Goal: Information Seeking & Learning: Learn about a topic

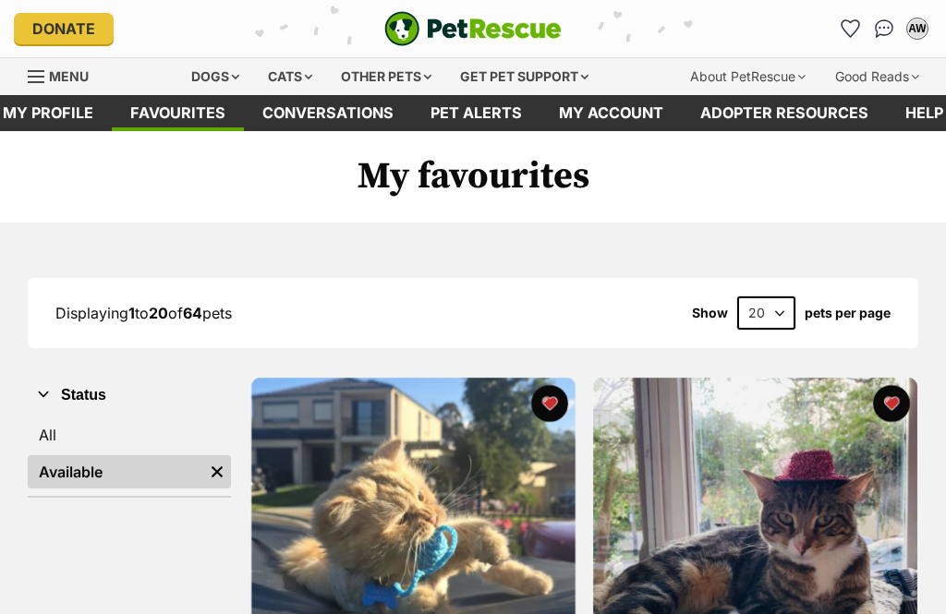
click at [139, 430] on link "All" at bounding box center [129, 434] width 203 height 33
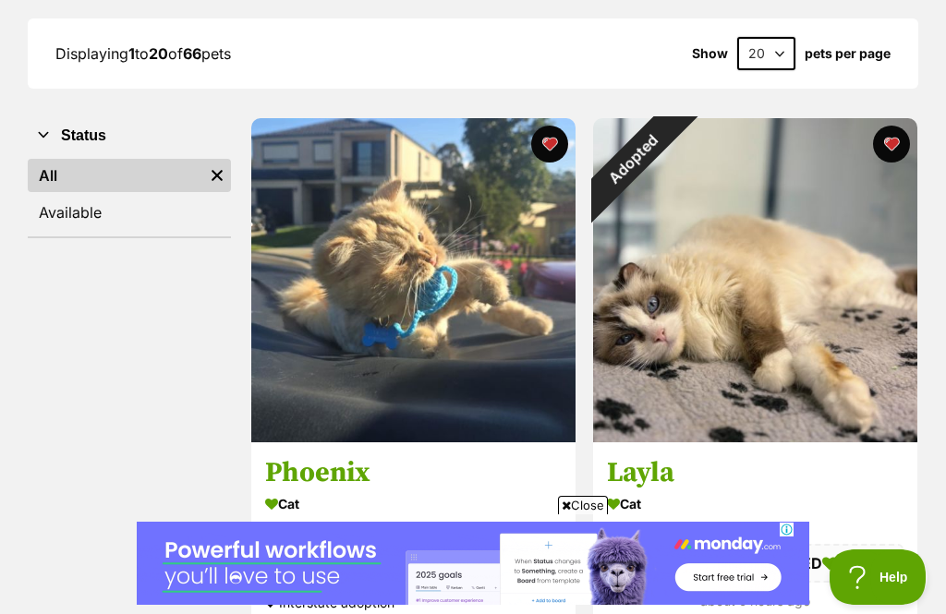
click at [674, 139] on div "Adopted" at bounding box center [633, 158] width 81 height 81
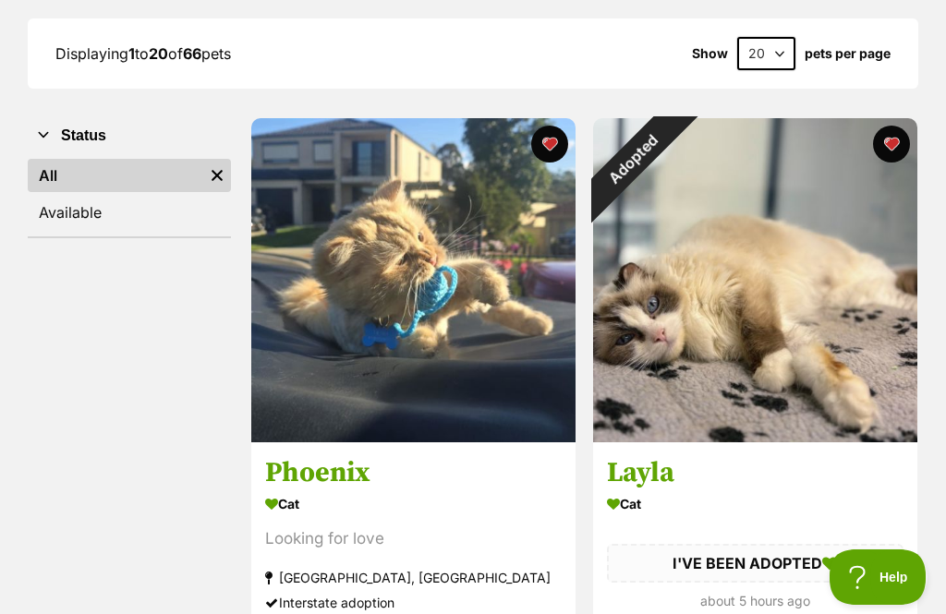
scroll to position [319, 0]
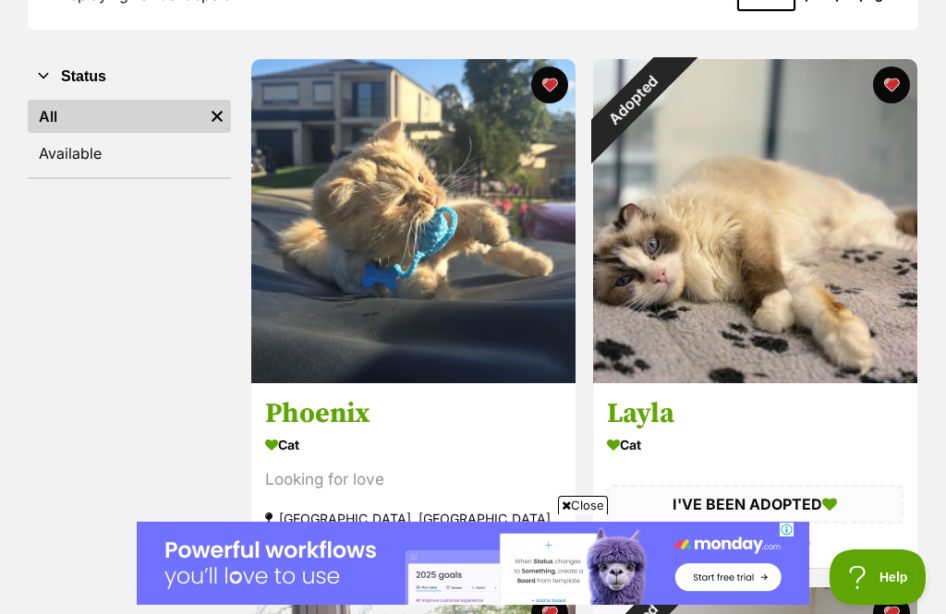
click at [899, 78] on button "favourite" at bounding box center [890, 84] width 37 height 37
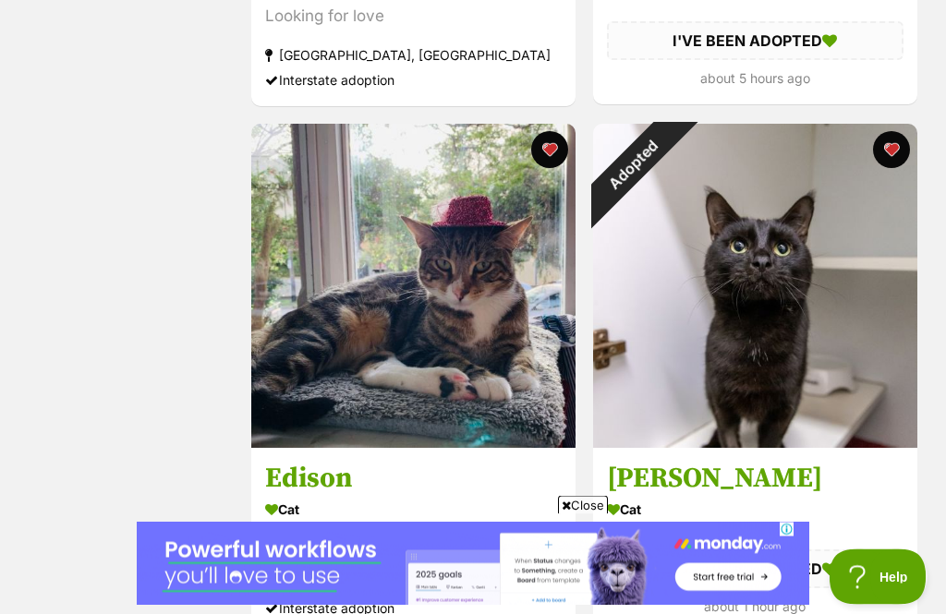
scroll to position [782, 0]
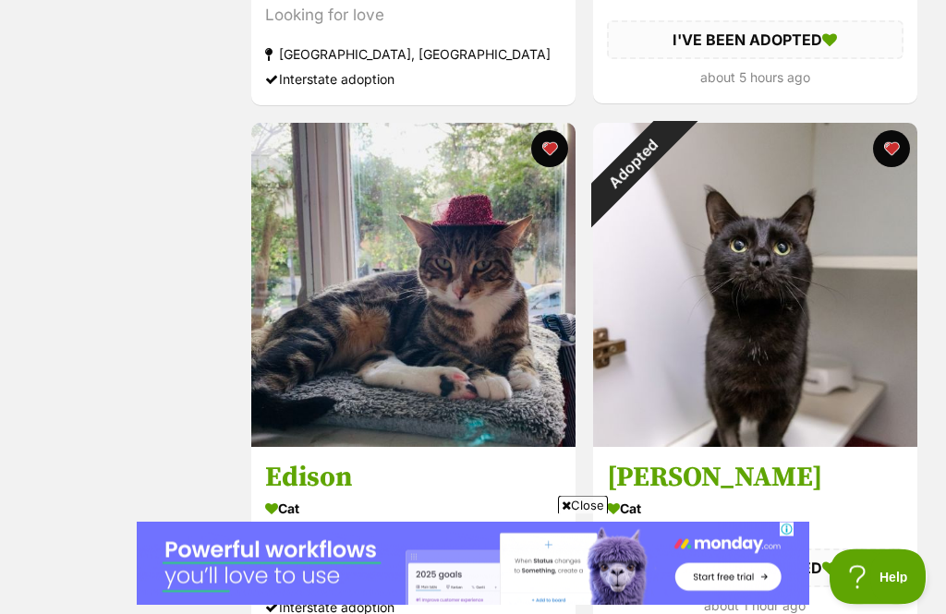
click at [900, 148] on button "favourite" at bounding box center [890, 149] width 37 height 37
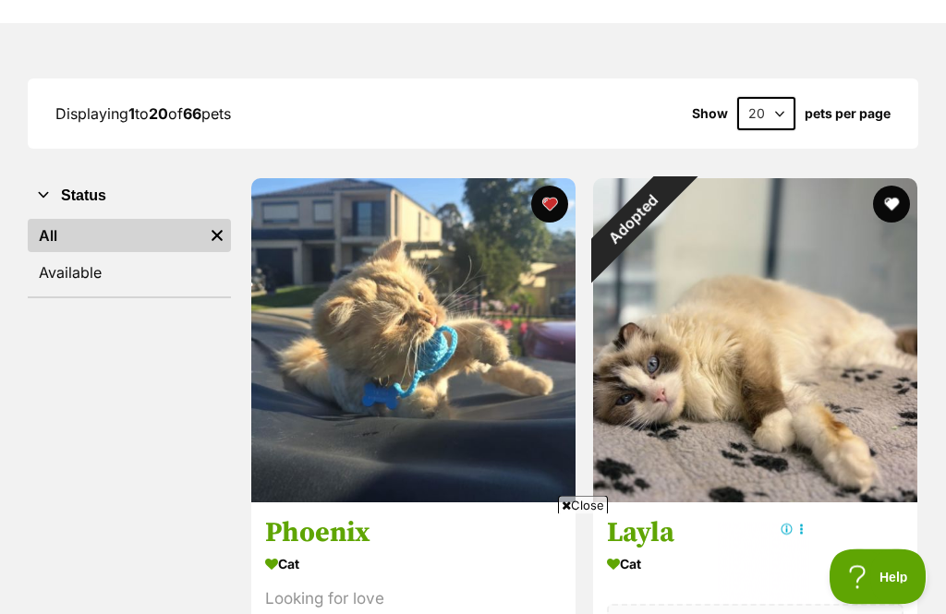
scroll to position [152, 0]
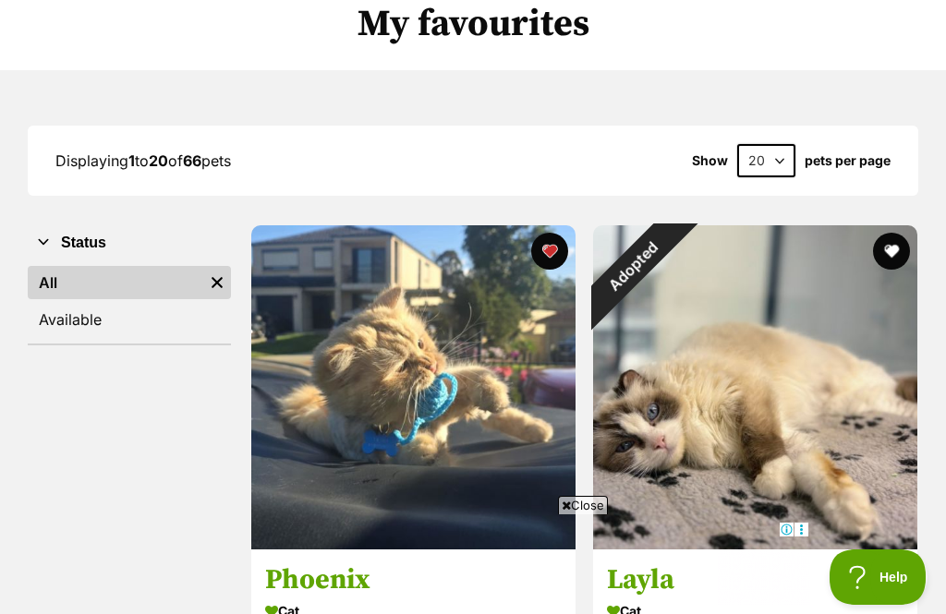
click at [116, 318] on link "Available" at bounding box center [129, 319] width 203 height 33
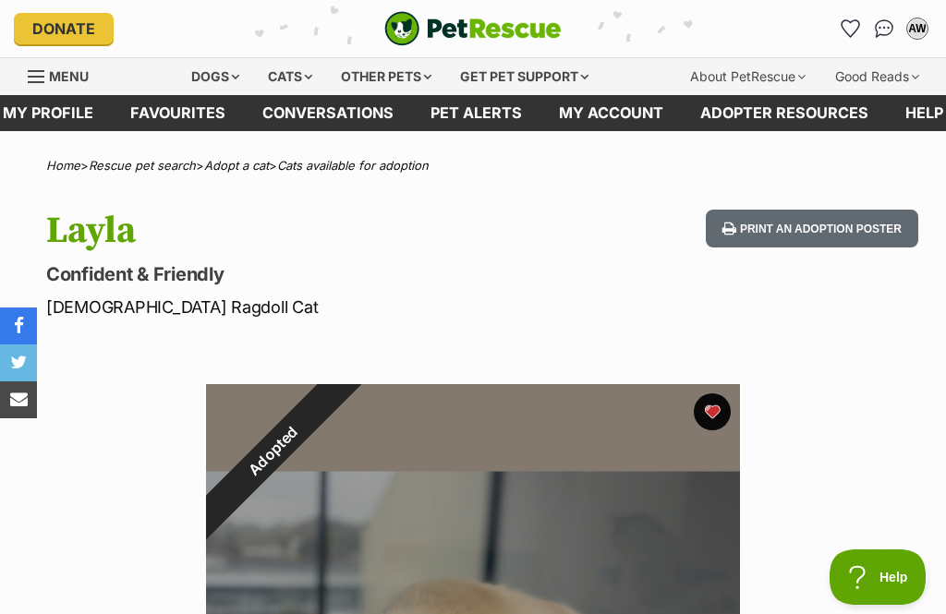
click at [340, 408] on div "Adopted" at bounding box center [273, 451] width 134 height 134
click at [340, 414] on div "Adopted" at bounding box center [273, 451] width 134 height 134
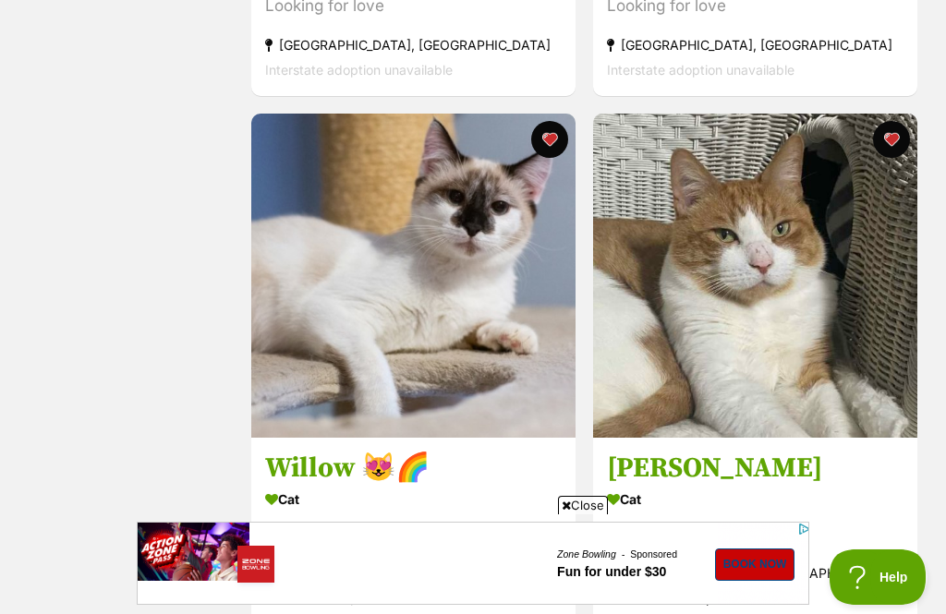
click at [470, 273] on img at bounding box center [413, 276] width 324 height 324
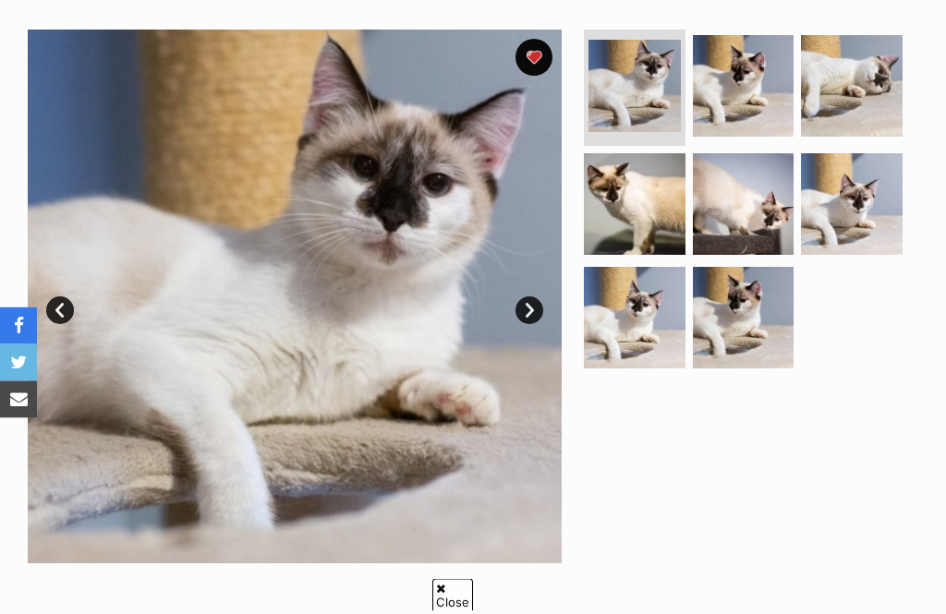
scroll to position [354, 0]
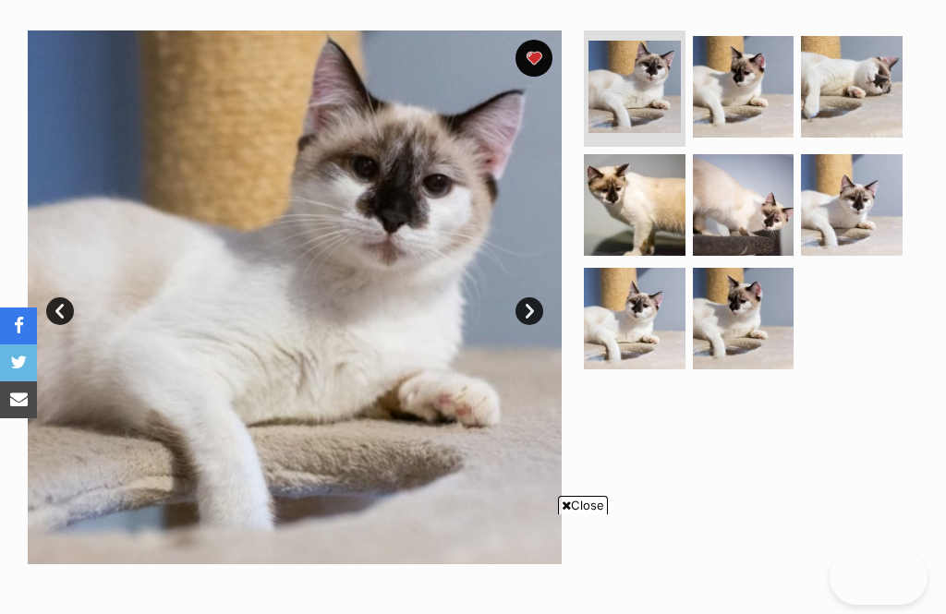
click at [526, 320] on link "Next" at bounding box center [529, 311] width 28 height 28
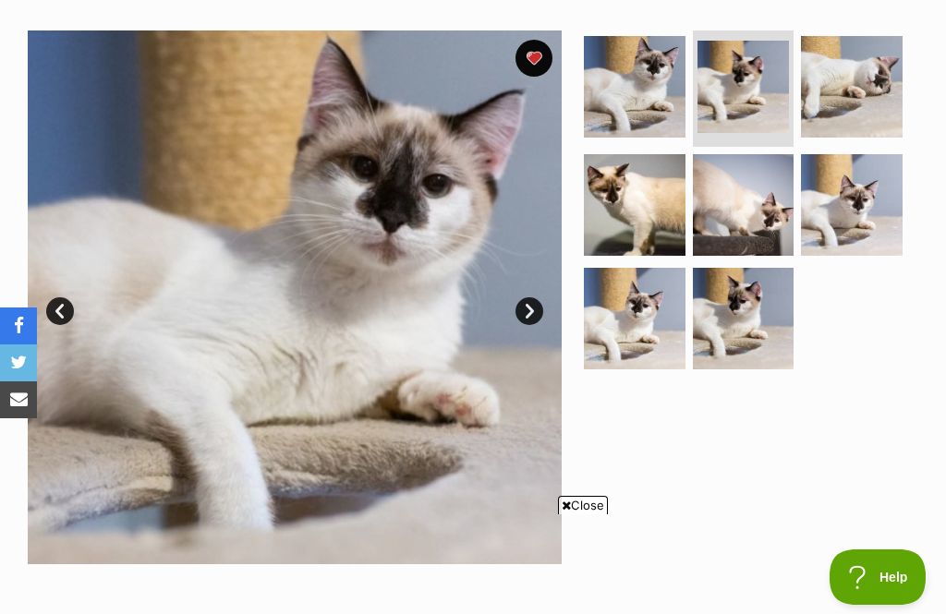
scroll to position [0, 0]
click at [746, 80] on img at bounding box center [743, 87] width 92 height 92
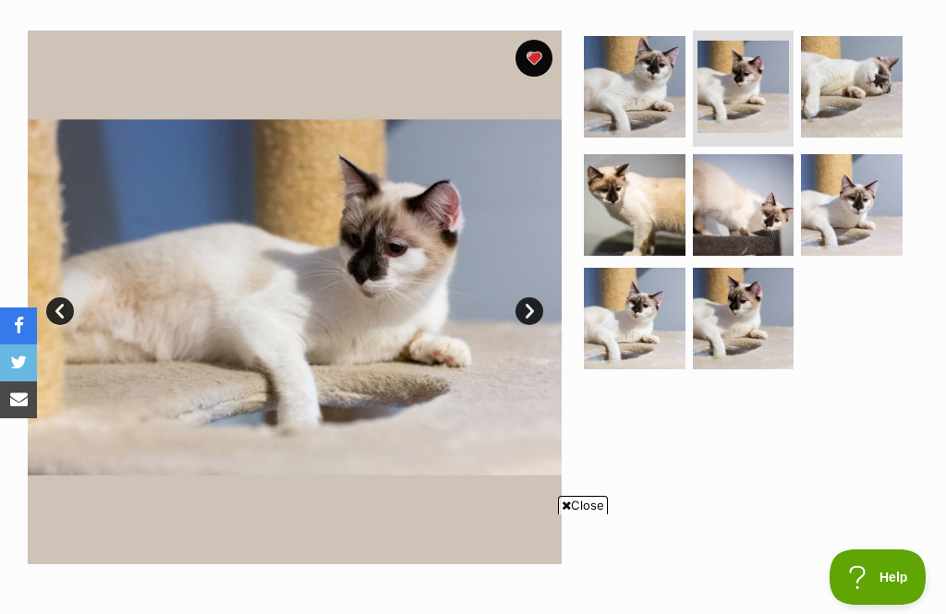
click at [855, 78] on img at bounding box center [852, 87] width 102 height 102
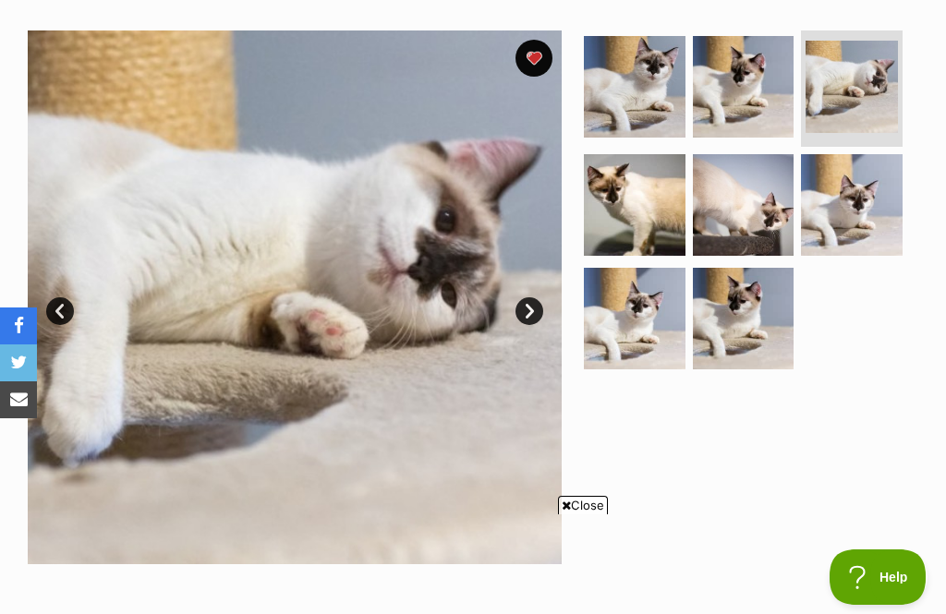
click at [625, 208] on img at bounding box center [635, 205] width 102 height 102
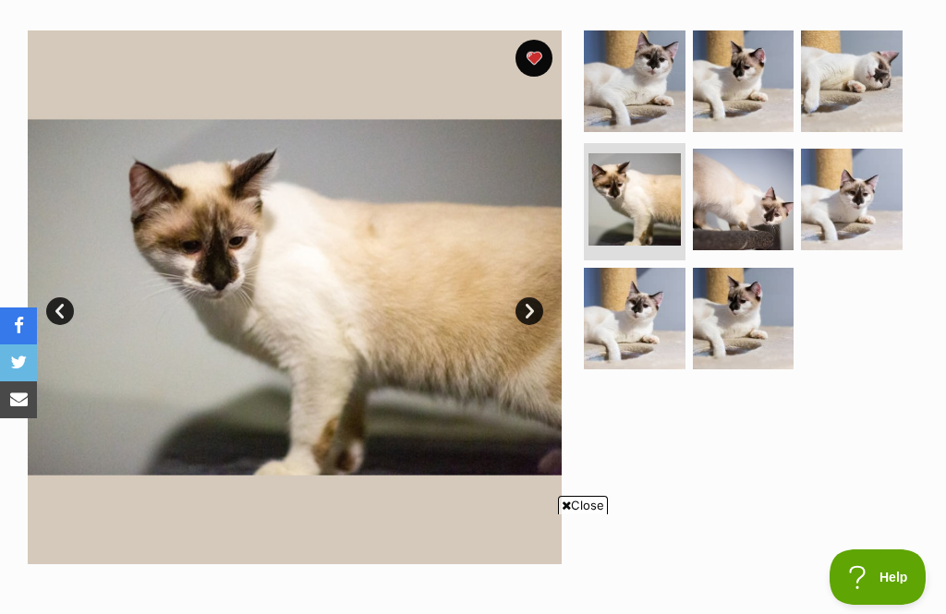
click at [748, 196] on img at bounding box center [744, 200] width 102 height 102
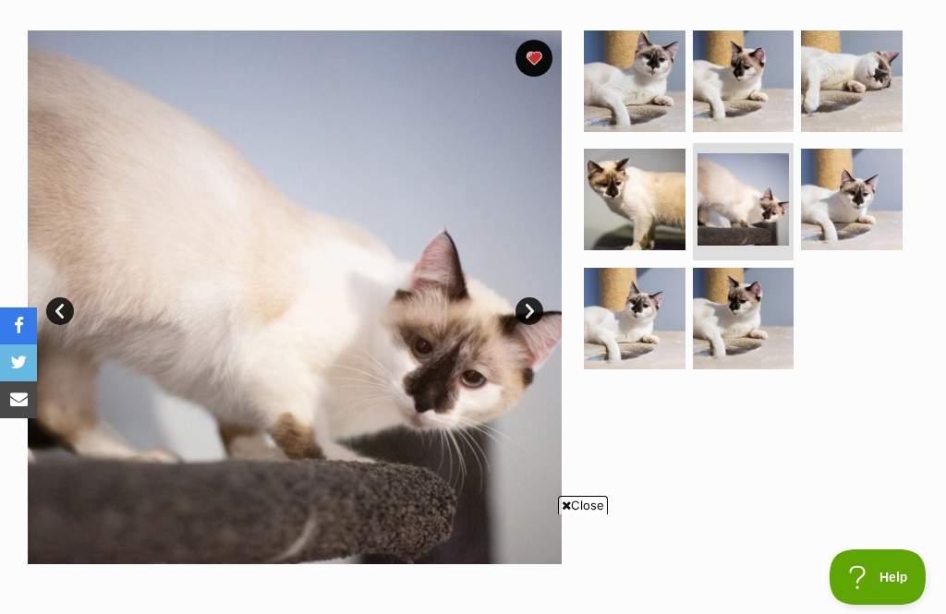
click at [867, 187] on img at bounding box center [852, 200] width 102 height 102
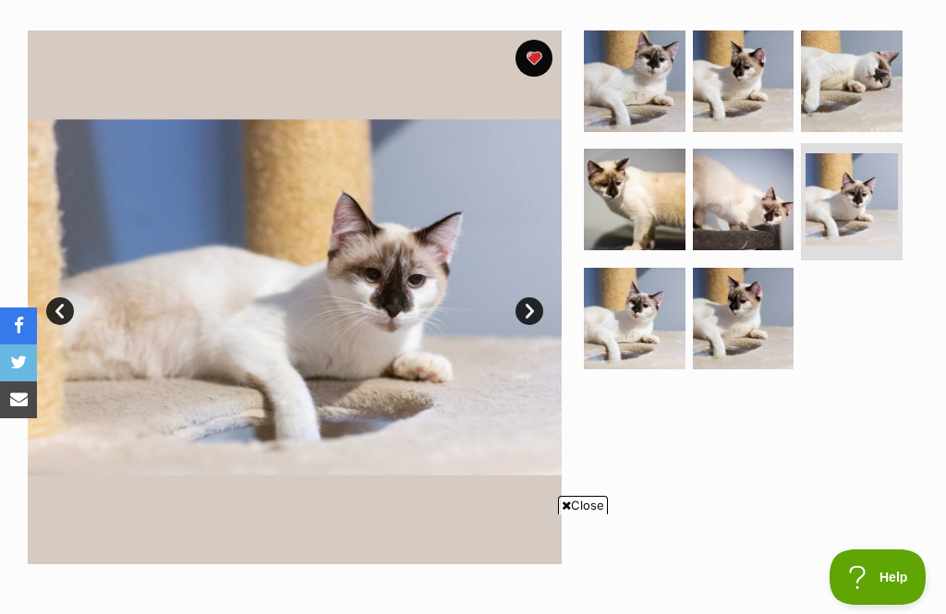
click at [636, 311] on img at bounding box center [635, 319] width 102 height 102
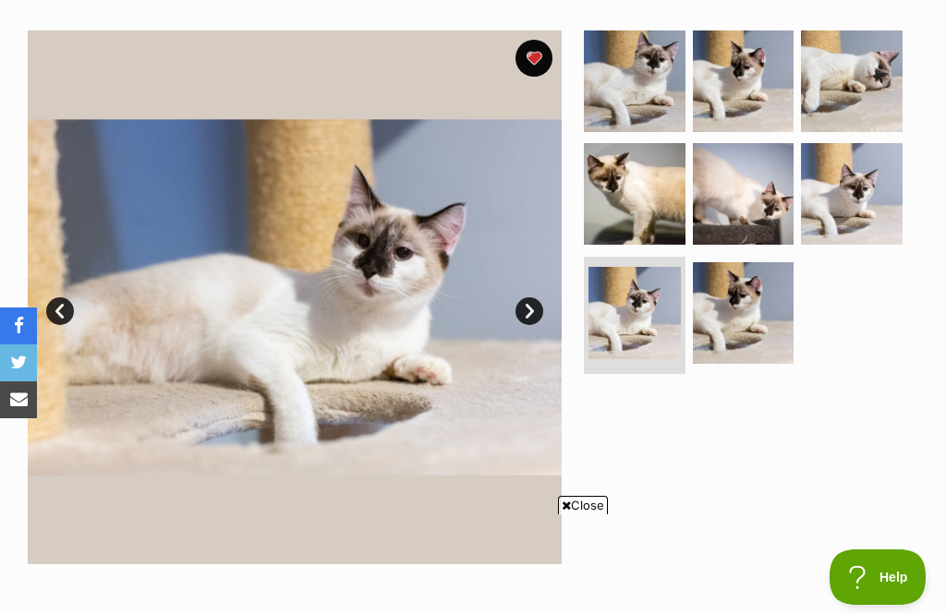
click at [764, 316] on img at bounding box center [744, 313] width 102 height 102
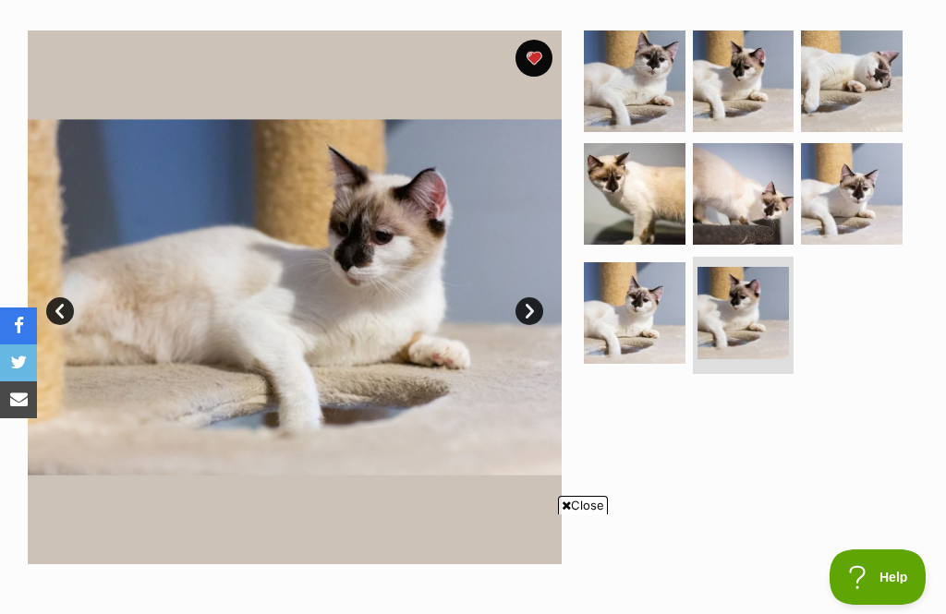
click at [647, 196] on img at bounding box center [635, 194] width 102 height 102
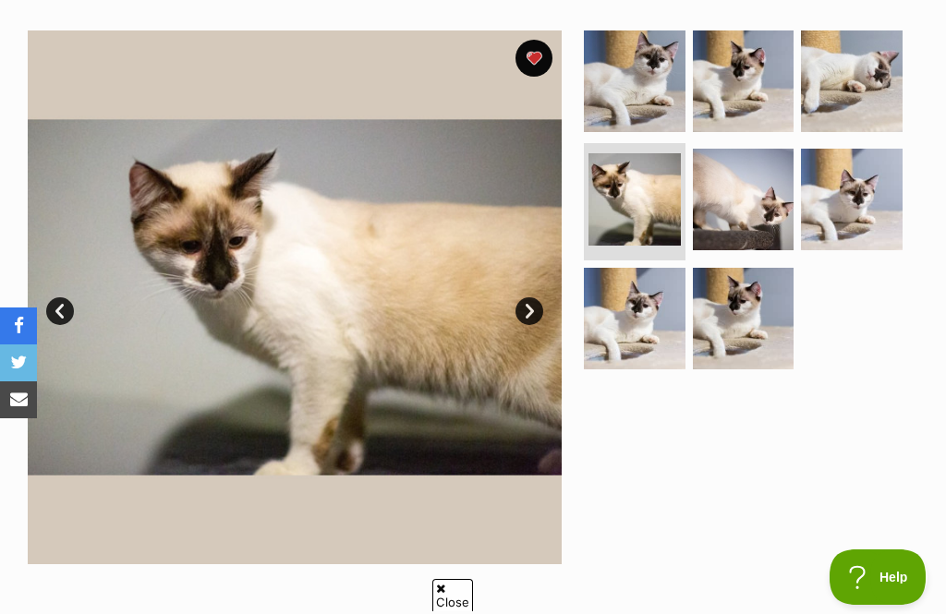
click at [747, 221] on img at bounding box center [744, 200] width 102 height 102
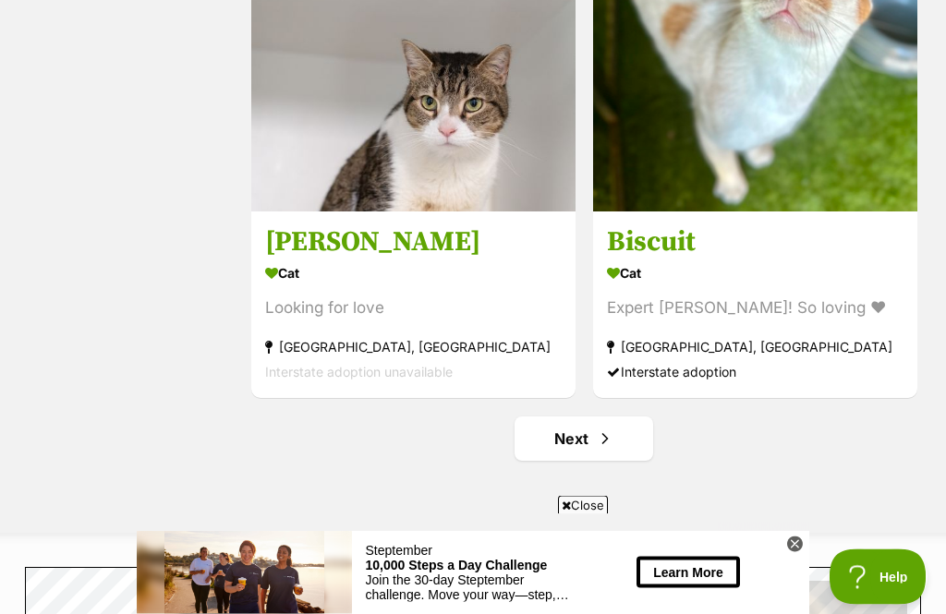
scroll to position [5243, 0]
click at [613, 450] on span "Next page" at bounding box center [605, 439] width 18 height 22
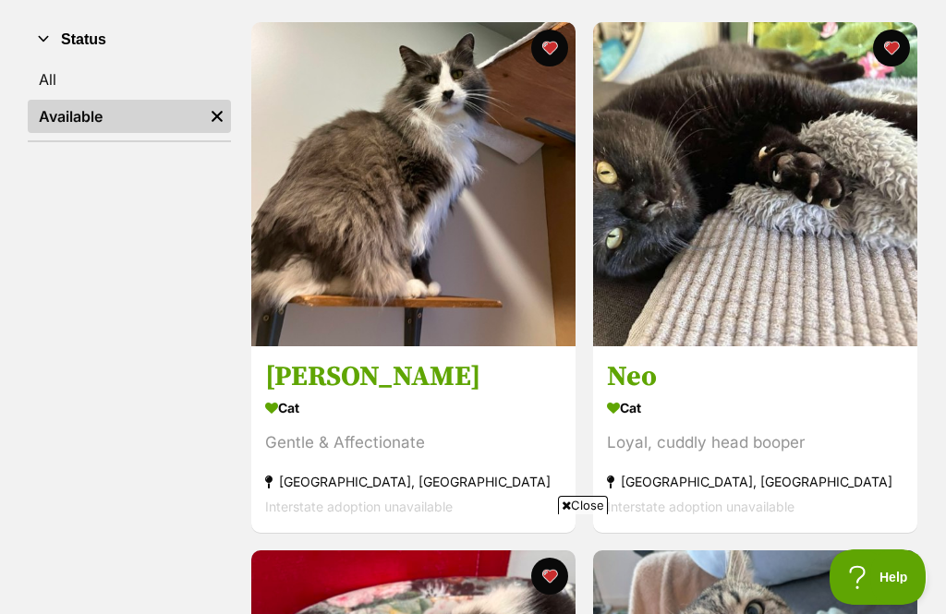
click at [645, 368] on h3 "Neo" at bounding box center [755, 376] width 296 height 35
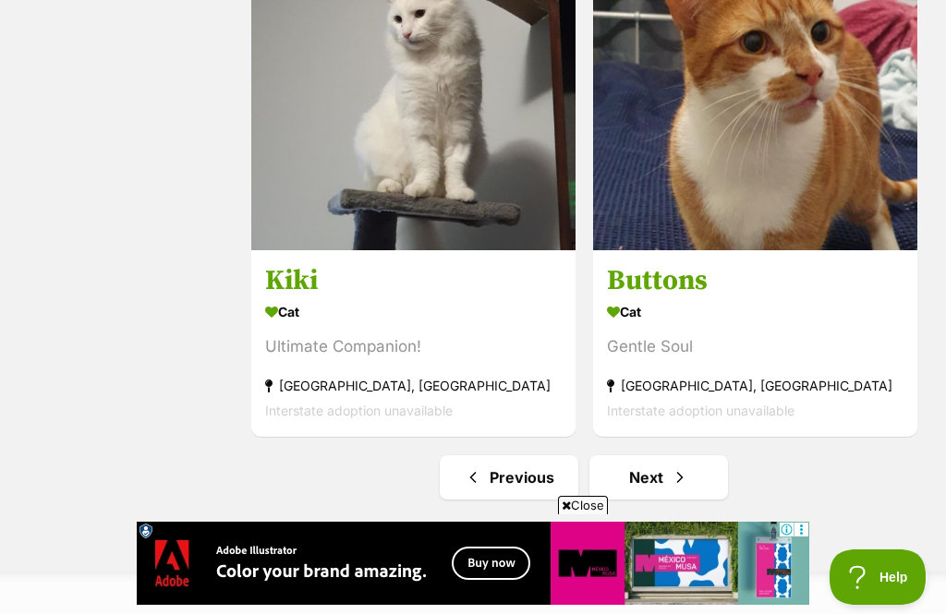
scroll to position [5230, 0]
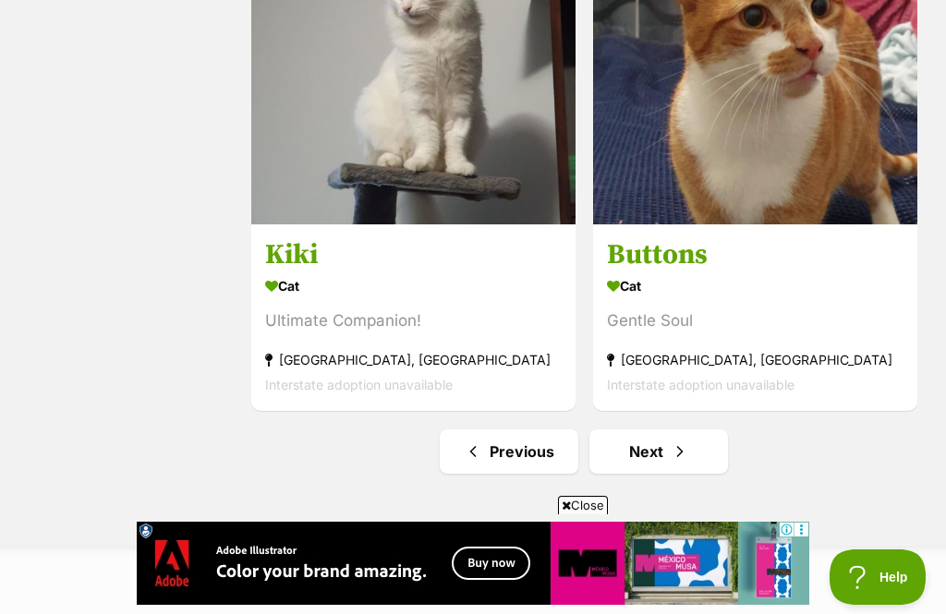
click at [681, 440] on link "Next" at bounding box center [658, 451] width 139 height 44
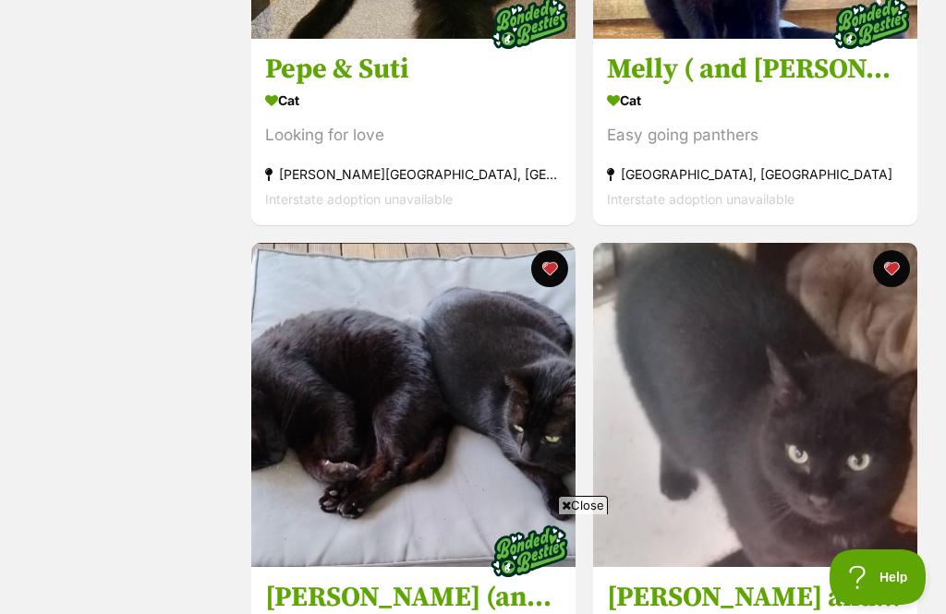
scroll to position [5385, 0]
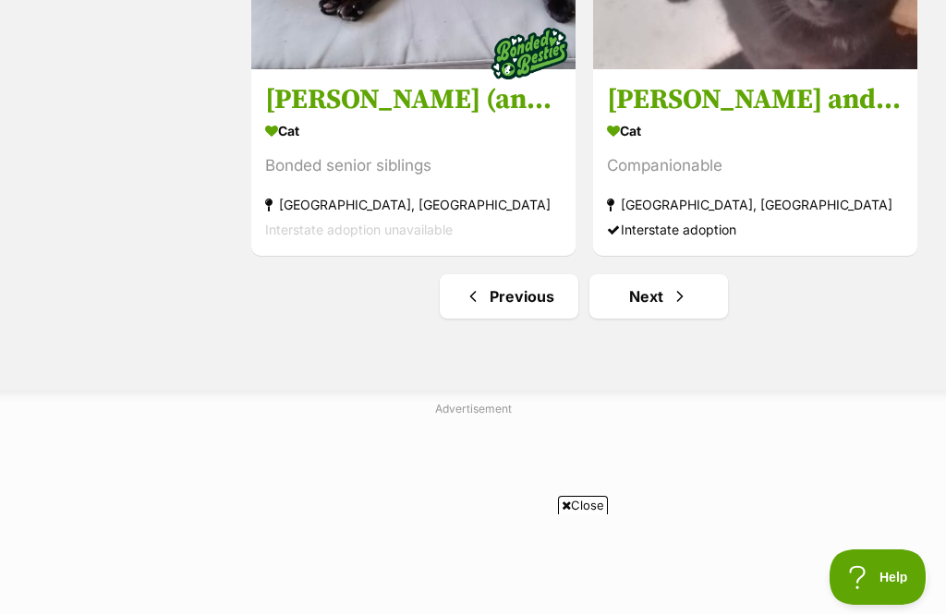
click at [663, 315] on link "Next" at bounding box center [658, 296] width 139 height 44
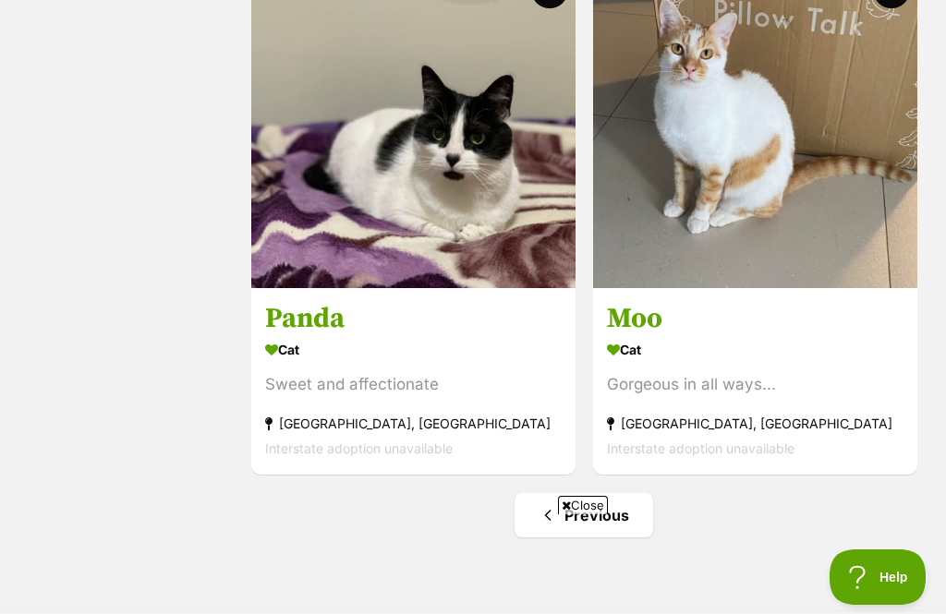
click at [650, 318] on h3 "Moo" at bounding box center [755, 318] width 296 height 35
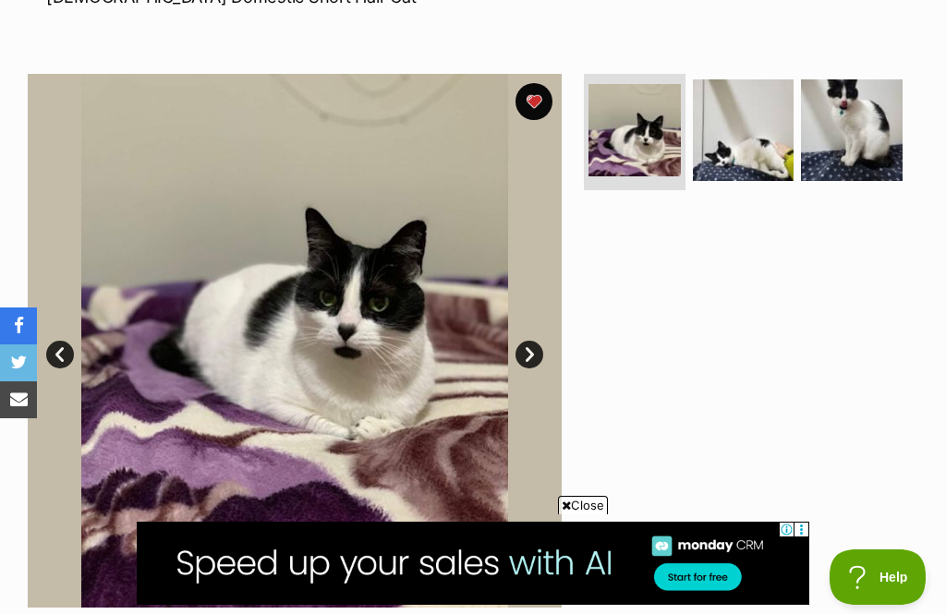
scroll to position [307, 0]
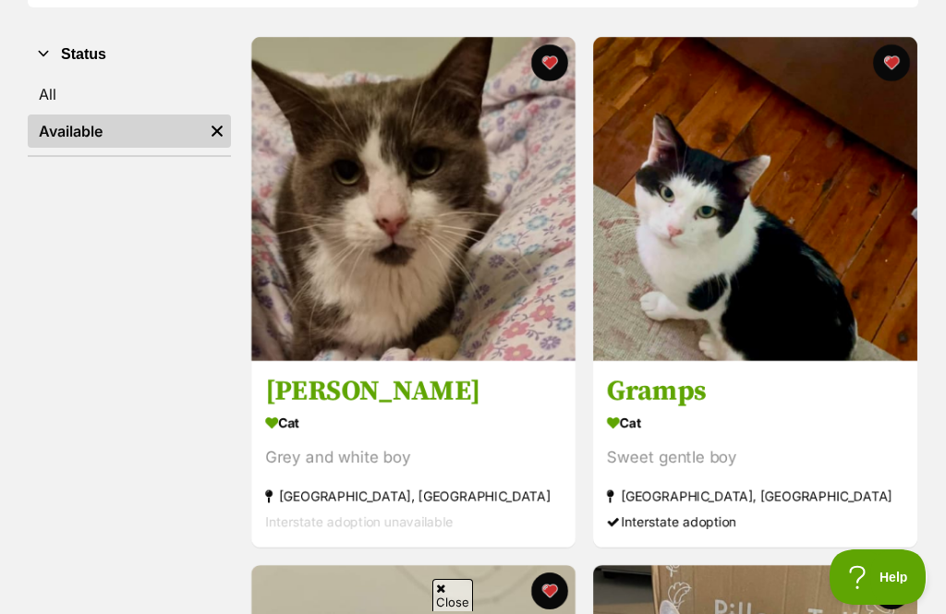
click at [329, 385] on h3 "[PERSON_NAME]" at bounding box center [413, 391] width 296 height 35
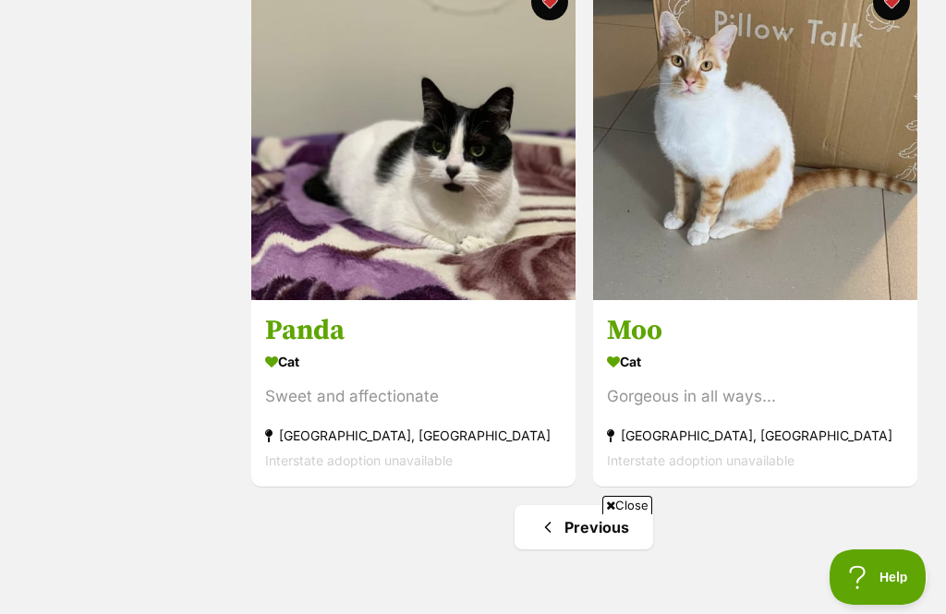
click at [593, 529] on link "Previous" at bounding box center [583, 527] width 139 height 44
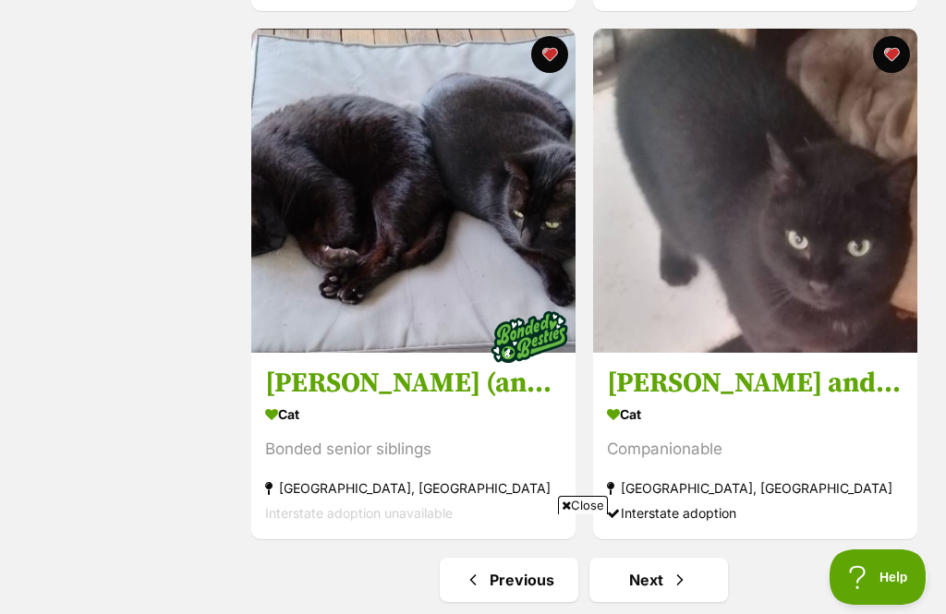
scroll to position [5141, 0]
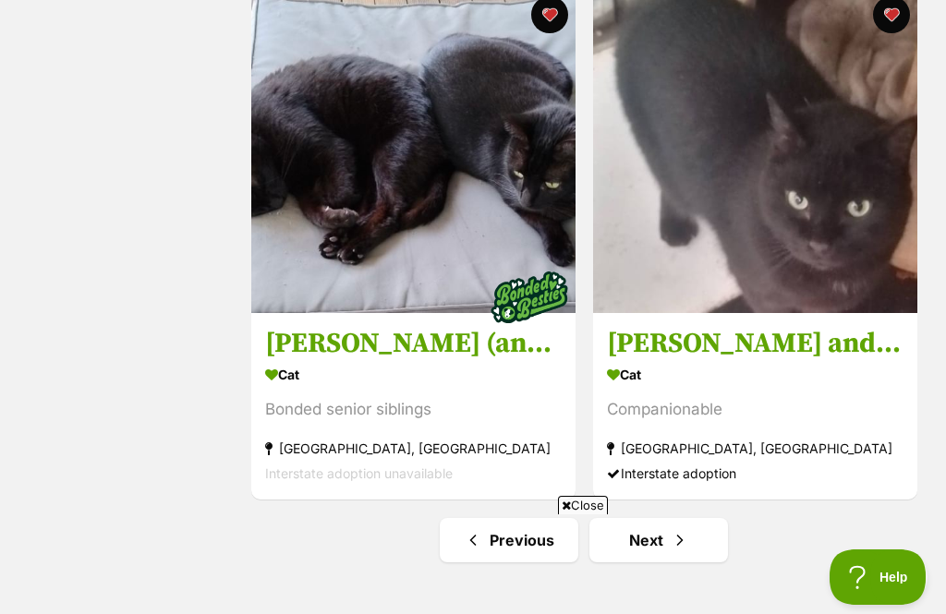
click at [835, 358] on h3 "[PERSON_NAME] and KP" at bounding box center [755, 343] width 296 height 35
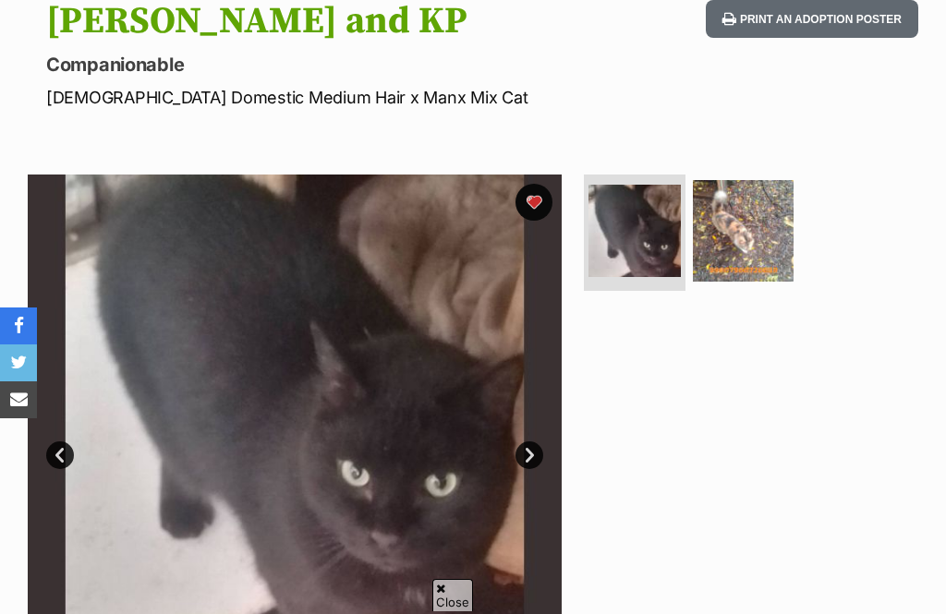
scroll to position [255, 0]
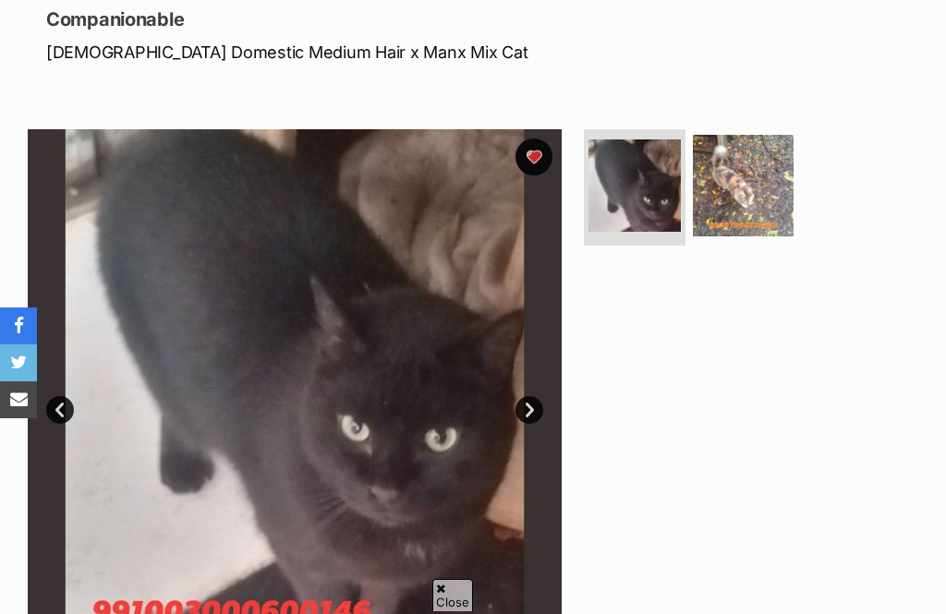
click at [750, 192] on img at bounding box center [744, 186] width 102 height 102
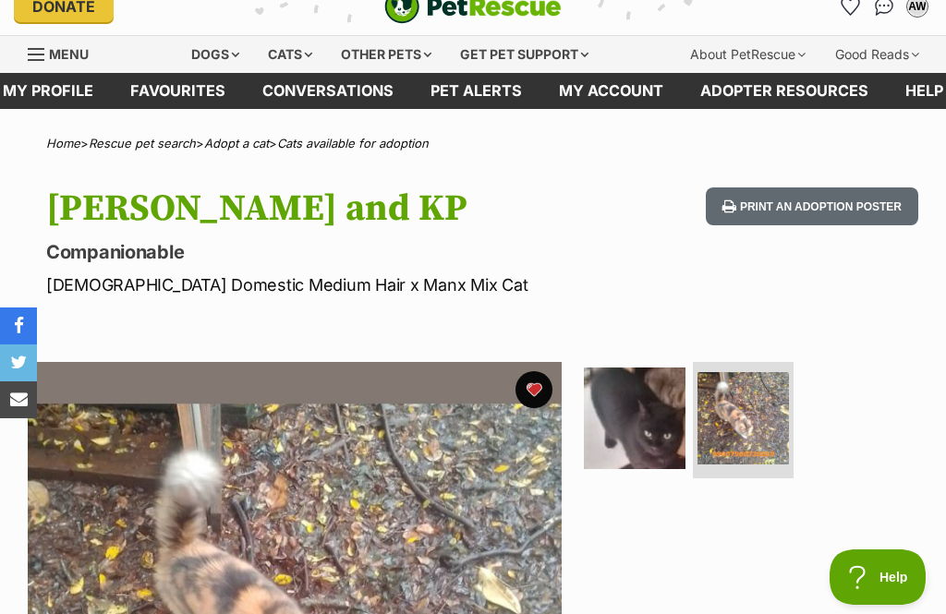
scroll to position [0, 0]
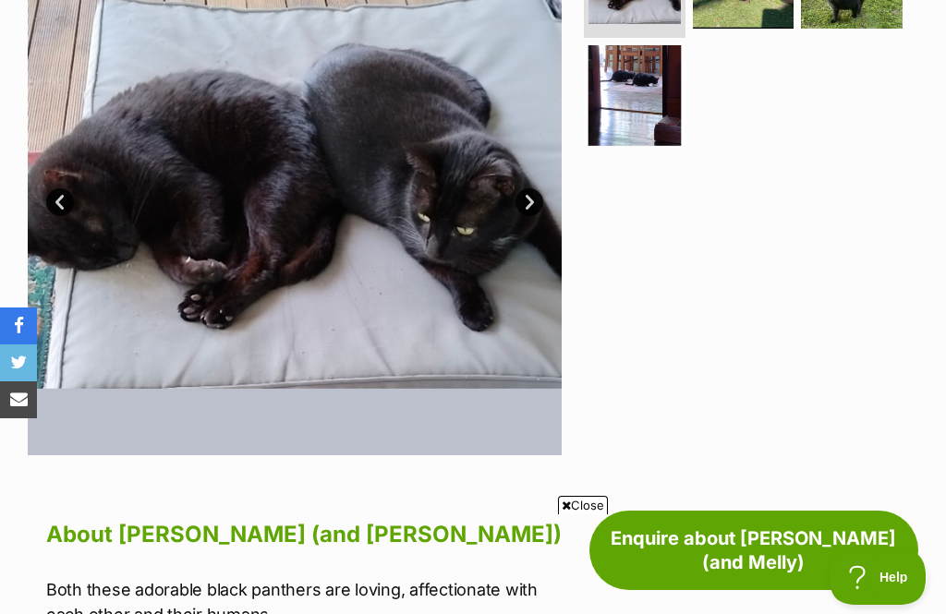
scroll to position [126, 0]
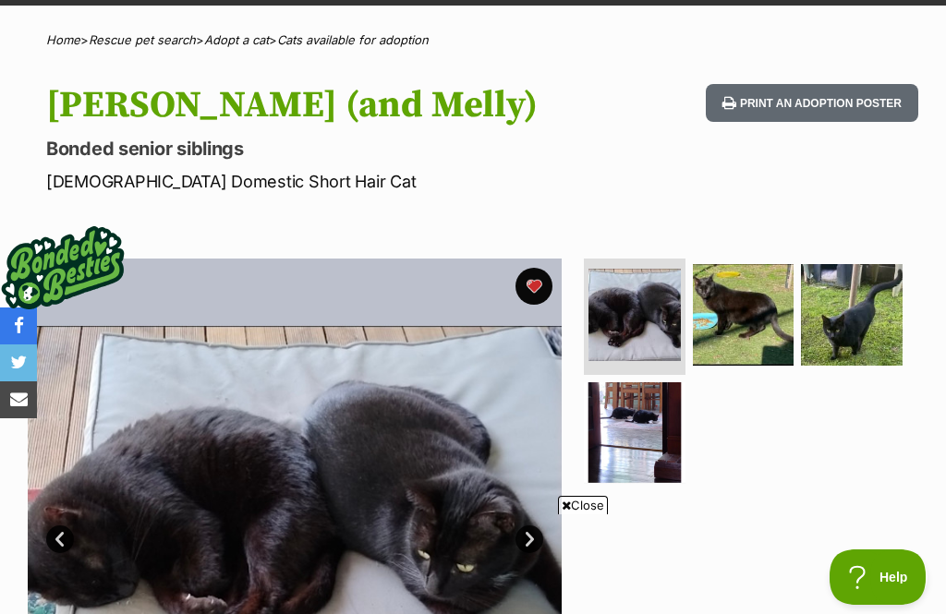
click at [540, 535] on link "Next" at bounding box center [529, 539] width 28 height 28
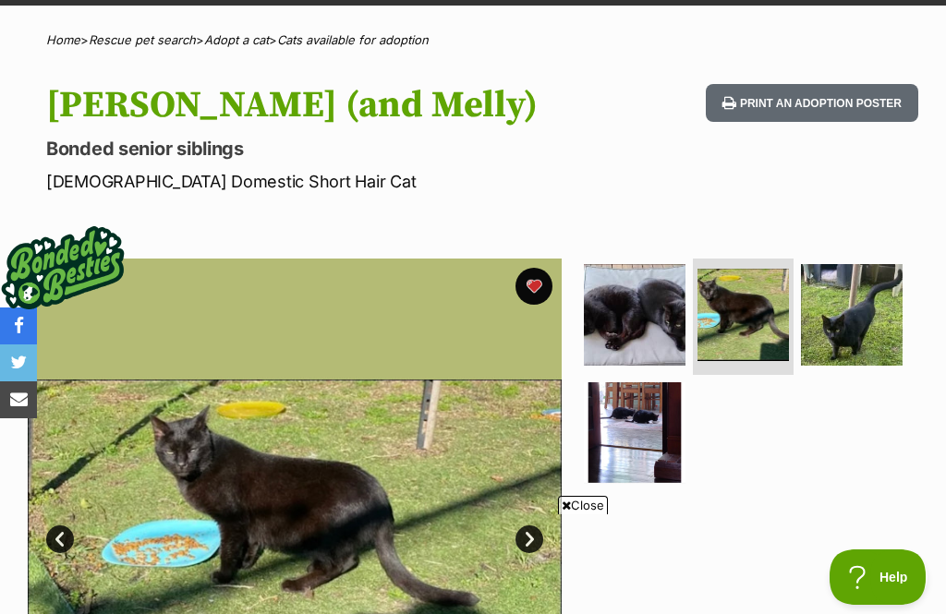
click at [543, 529] on img at bounding box center [295, 526] width 534 height 534
click at [539, 529] on link "Next" at bounding box center [529, 539] width 28 height 28
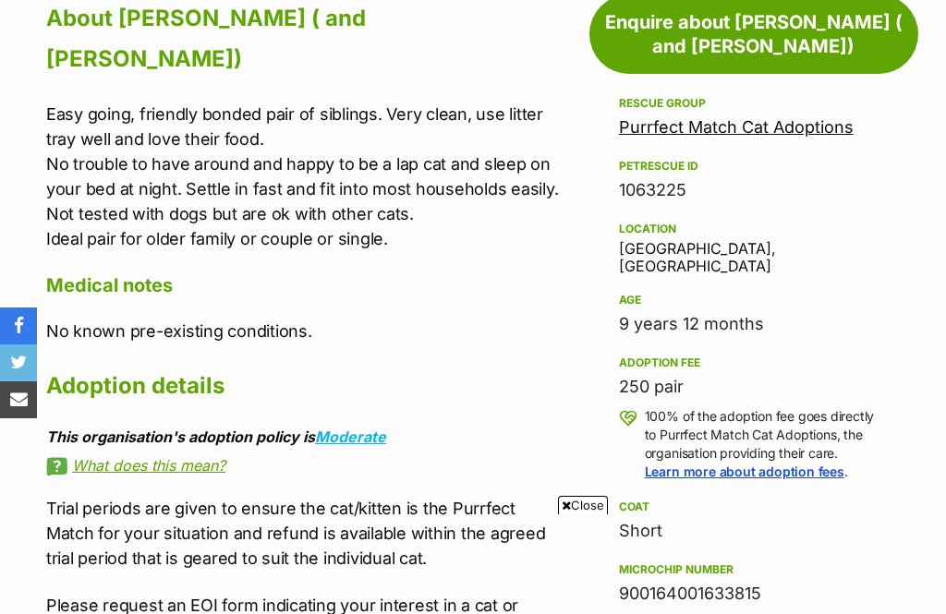
scroll to position [951, 0]
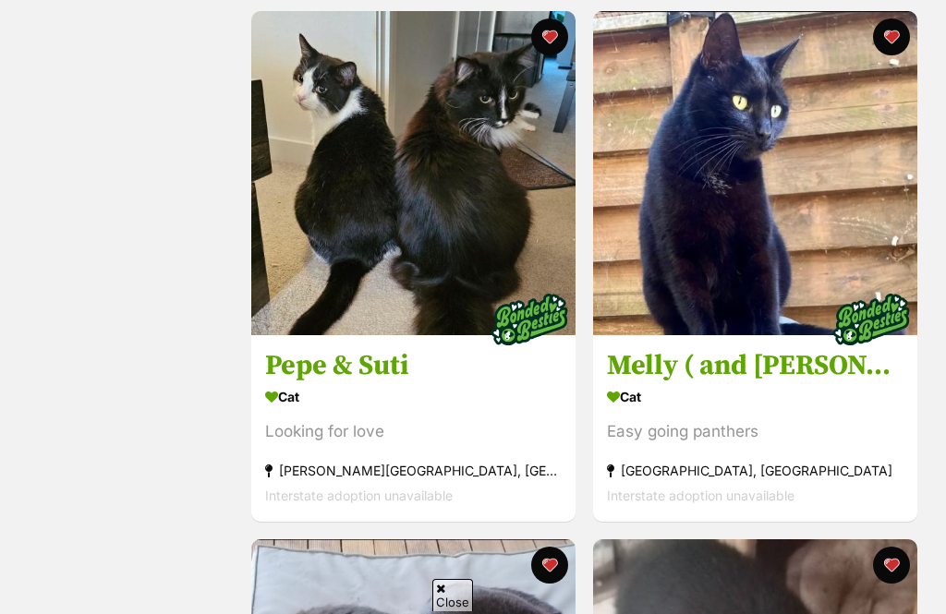
click at [387, 380] on h3 "Pepe & Suti" at bounding box center [413, 365] width 296 height 35
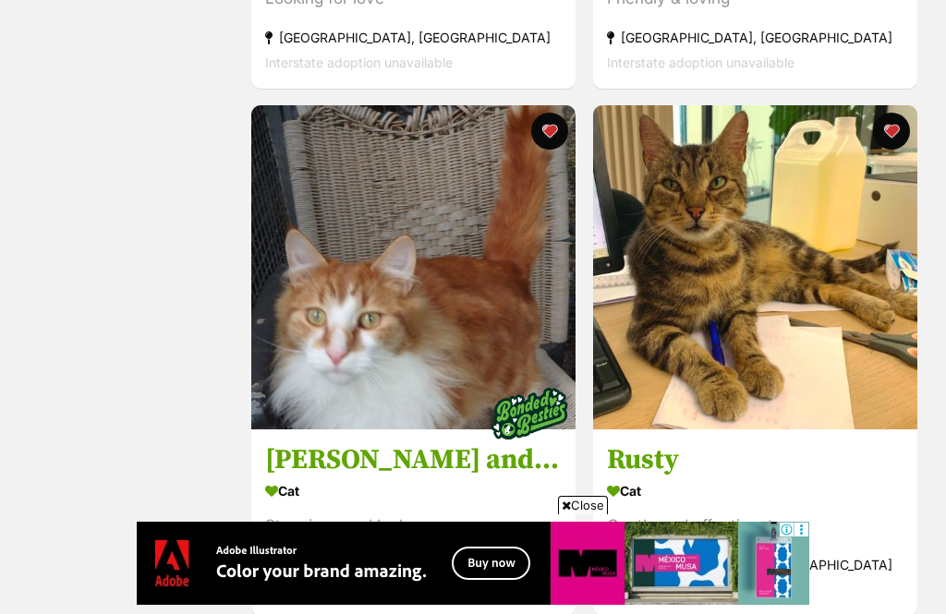
click at [675, 470] on h3 "Rusty" at bounding box center [755, 459] width 296 height 35
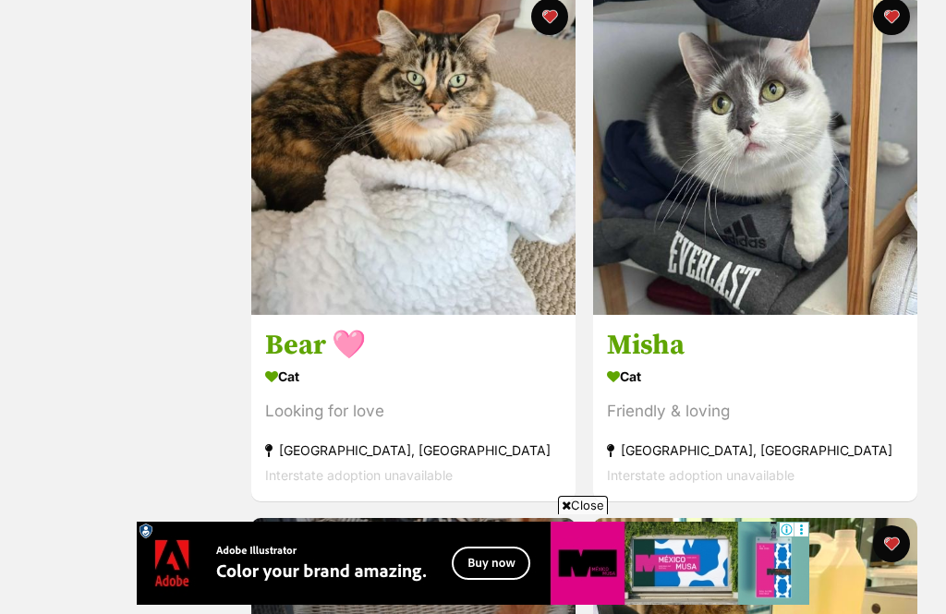
scroll to position [3552, 0]
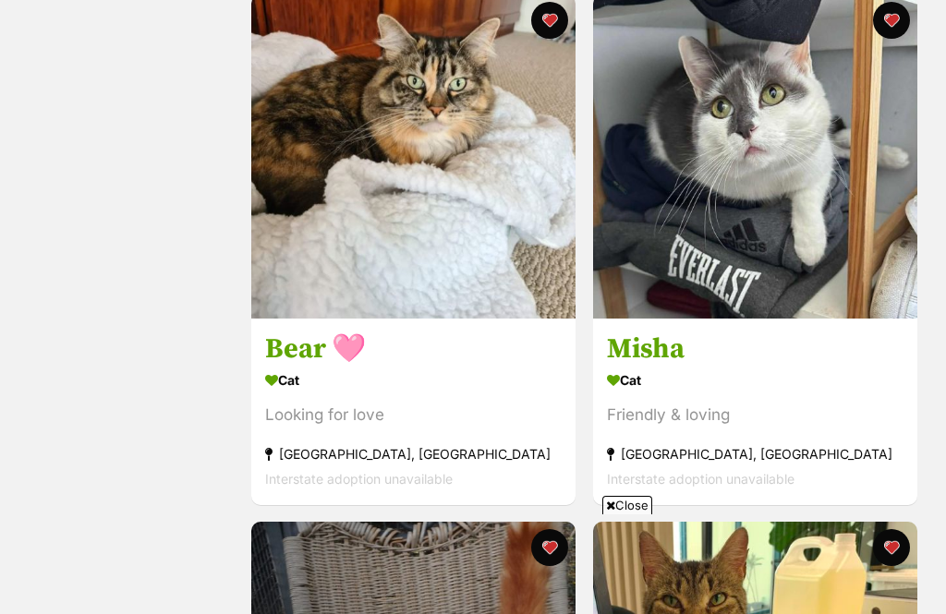
click at [377, 163] on img at bounding box center [413, 156] width 324 height 324
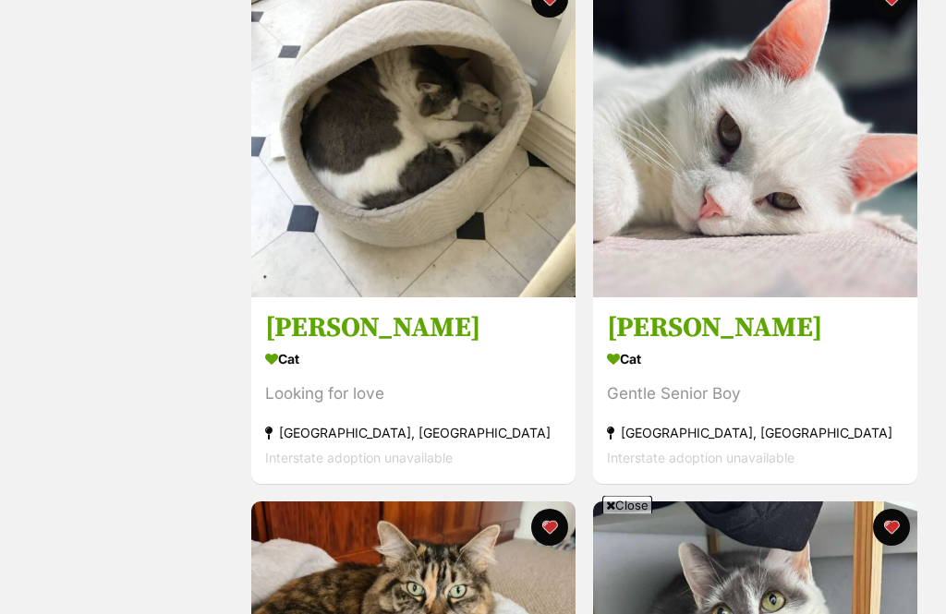
scroll to position [3044, 0]
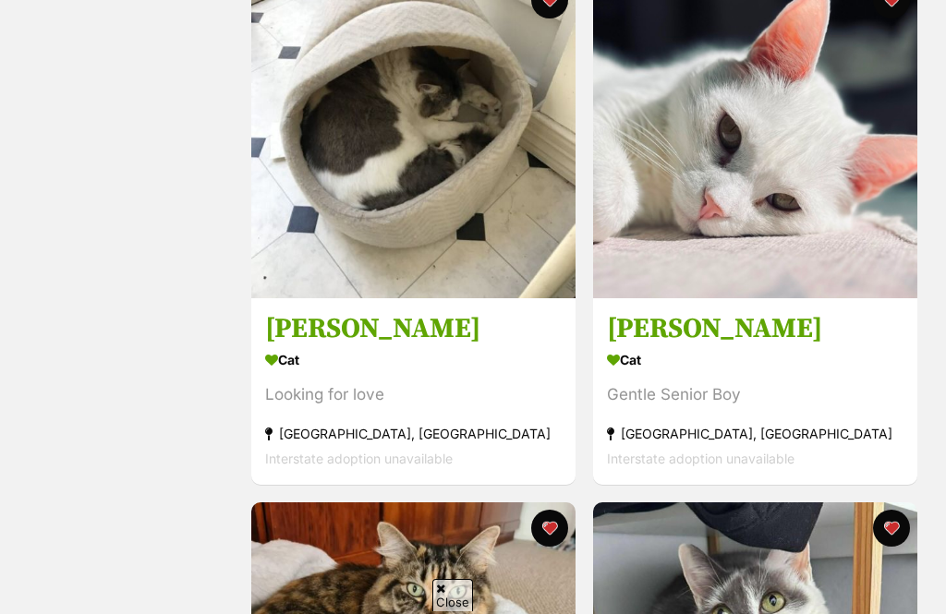
click at [671, 321] on h3 "Kenny" at bounding box center [755, 328] width 296 height 35
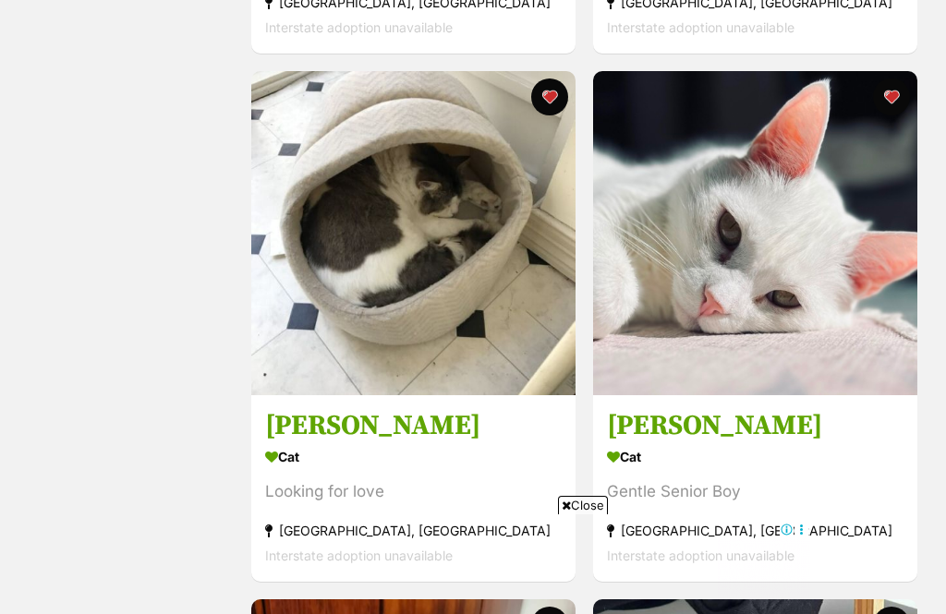
scroll to position [0, 0]
click at [360, 415] on h3 "Vin Diesel" at bounding box center [413, 425] width 296 height 35
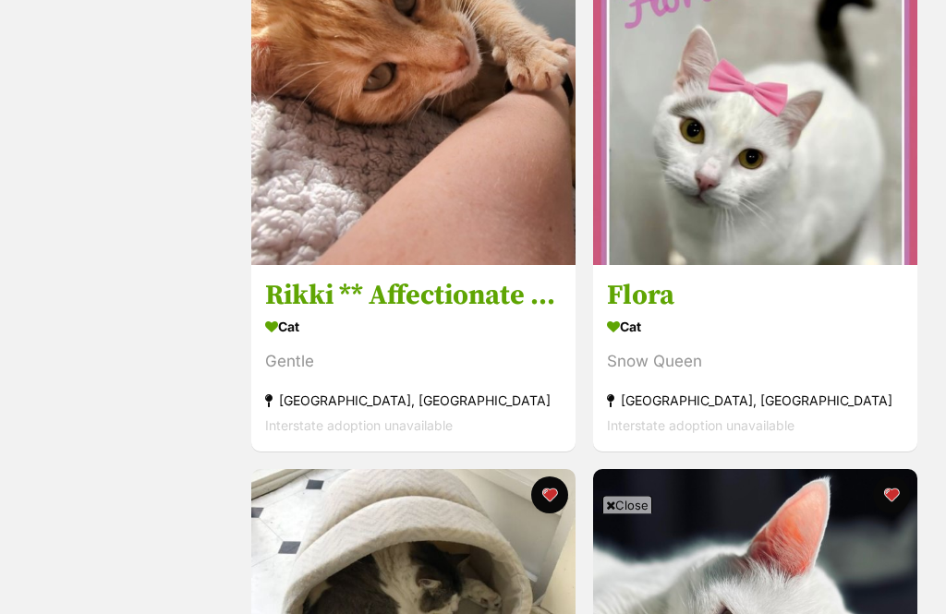
scroll to position [2547, 0]
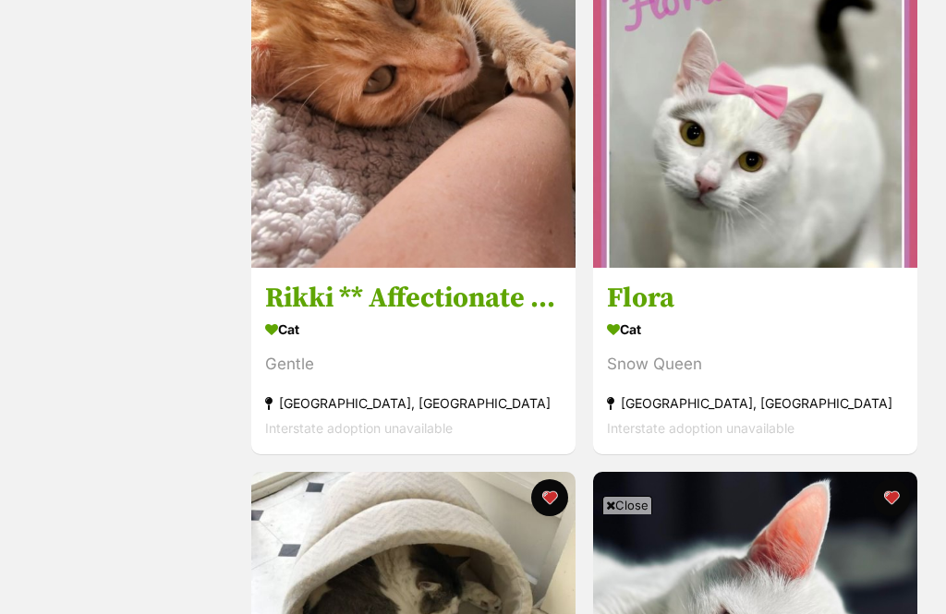
click at [671, 302] on h3 "Flora" at bounding box center [755, 298] width 296 height 35
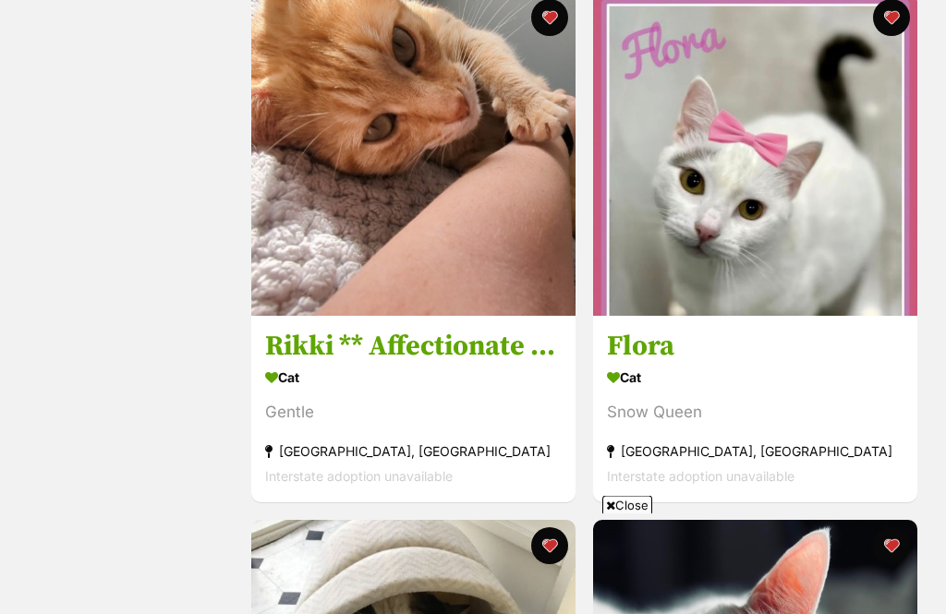
scroll to position [2499, 0]
click at [480, 343] on h3 "Rikki ** Affectionate Boy **" at bounding box center [413, 346] width 296 height 35
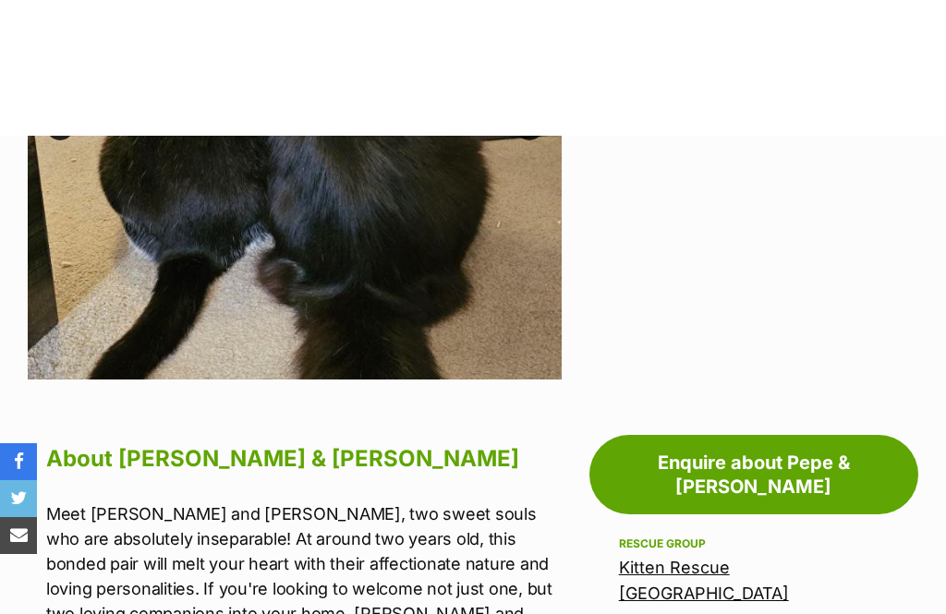
scroll to position [331, 0]
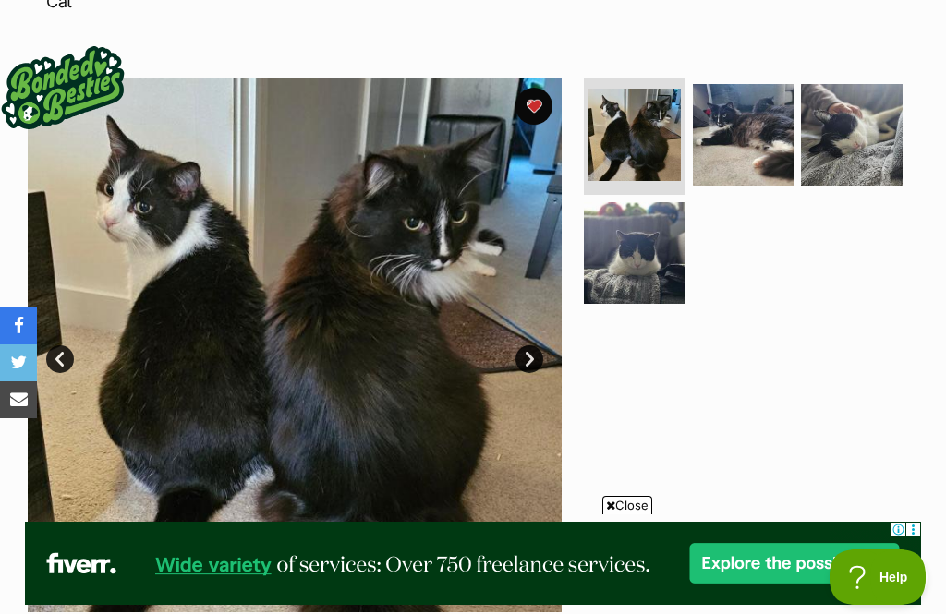
click at [532, 345] on link "Next" at bounding box center [529, 359] width 28 height 28
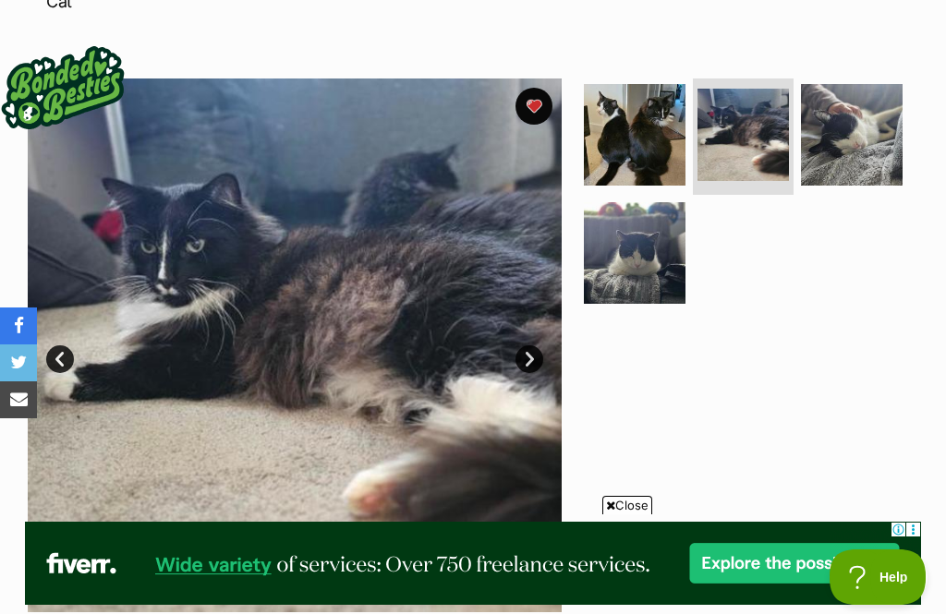
click at [540, 345] on link "Next" at bounding box center [529, 359] width 28 height 28
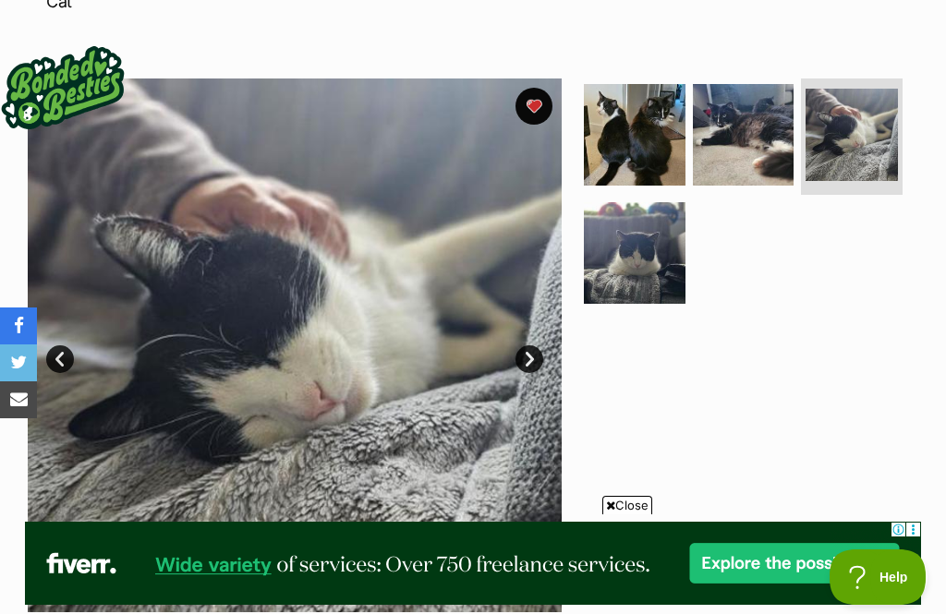
click at [531, 345] on link "Next" at bounding box center [529, 359] width 28 height 28
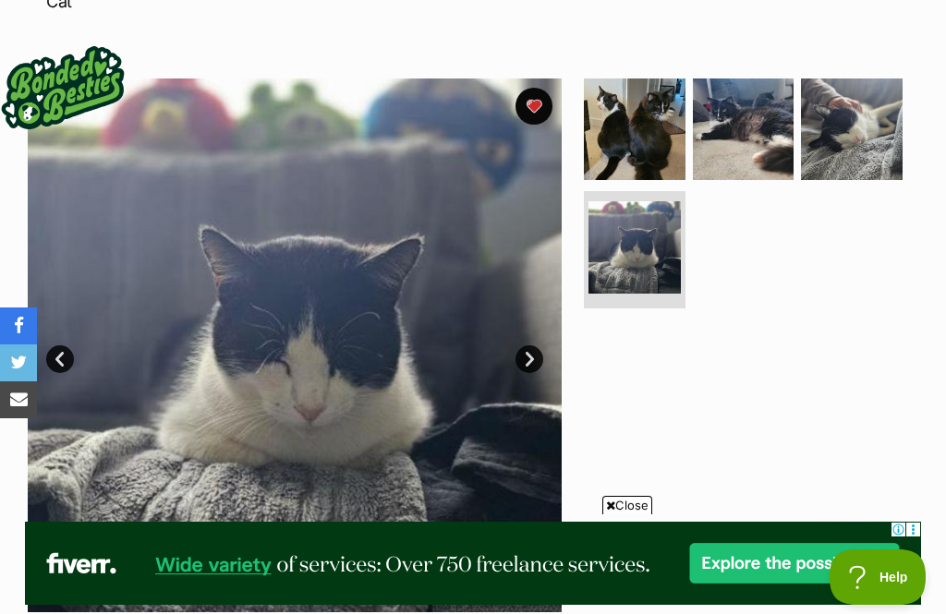
click at [533, 345] on link "Next" at bounding box center [529, 359] width 28 height 28
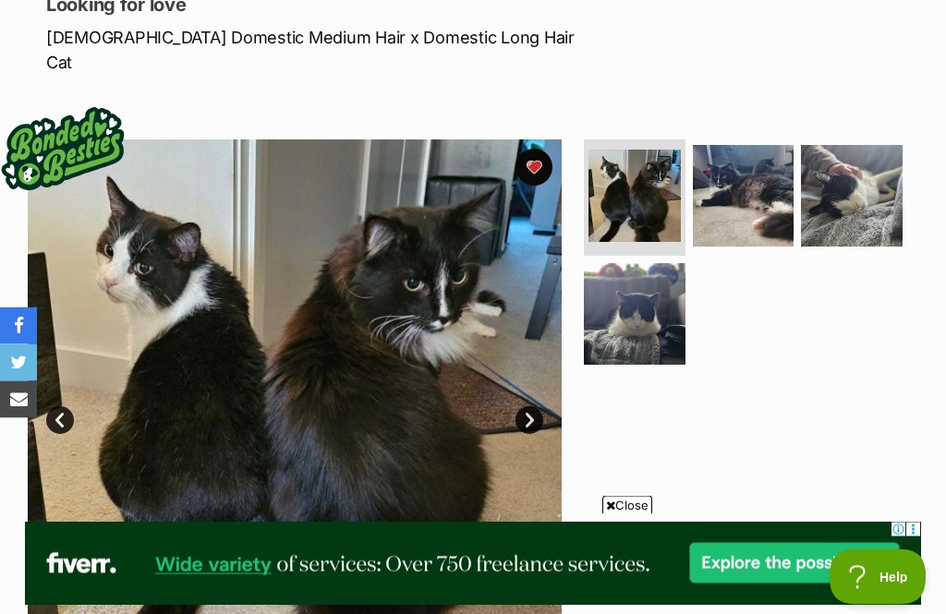
scroll to position [0, 0]
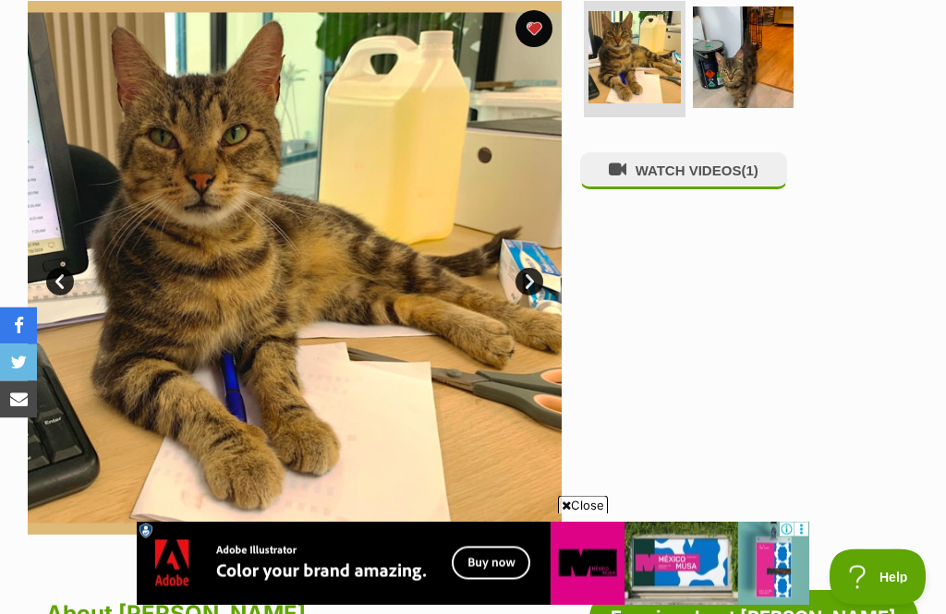
scroll to position [331, 0]
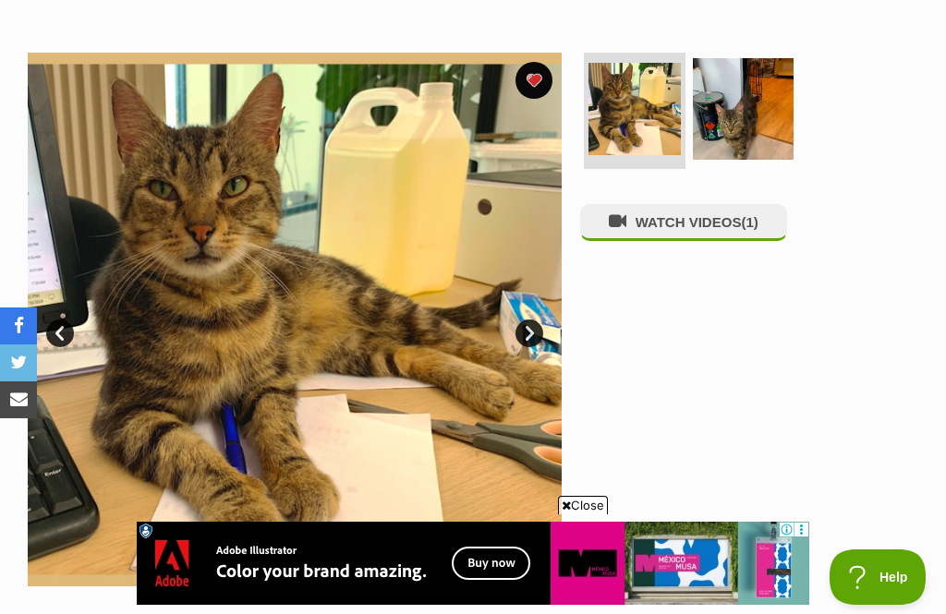
click at [721, 98] on img at bounding box center [744, 109] width 102 height 102
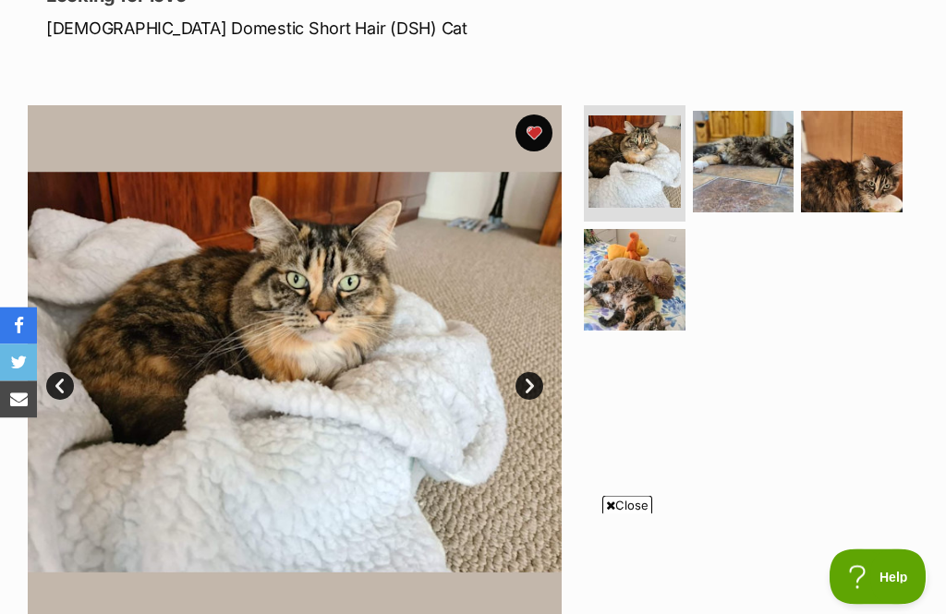
scroll to position [276, 0]
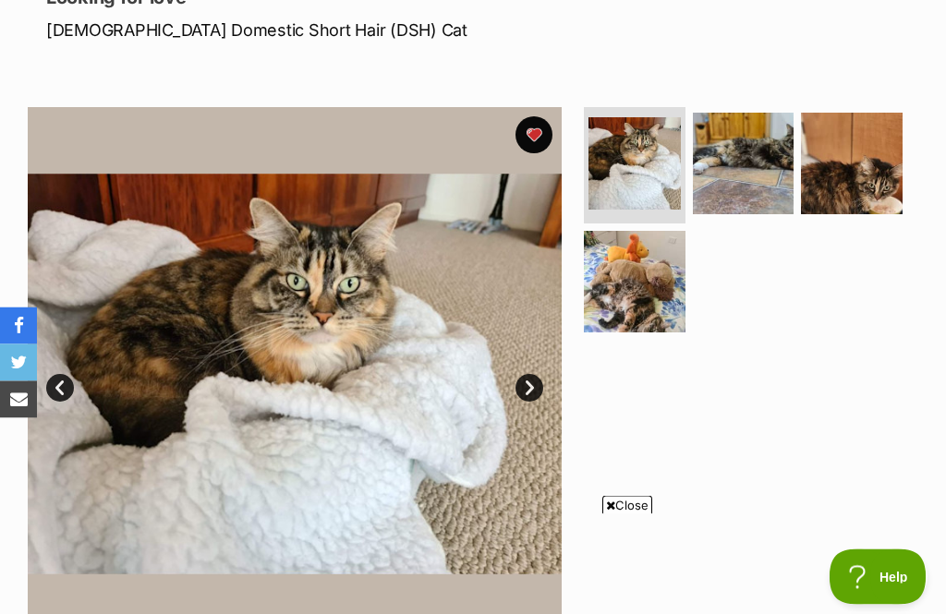
click at [536, 388] on link "Next" at bounding box center [529, 389] width 28 height 28
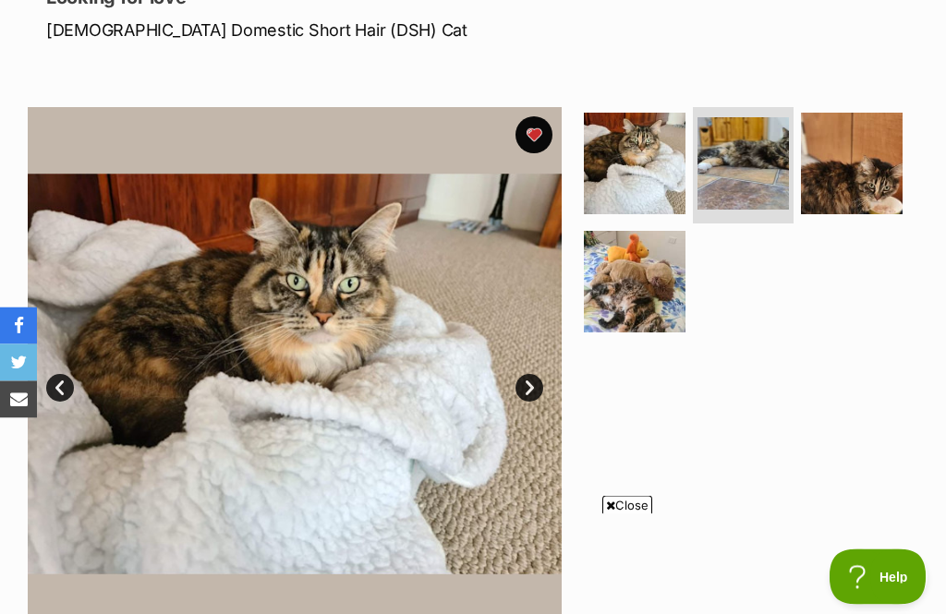
scroll to position [277, 0]
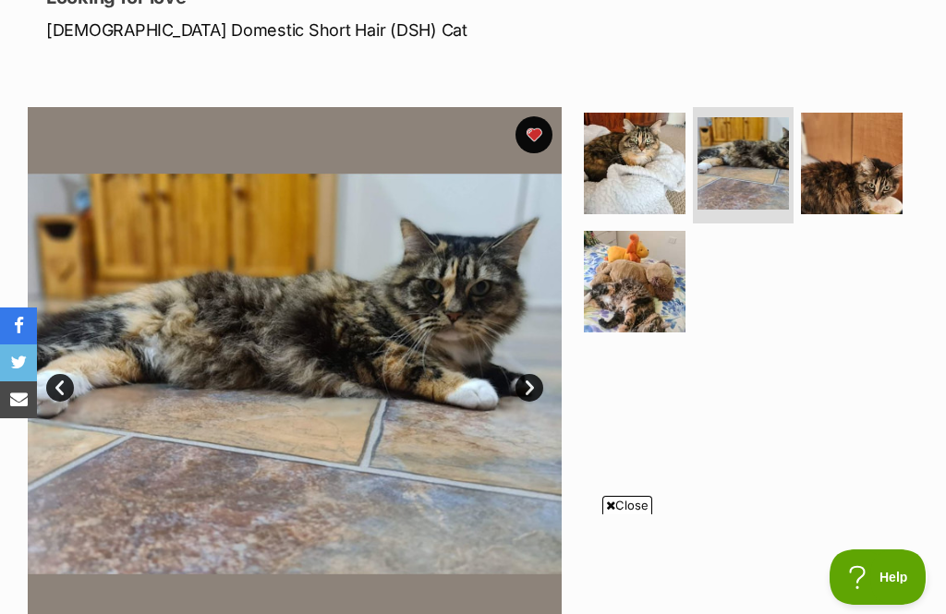
click at [536, 396] on link "Next" at bounding box center [529, 388] width 28 height 28
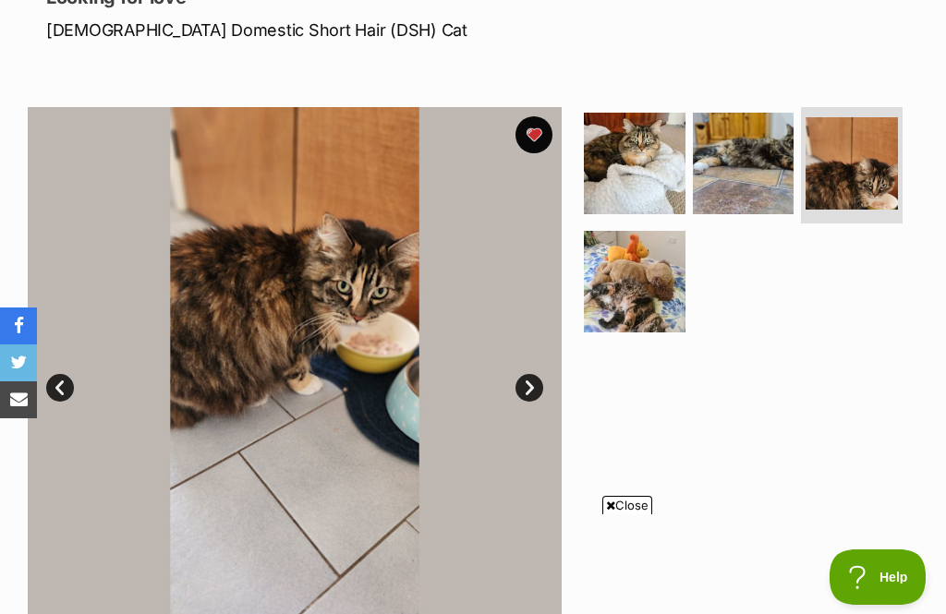
click at [531, 398] on link "Next" at bounding box center [529, 388] width 28 height 28
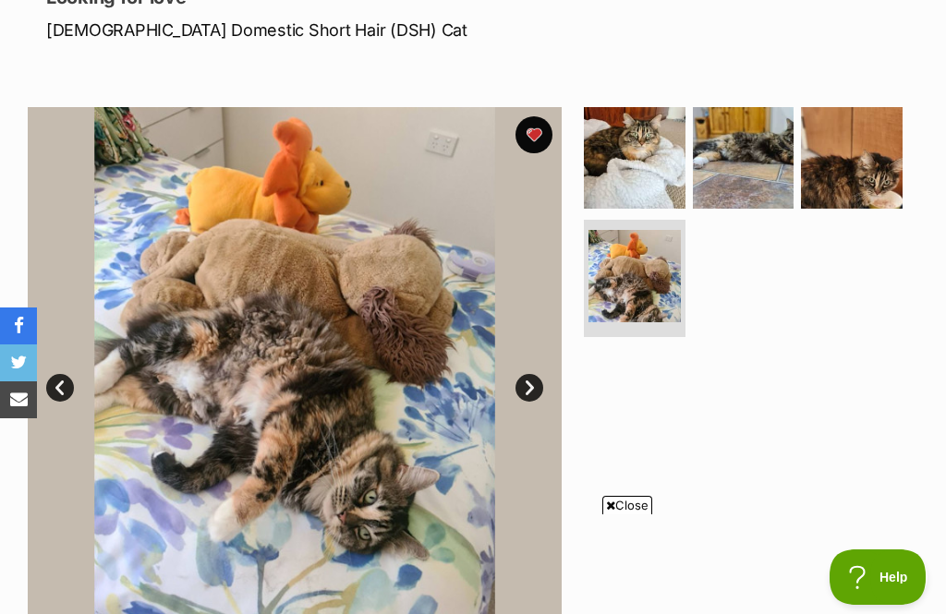
click at [542, 388] on link "Next" at bounding box center [529, 388] width 28 height 28
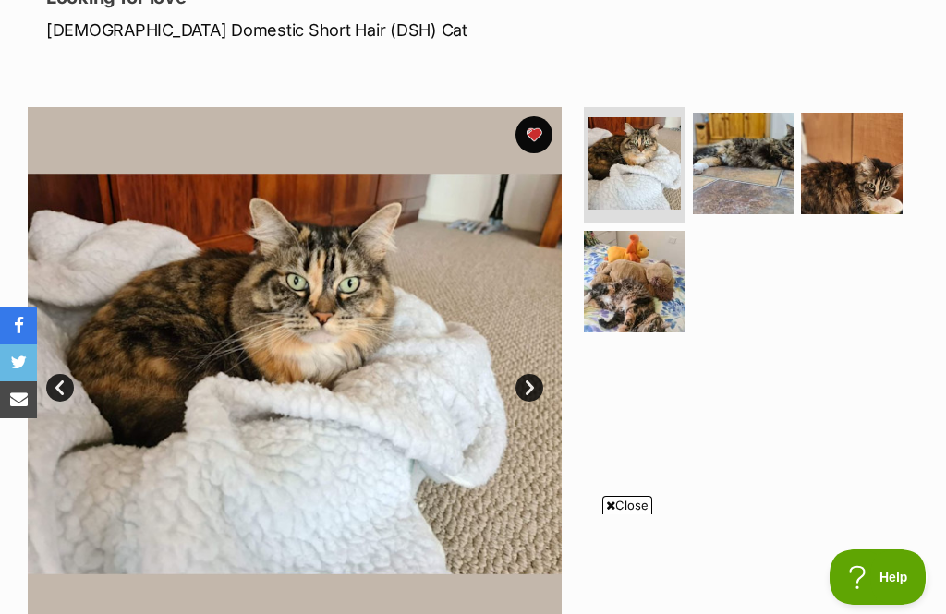
scroll to position [0, 0]
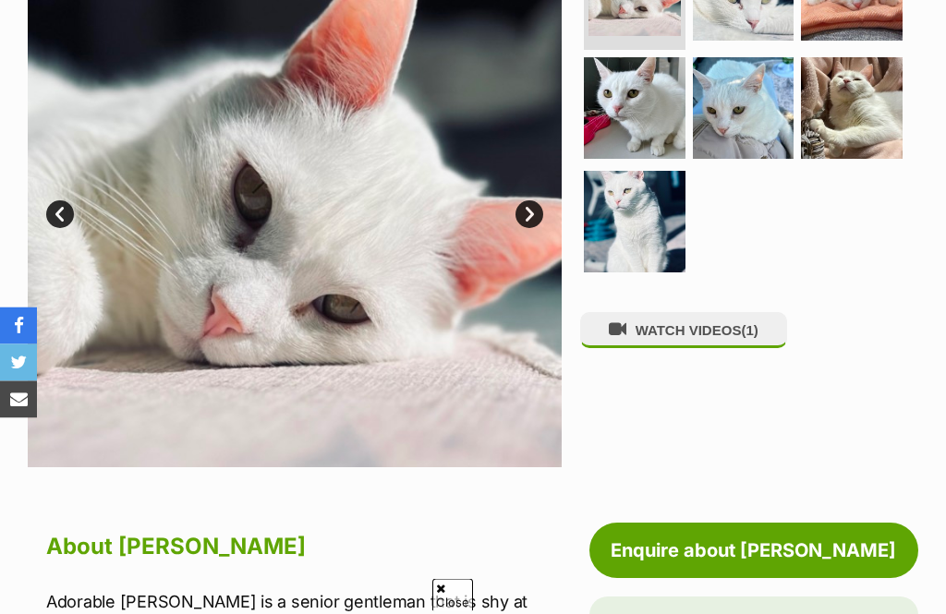
scroll to position [372, 0]
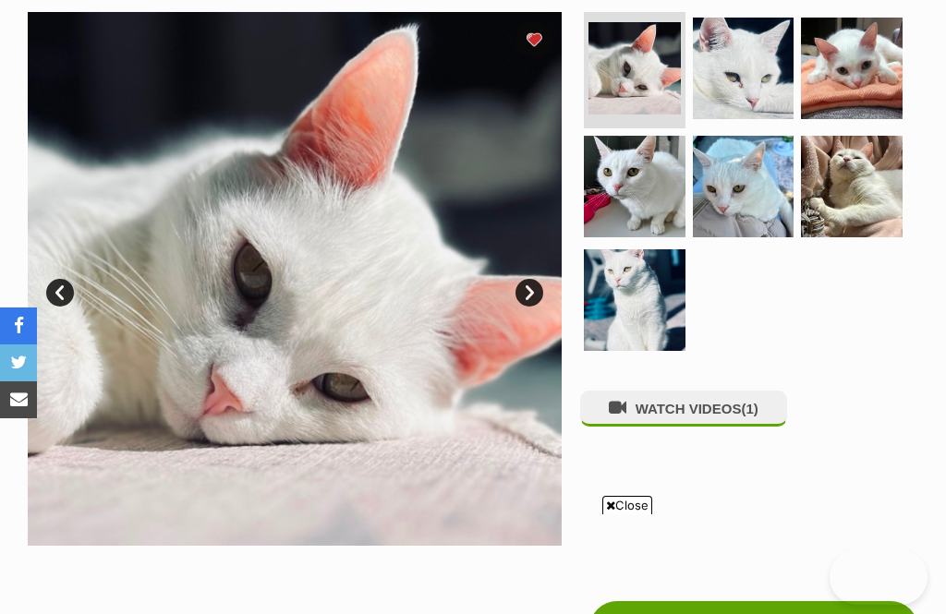
click at [537, 292] on link "Next" at bounding box center [529, 293] width 28 height 28
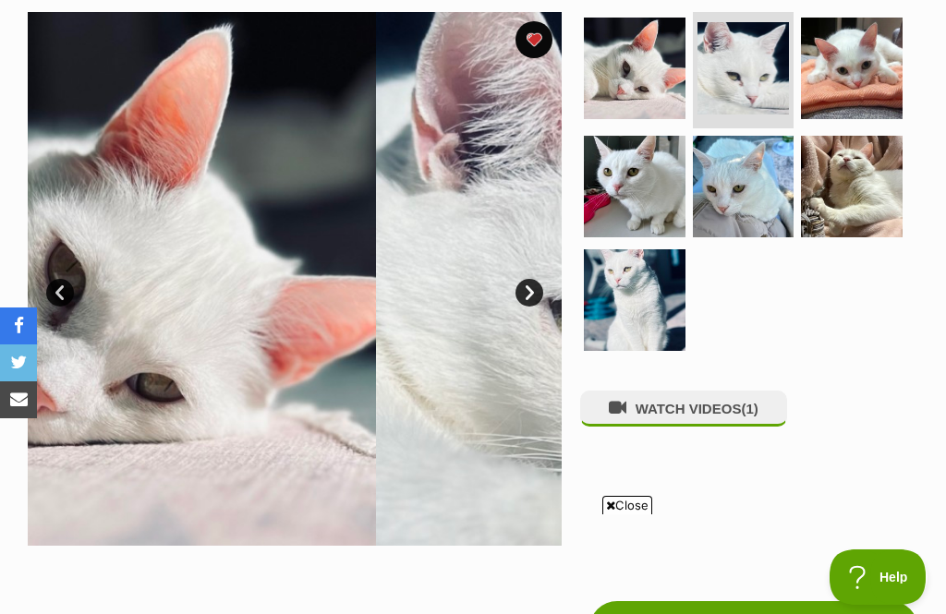
scroll to position [0, 0]
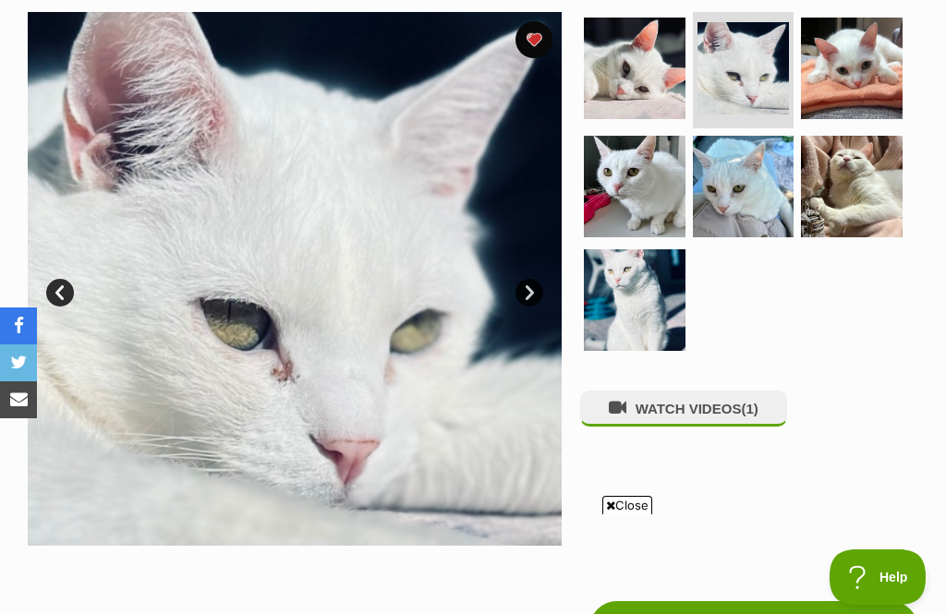
click at [533, 302] on link "Next" at bounding box center [529, 293] width 28 height 28
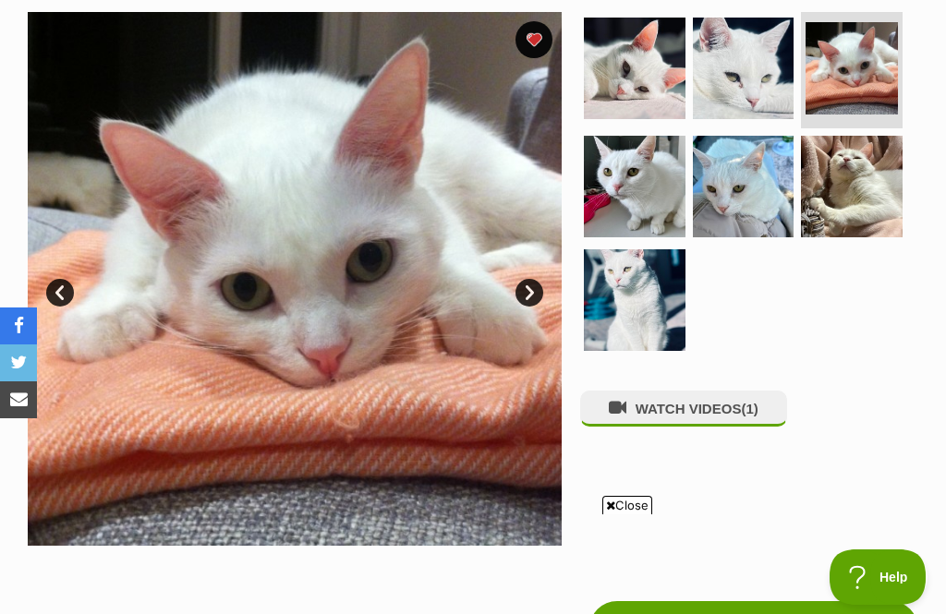
click at [527, 303] on link "Next" at bounding box center [529, 293] width 28 height 28
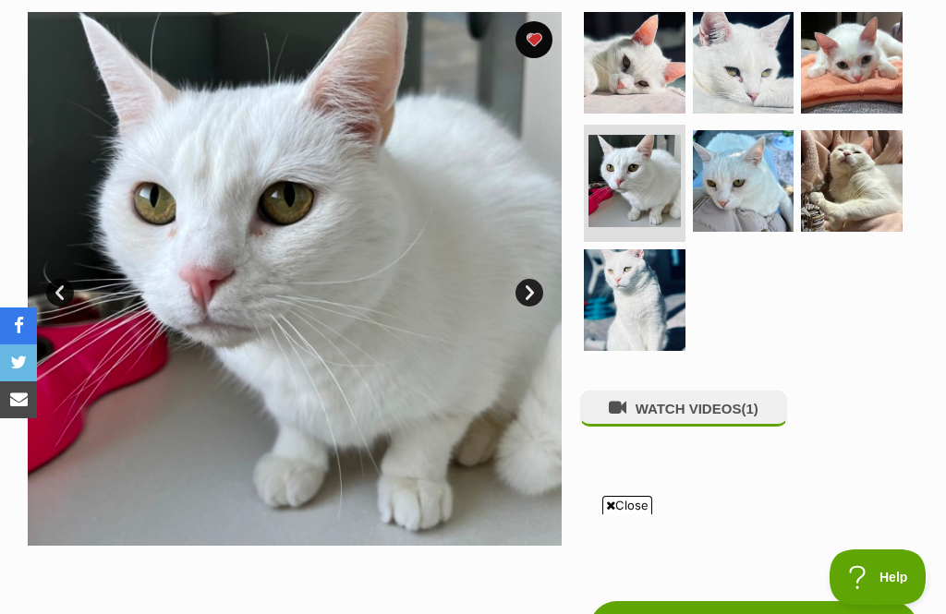
click at [532, 303] on link "Next" at bounding box center [529, 293] width 28 height 28
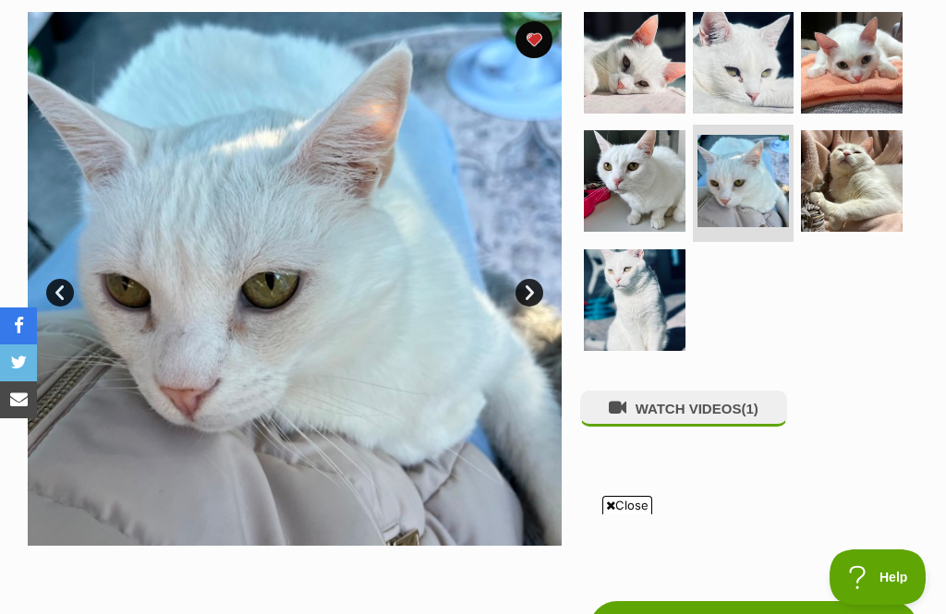
click at [534, 301] on link "Next" at bounding box center [529, 293] width 28 height 28
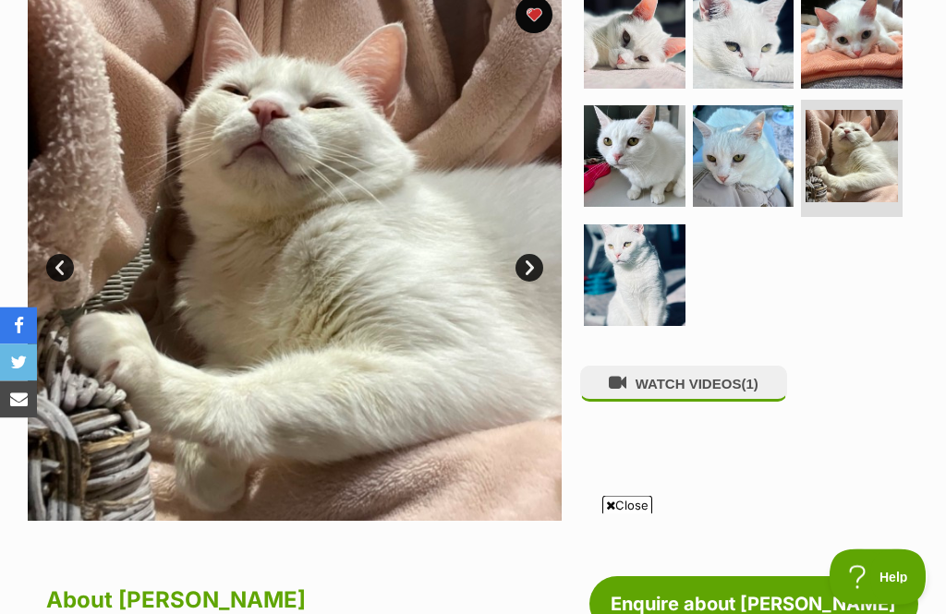
scroll to position [401, 0]
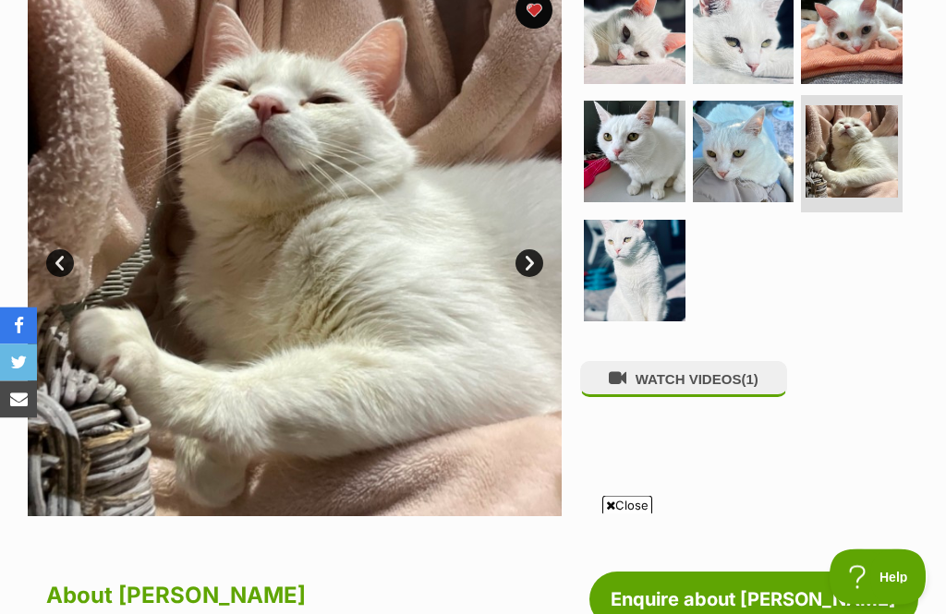
click at [551, 262] on img at bounding box center [295, 250] width 534 height 534
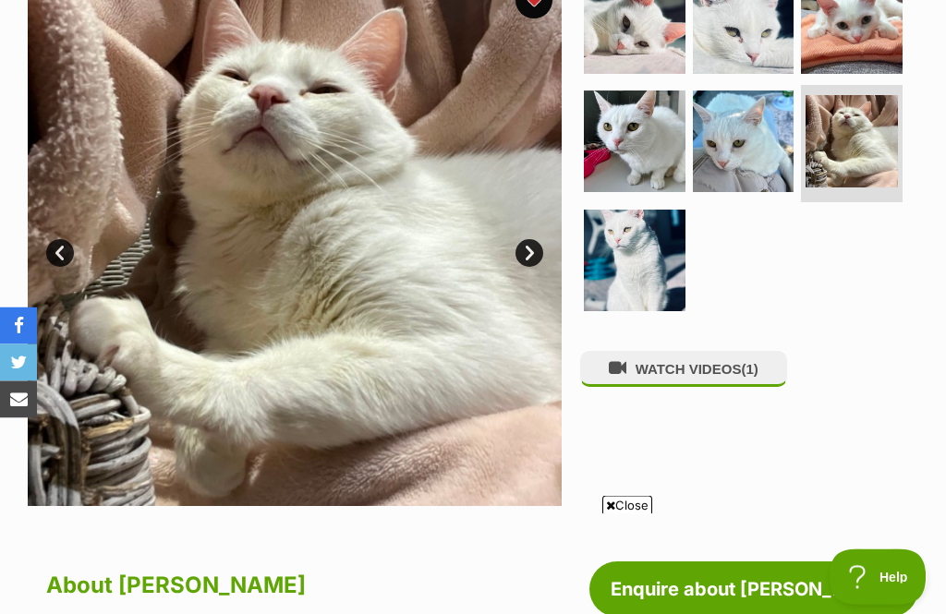
scroll to position [415, 0]
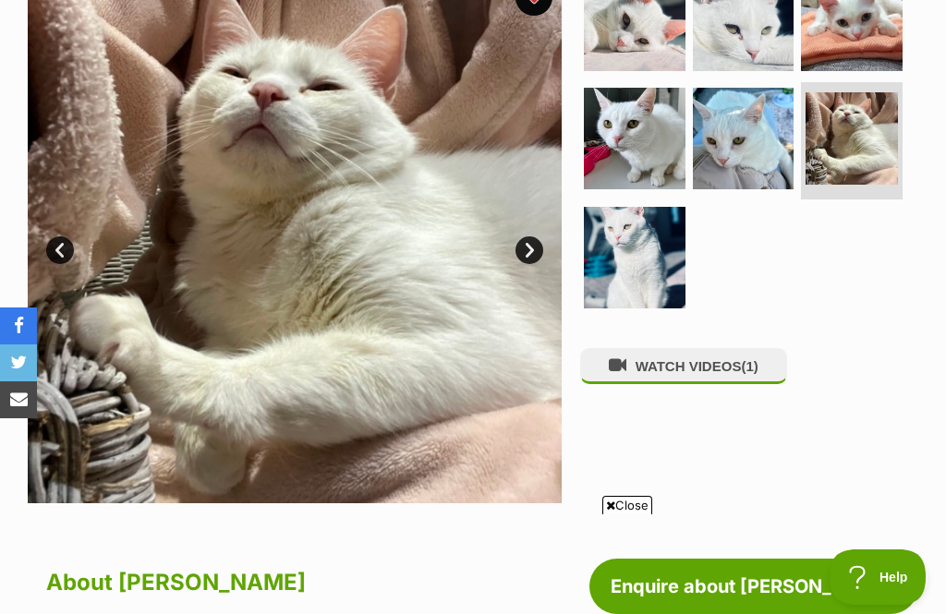
click at [531, 244] on link "Next" at bounding box center [529, 250] width 28 height 28
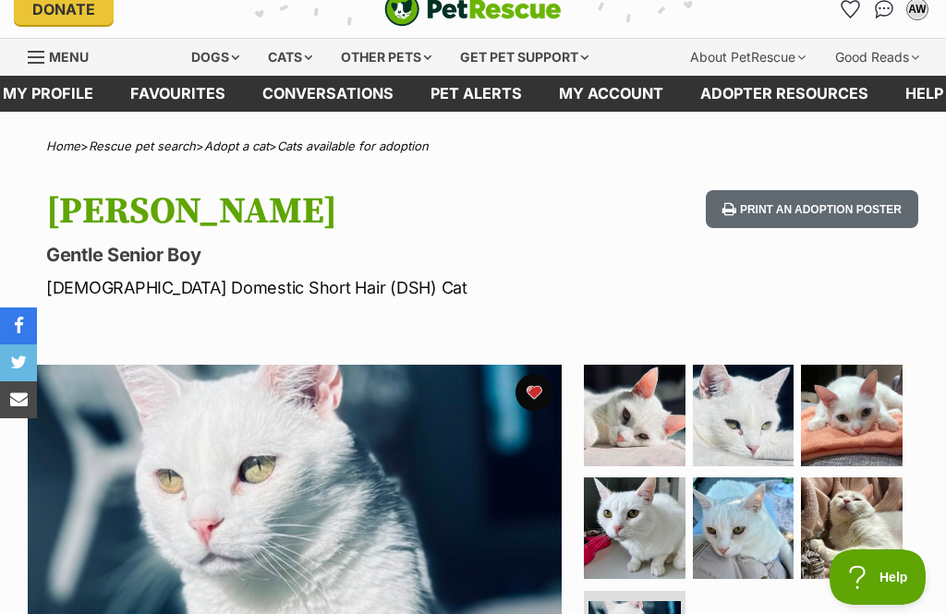
scroll to position [0, 0]
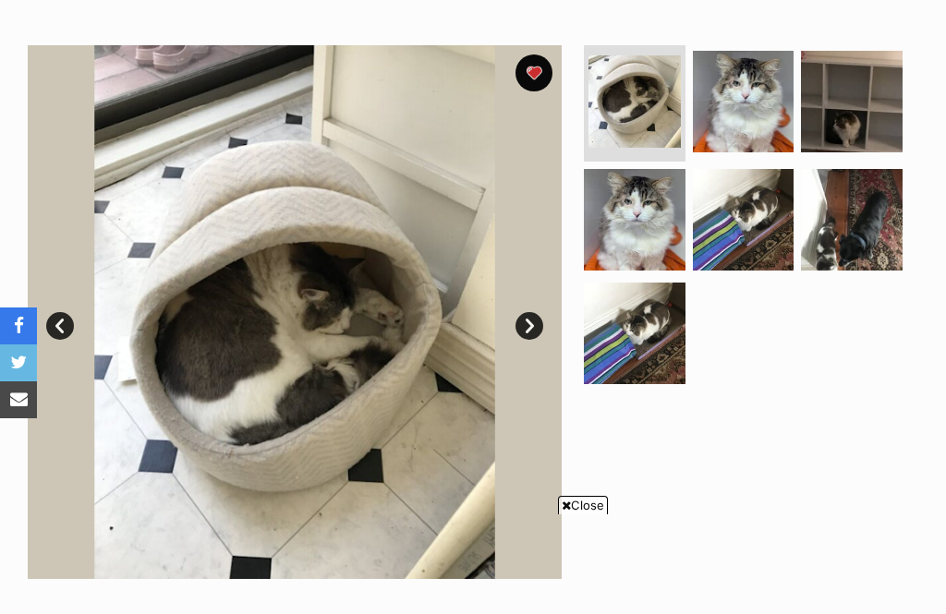
click at [772, 118] on img at bounding box center [744, 102] width 102 height 102
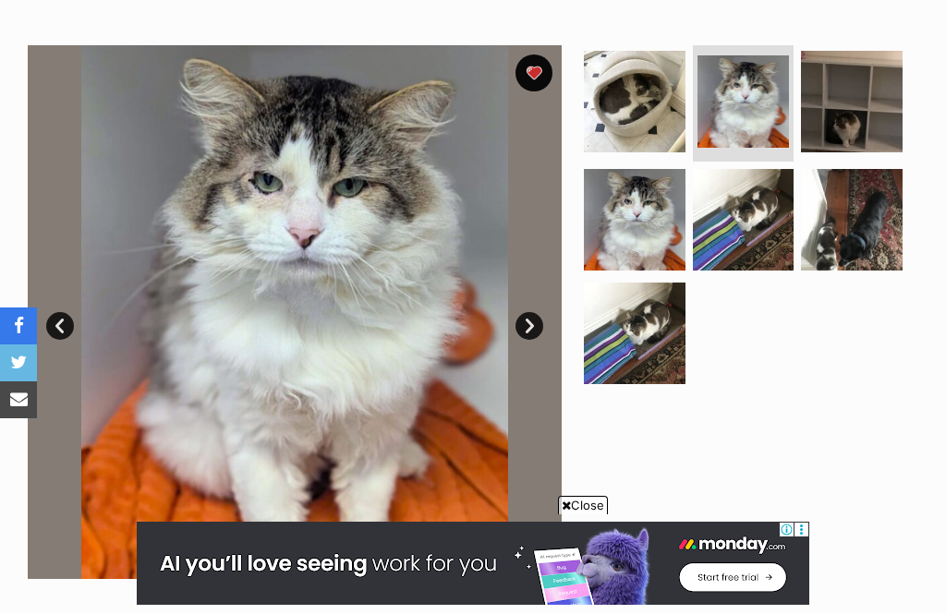
click at [757, 232] on img at bounding box center [744, 220] width 102 height 102
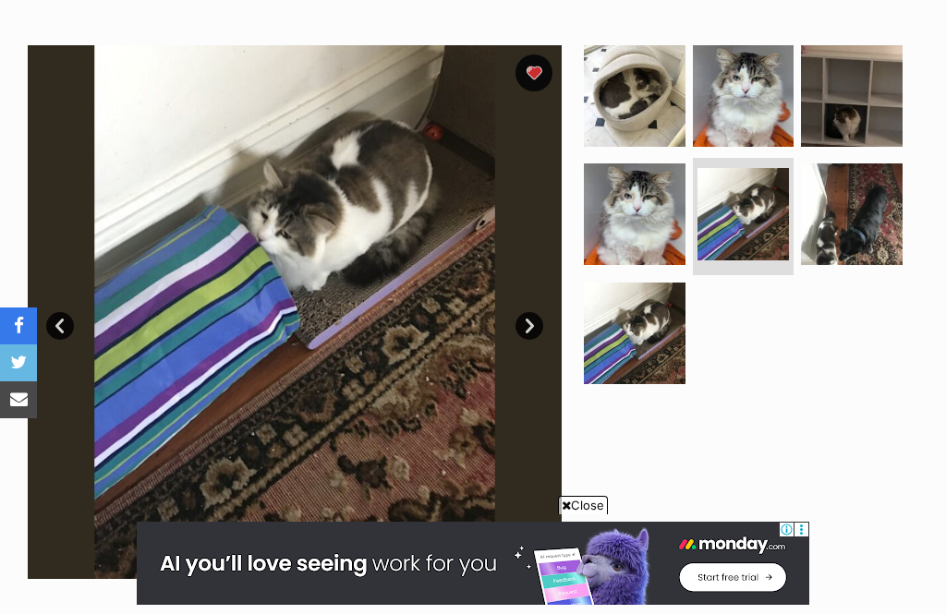
click at [539, 331] on link "Next" at bounding box center [529, 326] width 28 height 28
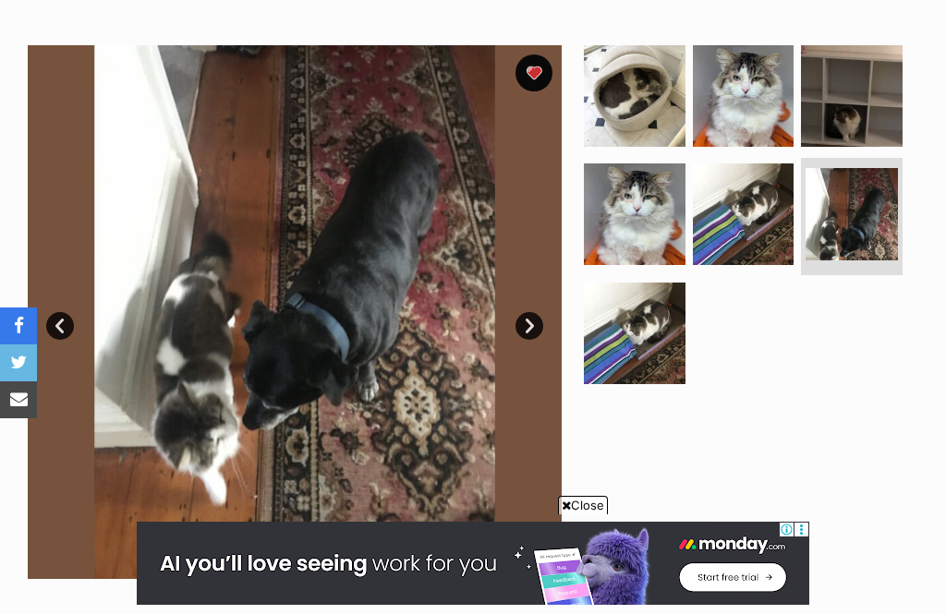
click at [889, 392] on ul at bounding box center [749, 220] width 338 height 351
click at [650, 327] on img at bounding box center [635, 334] width 102 height 102
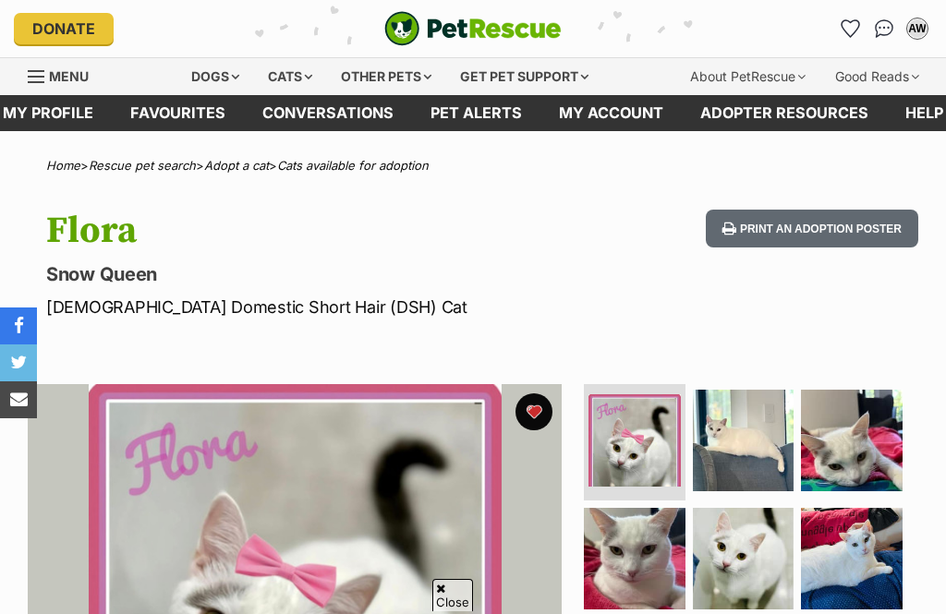
scroll to position [246, 0]
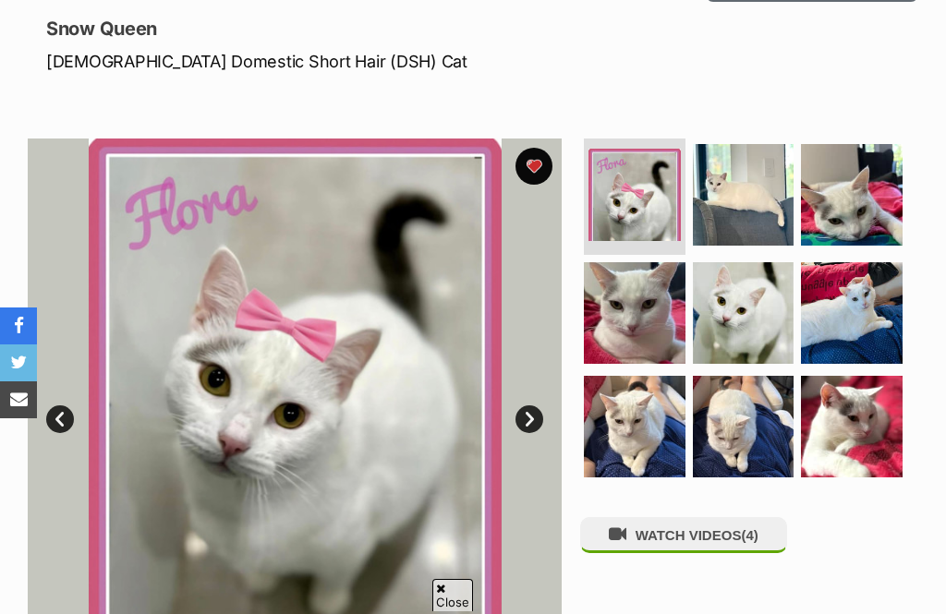
click at [746, 203] on img at bounding box center [744, 195] width 102 height 102
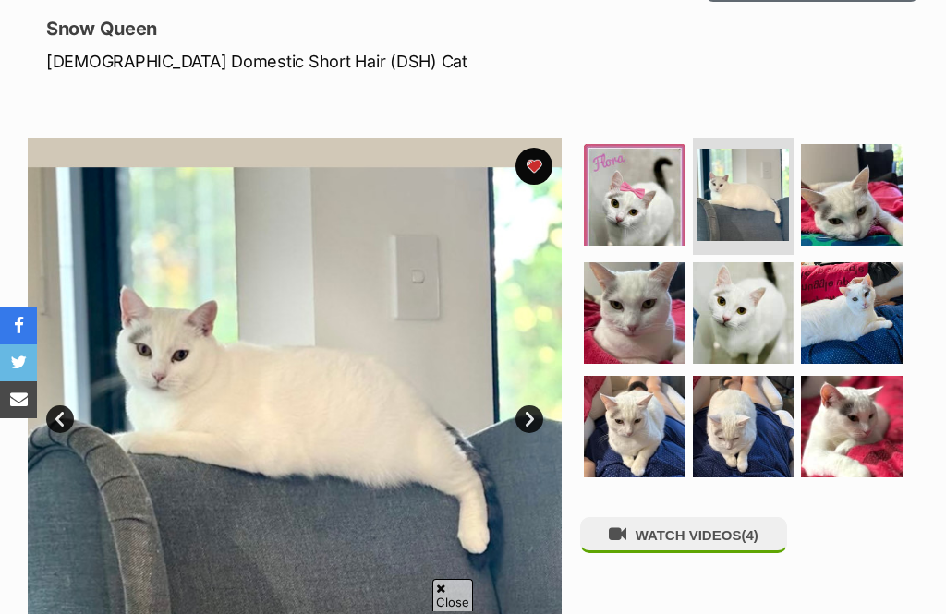
click at [762, 190] on img at bounding box center [743, 195] width 92 height 92
click at [875, 193] on img at bounding box center [852, 195] width 102 height 102
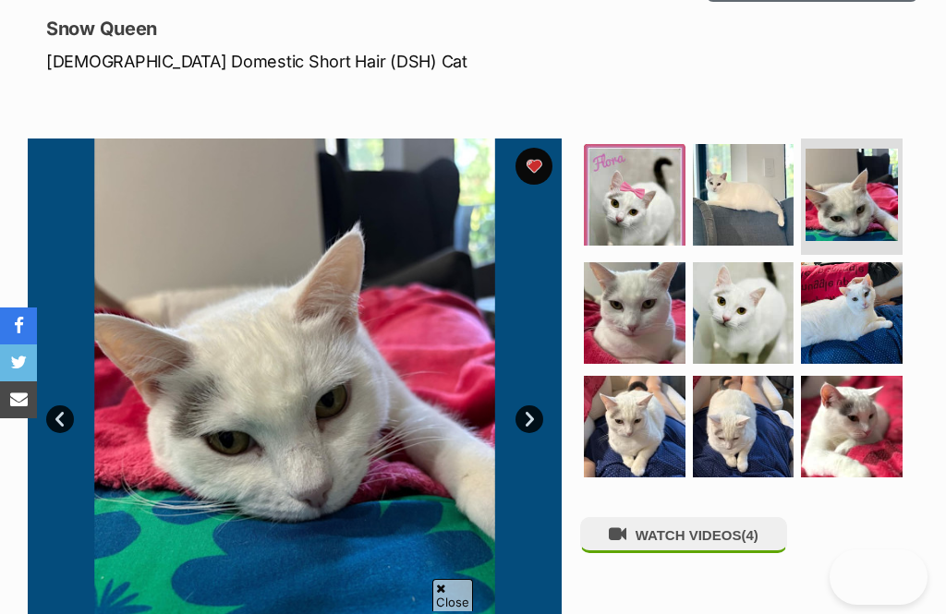
click at [874, 183] on img at bounding box center [851, 195] width 92 height 92
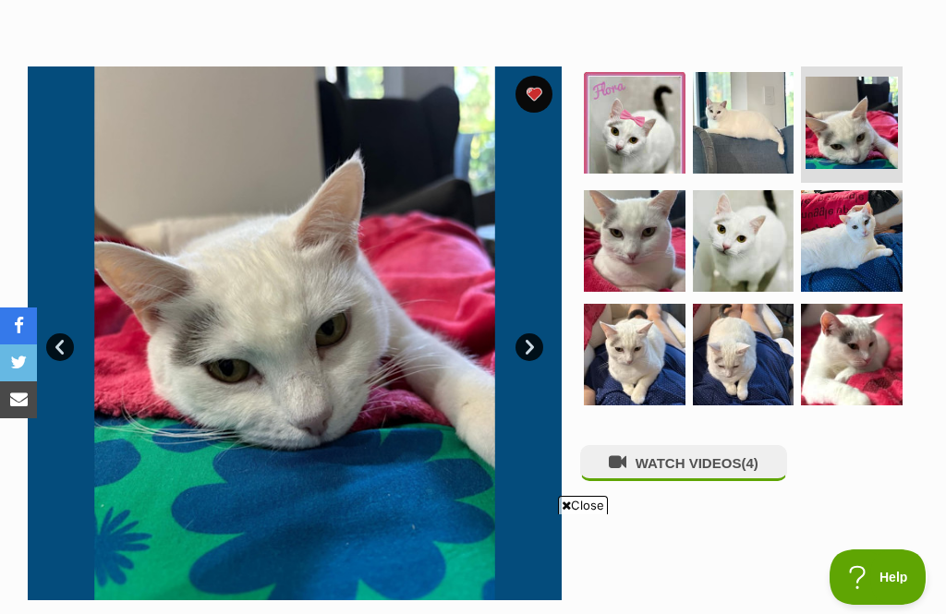
scroll to position [321, 0]
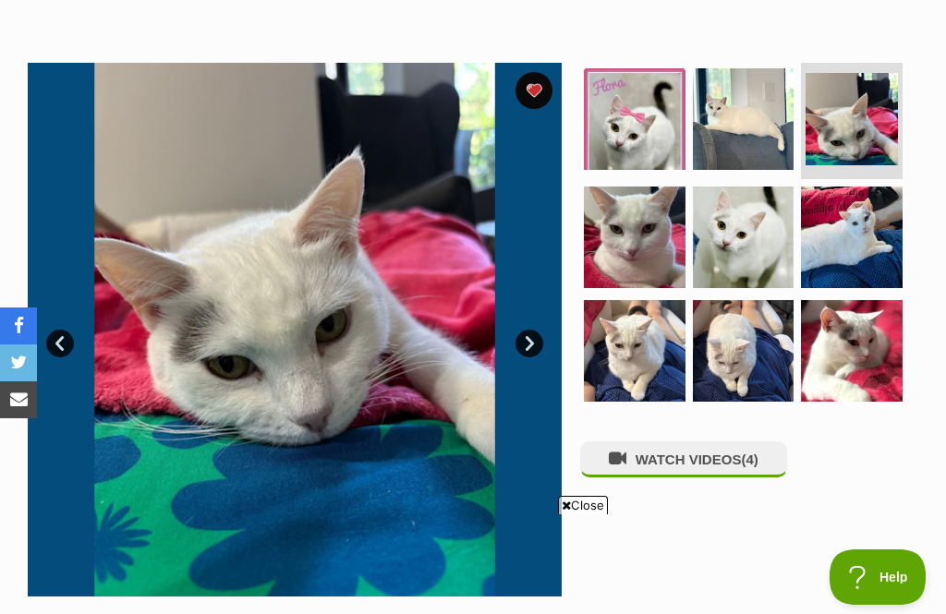
click at [851, 237] on img at bounding box center [852, 238] width 102 height 102
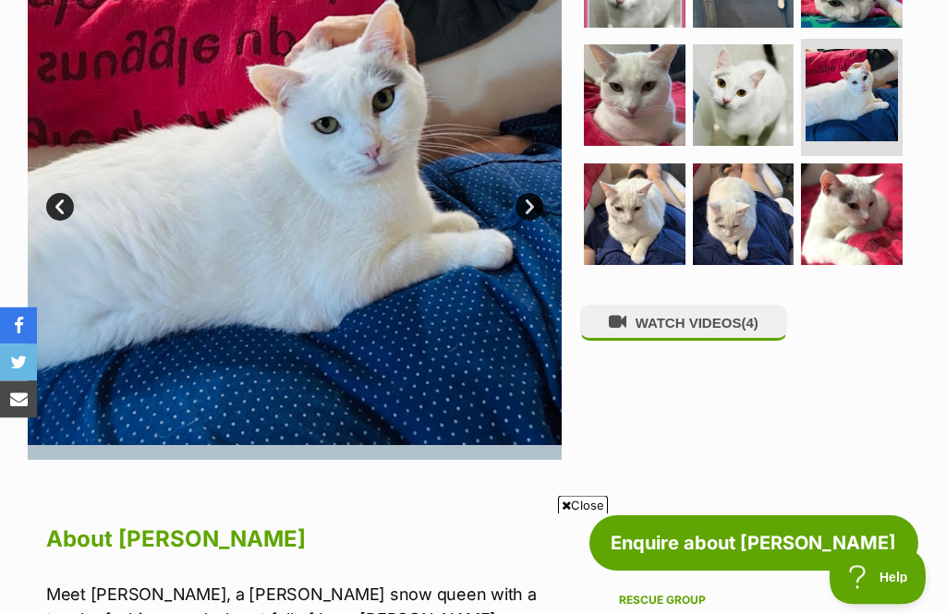
scroll to position [458, 0]
click at [534, 204] on link "Next" at bounding box center [529, 207] width 28 height 28
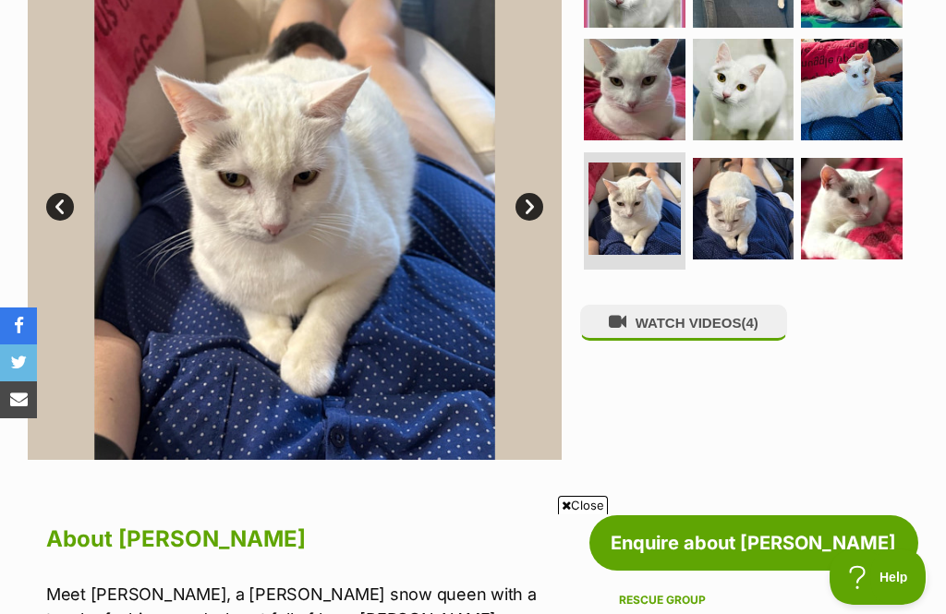
click at [560, 183] on img at bounding box center [295, 193] width 534 height 534
click at [536, 213] on link "Next" at bounding box center [529, 207] width 28 height 28
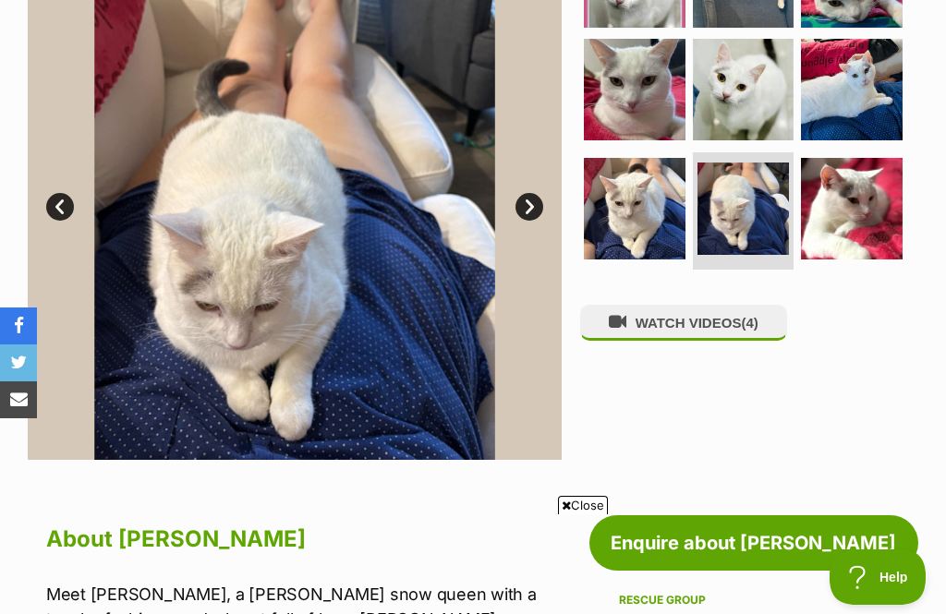
click at [553, 216] on img at bounding box center [295, 193] width 534 height 534
click at [536, 211] on link "Next" at bounding box center [529, 207] width 28 height 28
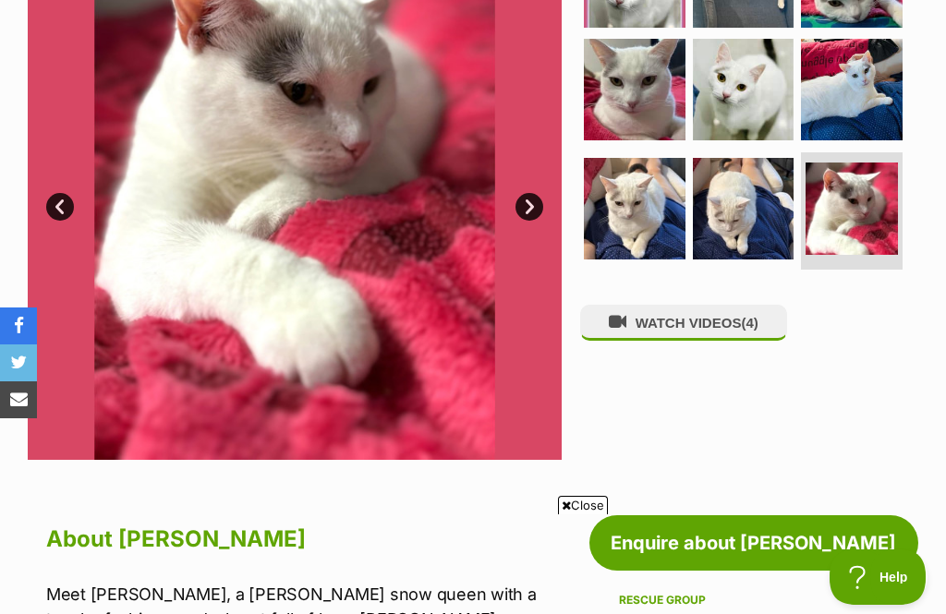
click at [537, 213] on link "Next" at bounding box center [529, 207] width 28 height 28
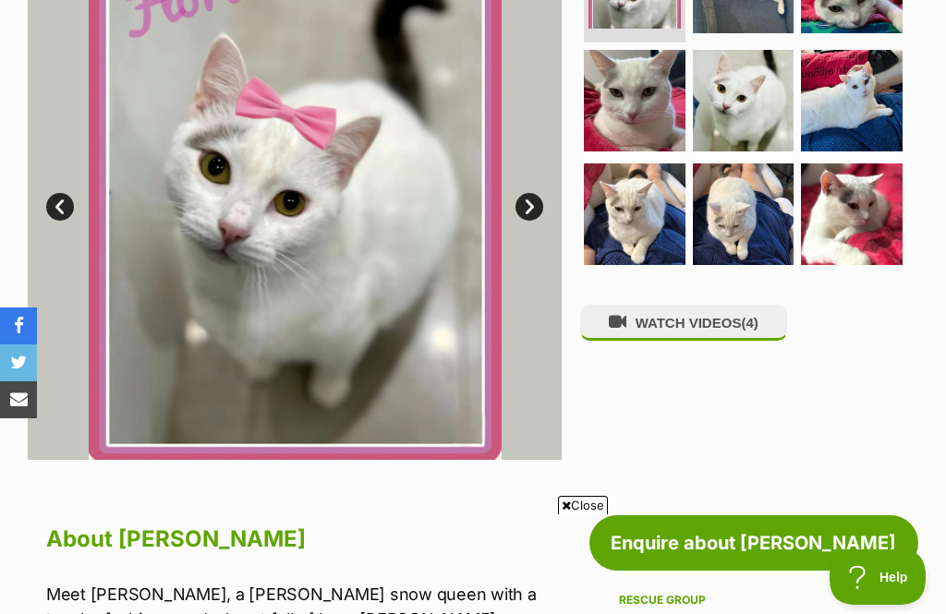
click at [551, 207] on img at bounding box center [295, 193] width 534 height 534
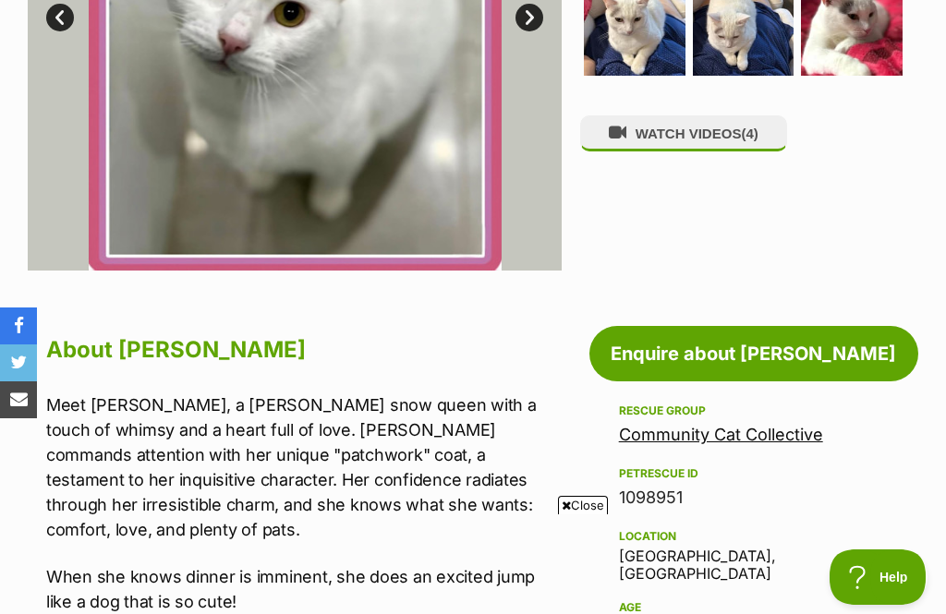
scroll to position [592, 0]
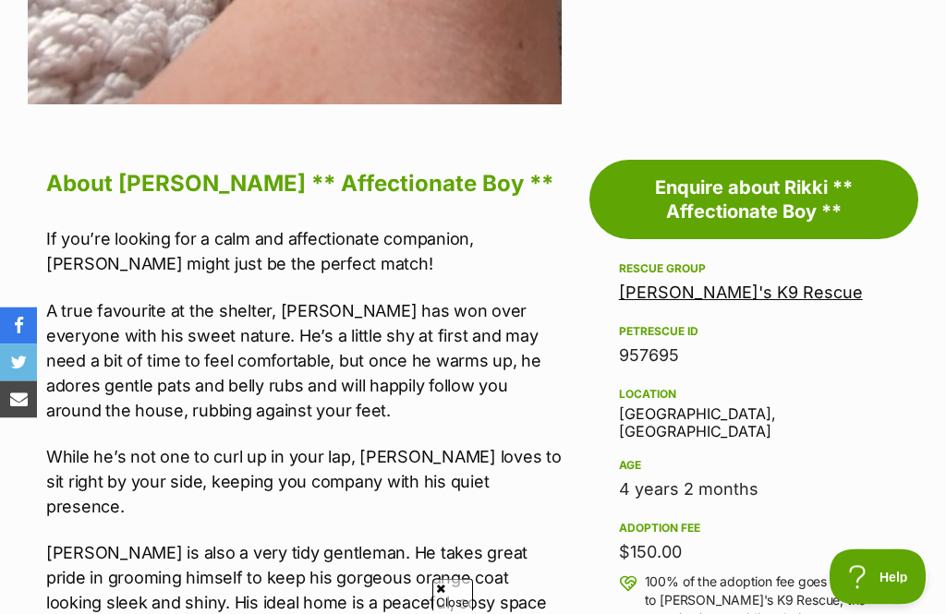
scroll to position [814, 0]
click at [723, 297] on link "[PERSON_NAME]'s K9 Rescue" at bounding box center [741, 292] width 244 height 19
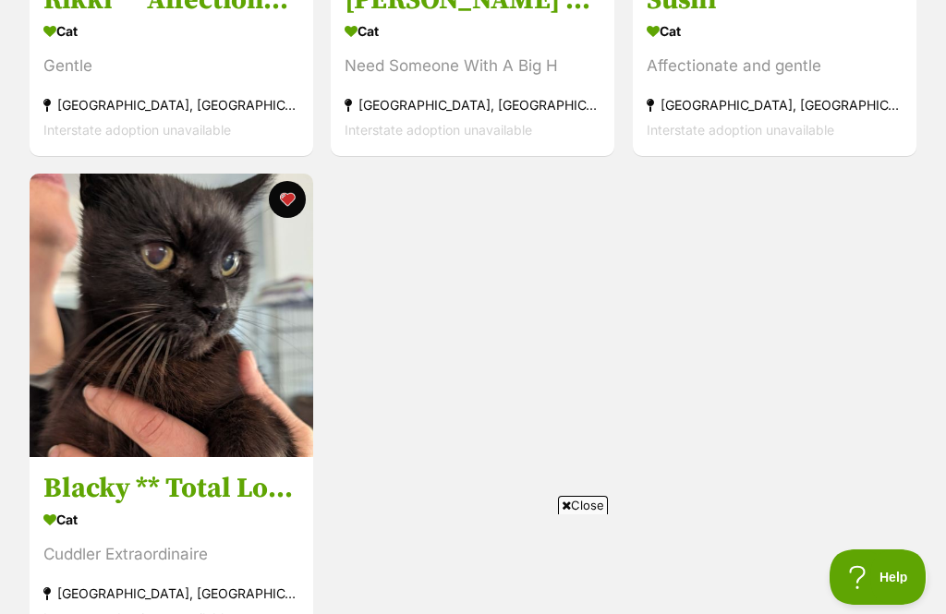
scroll to position [2055, 0]
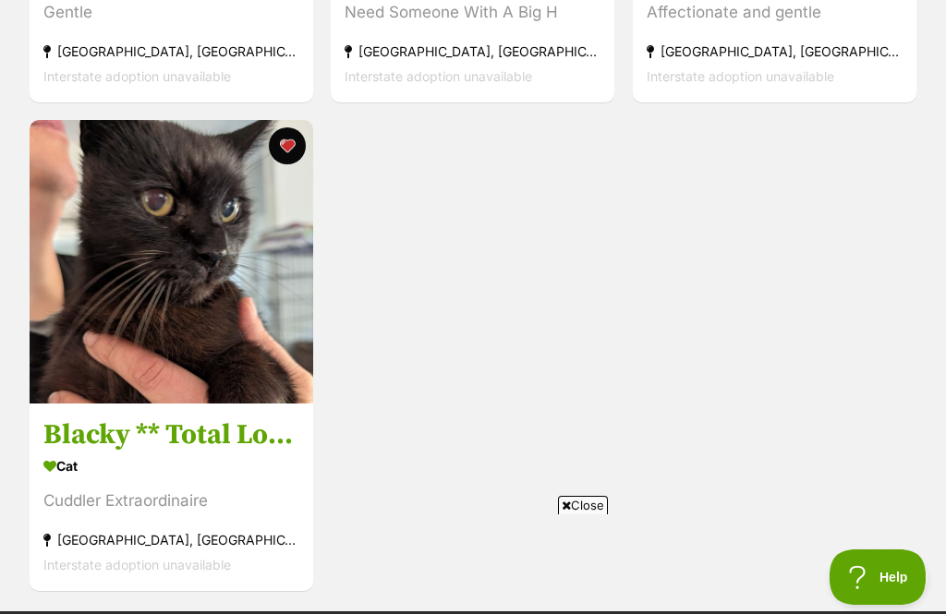
click at [113, 417] on h3 "Blacky ** Total Lovebug **" at bounding box center [171, 434] width 256 height 35
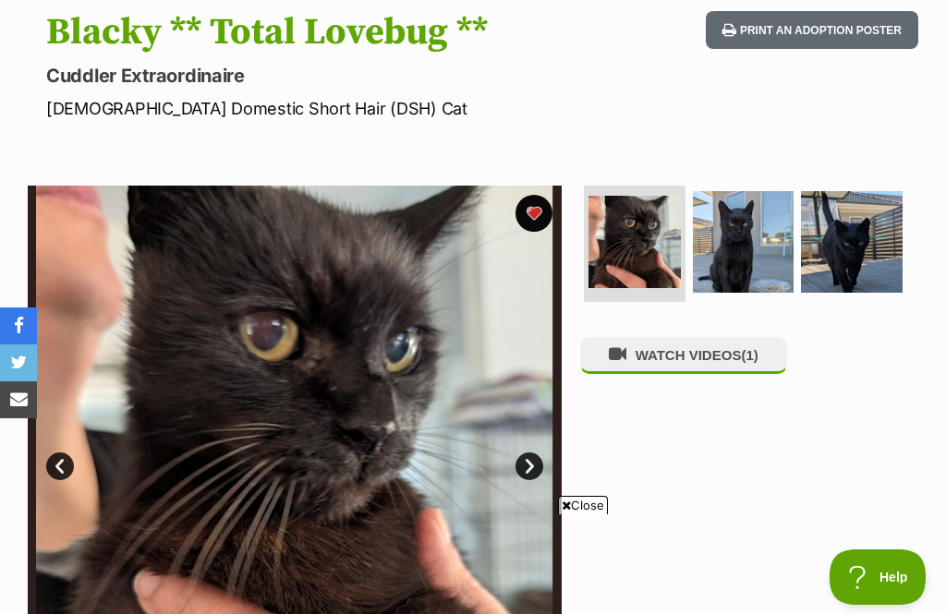
click at [532, 464] on link "Next" at bounding box center [529, 466] width 28 height 28
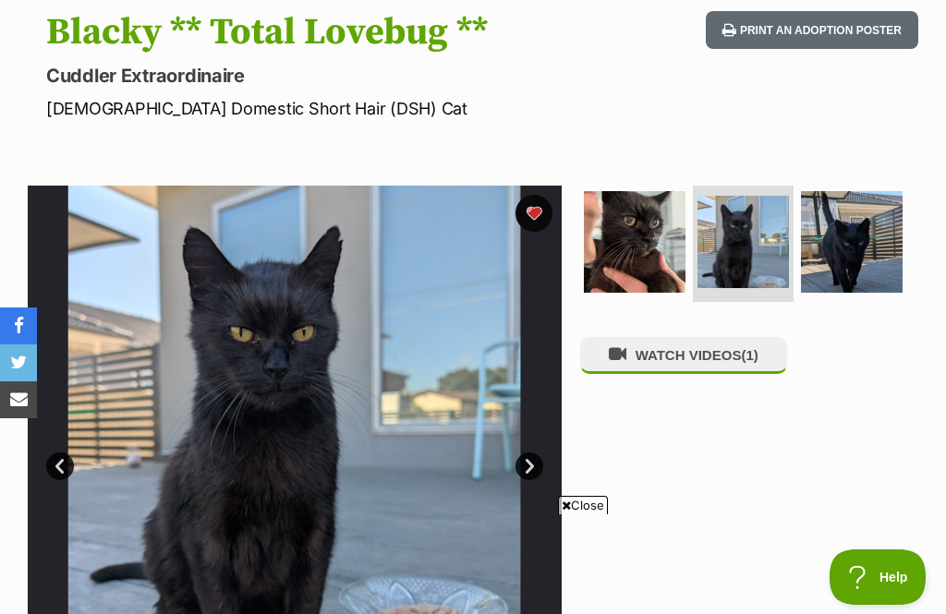
click at [529, 465] on link "Next" at bounding box center [529, 466] width 28 height 28
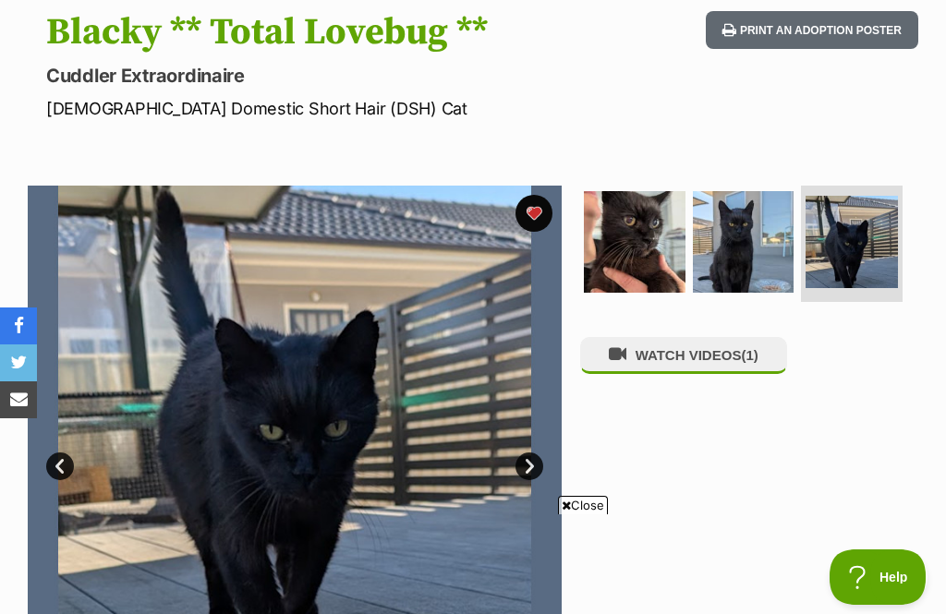
click at [536, 464] on link "Next" at bounding box center [529, 466] width 28 height 28
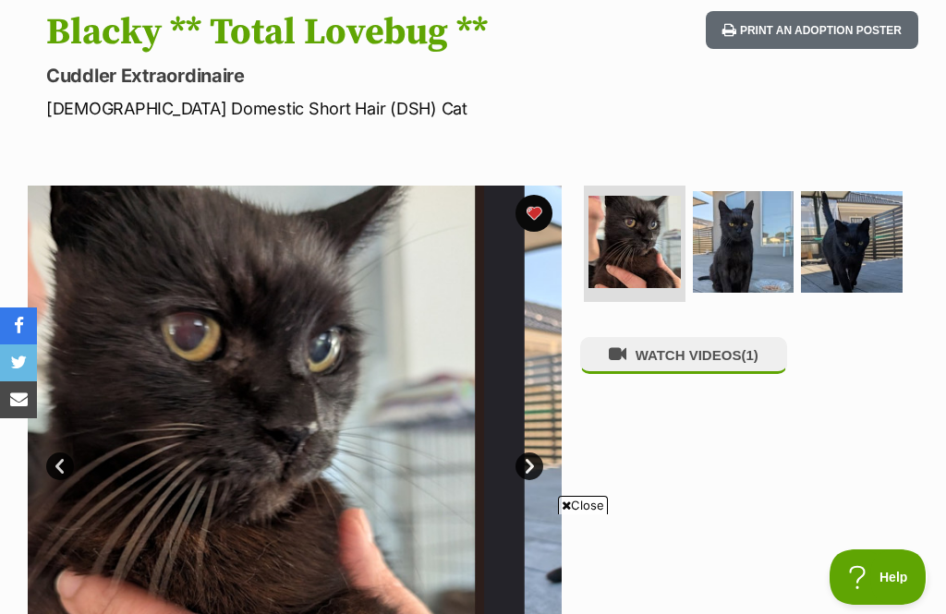
click at [533, 469] on link "Next" at bounding box center [529, 466] width 28 height 28
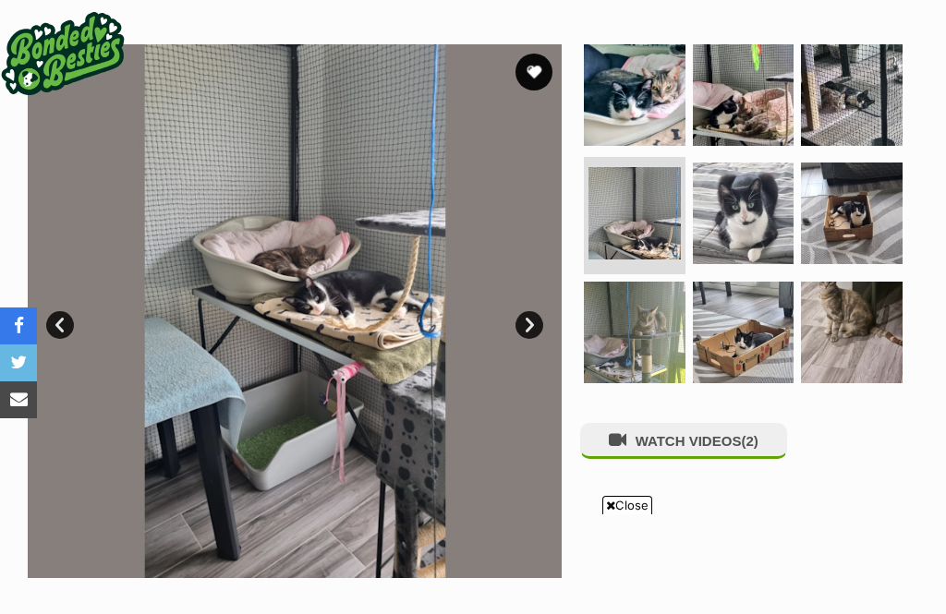
click at [539, 311] on link "Next" at bounding box center [529, 325] width 28 height 28
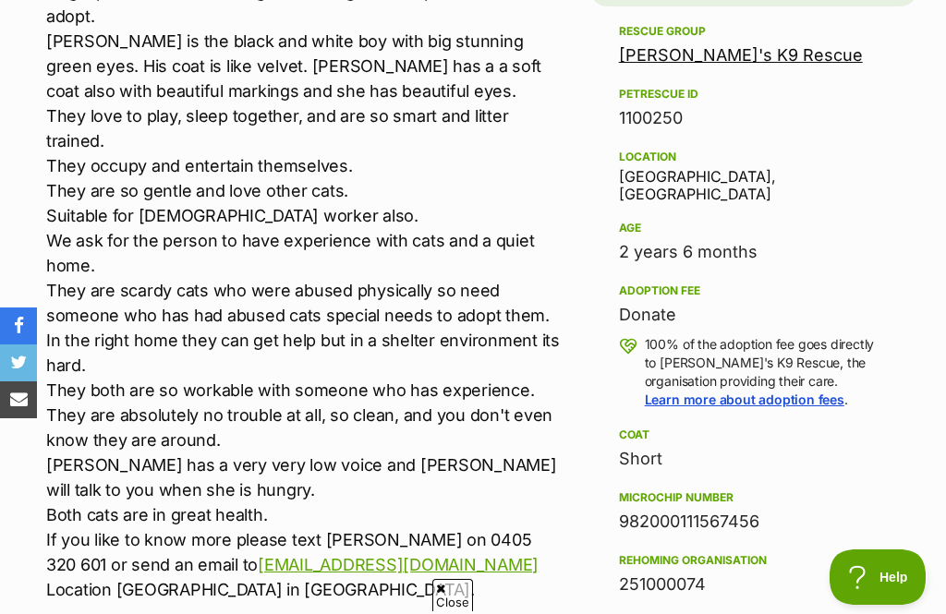
scroll to position [1212, 0]
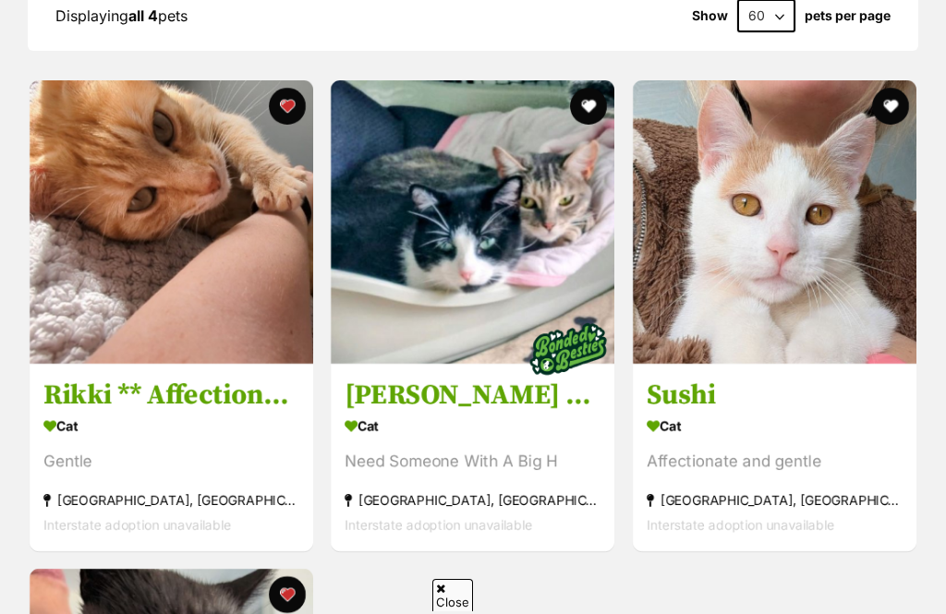
click at [707, 378] on h3 "Sushi" at bounding box center [774, 395] width 256 height 35
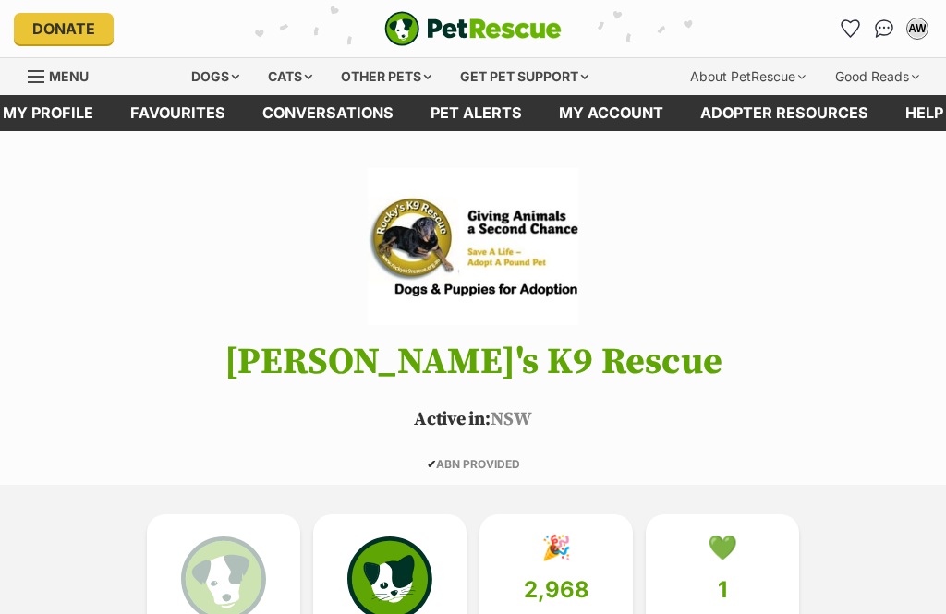
click at [183, 118] on link "Favourites" at bounding box center [178, 113] width 132 height 36
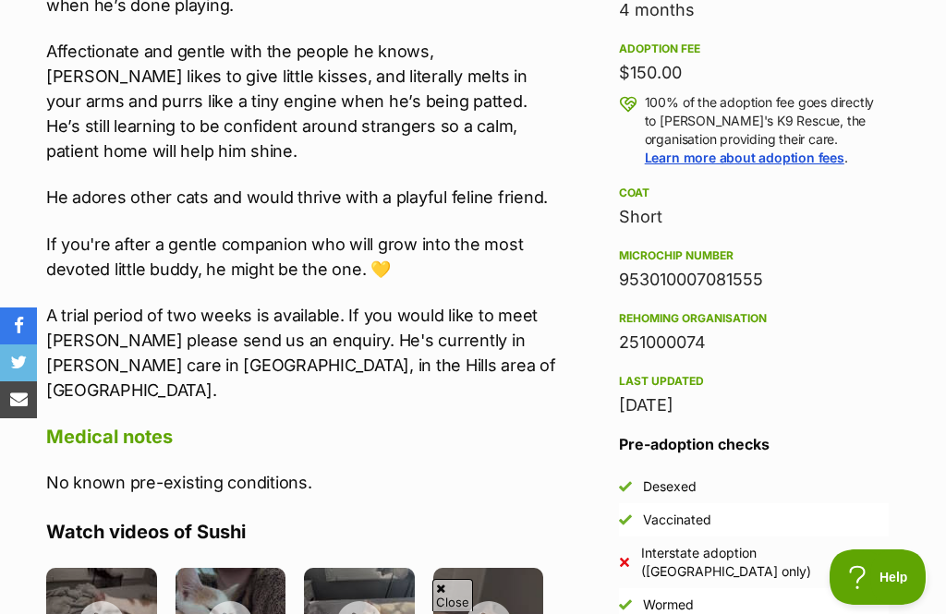
scroll to position [0, 1]
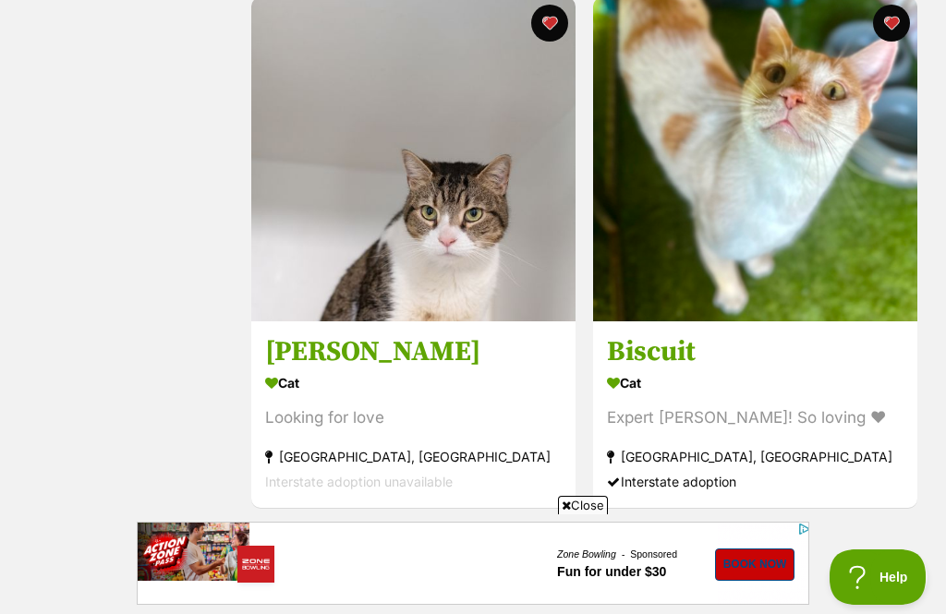
scroll to position [5166, 0]
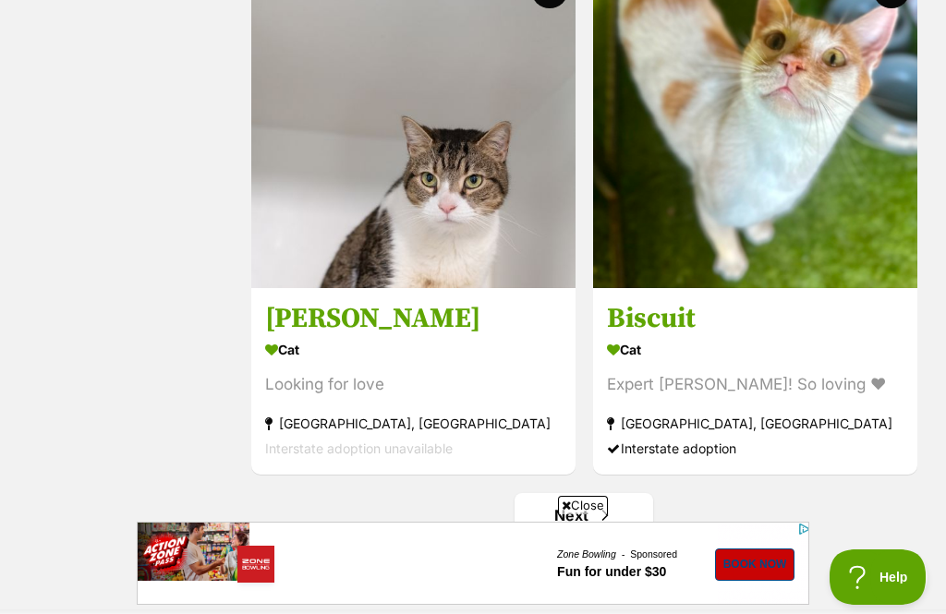
click at [686, 334] on h3 "Biscuit" at bounding box center [755, 318] width 296 height 35
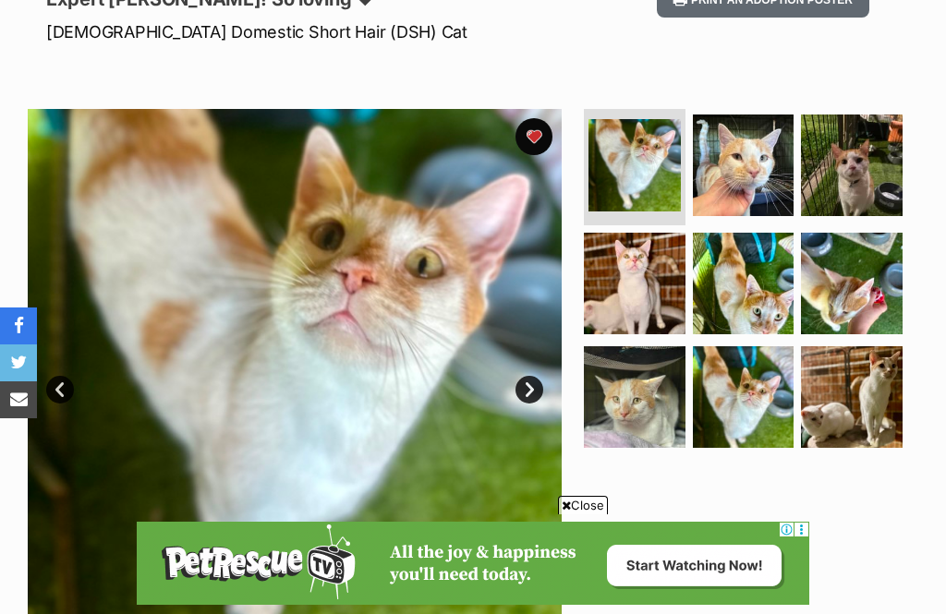
click at [531, 396] on link "Next" at bounding box center [529, 390] width 28 height 28
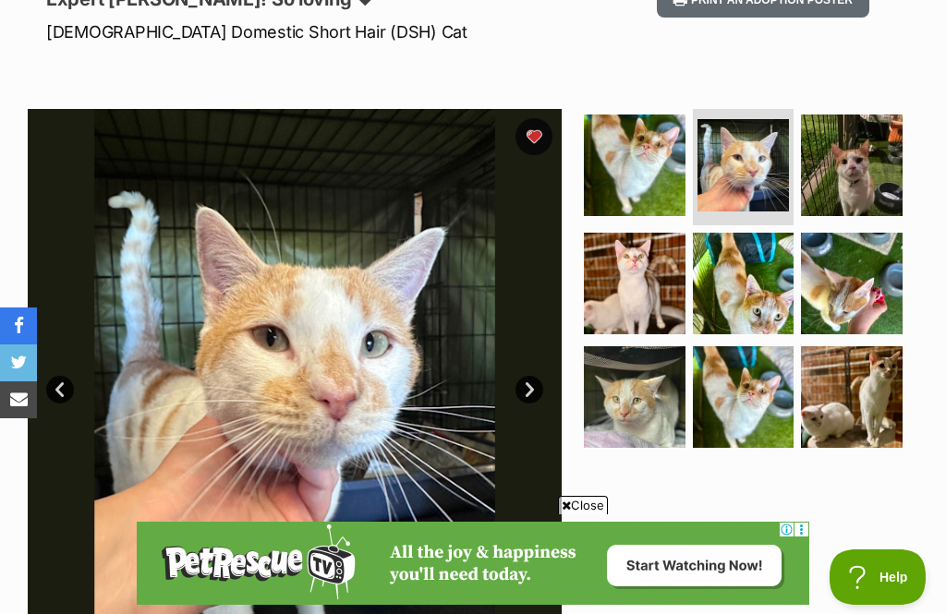
click at [618, 273] on img at bounding box center [635, 284] width 102 height 102
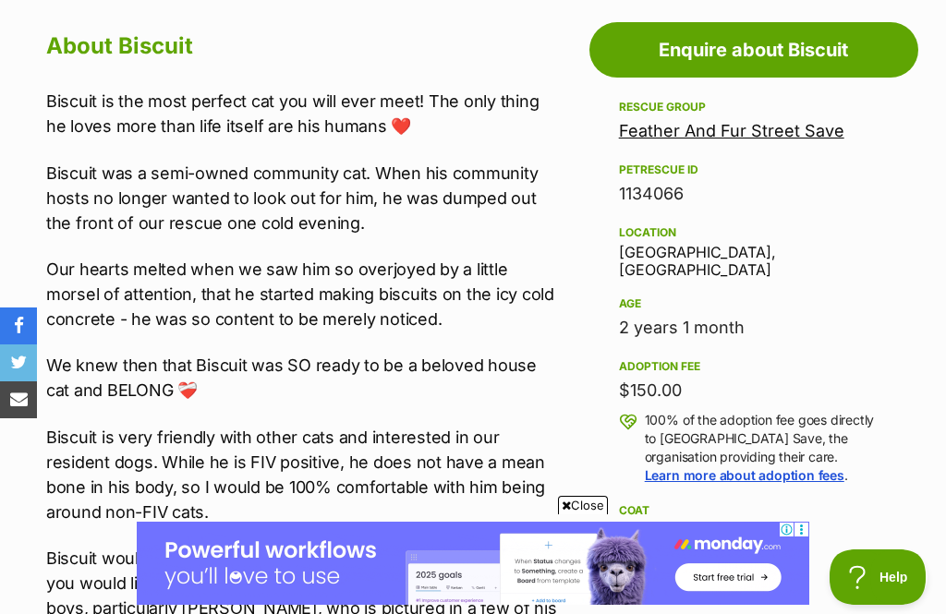
click at [725, 125] on link "Feather And Fur Street Save" at bounding box center [731, 130] width 225 height 19
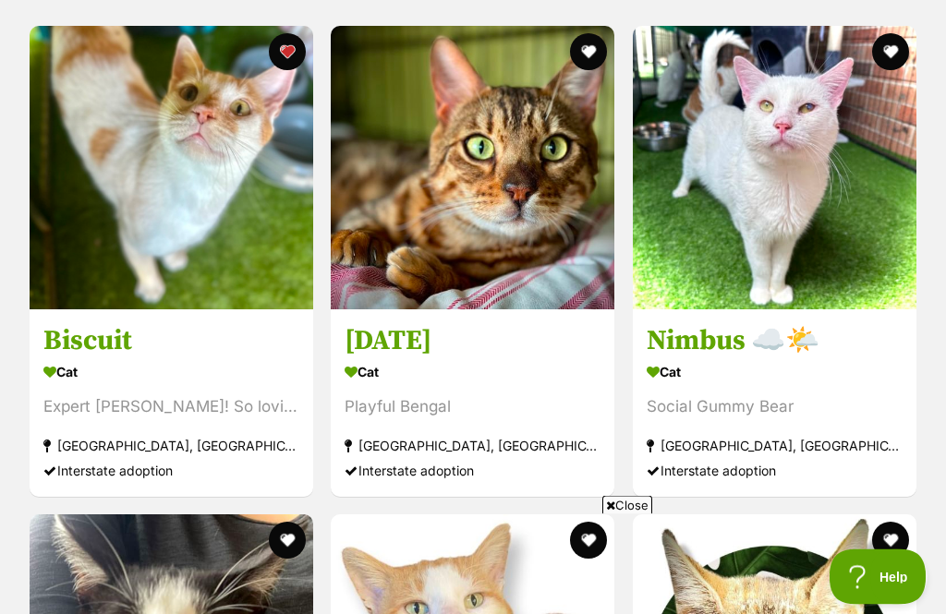
scroll to position [1938, 0]
click at [715, 358] on h3 "Nimbus ☁️🌤️" at bounding box center [774, 340] width 256 height 35
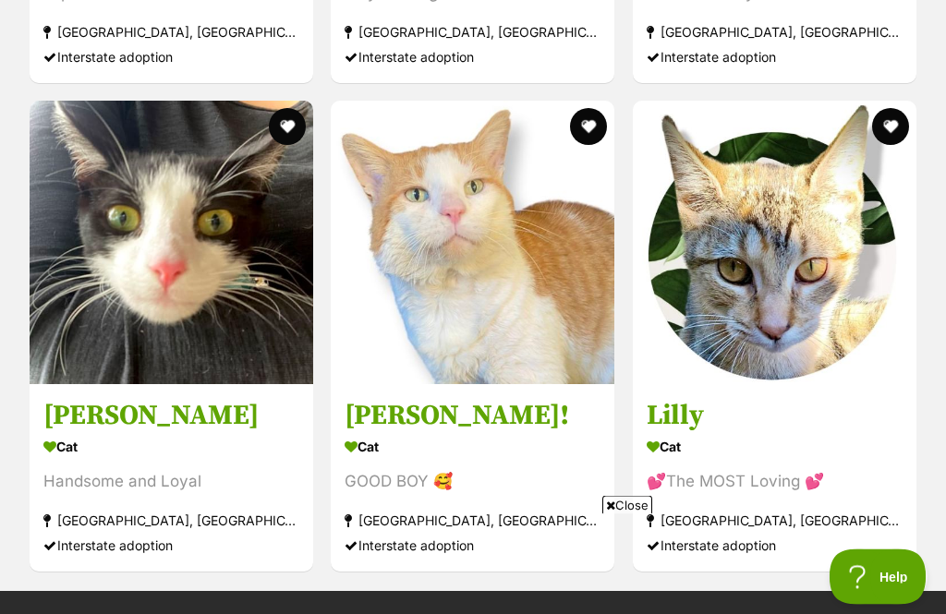
scroll to position [2352, 0]
click at [406, 430] on h3 "[PERSON_NAME]!" at bounding box center [472, 414] width 256 height 35
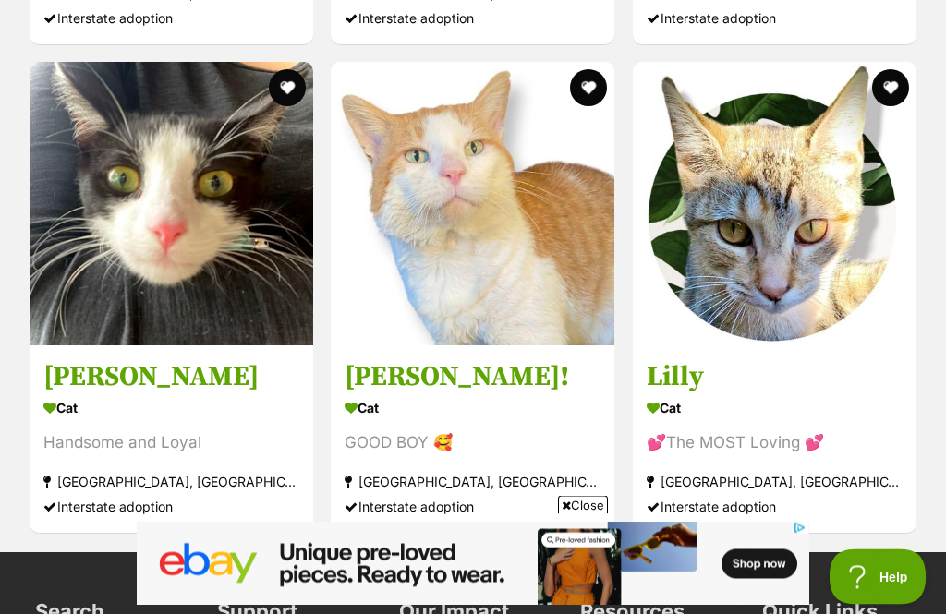
scroll to position [2383, 0]
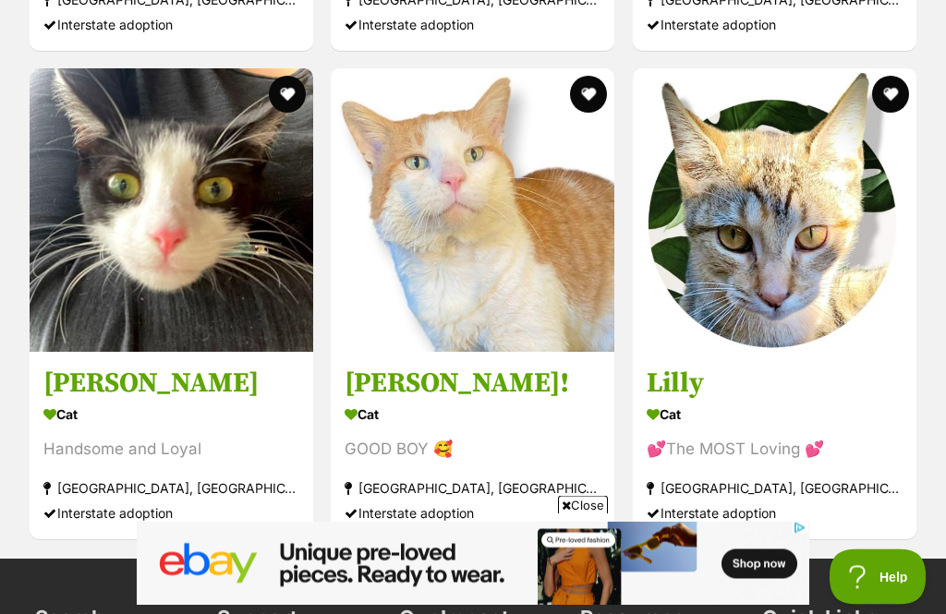
click at [696, 397] on h3 "Lilly" at bounding box center [774, 383] width 256 height 35
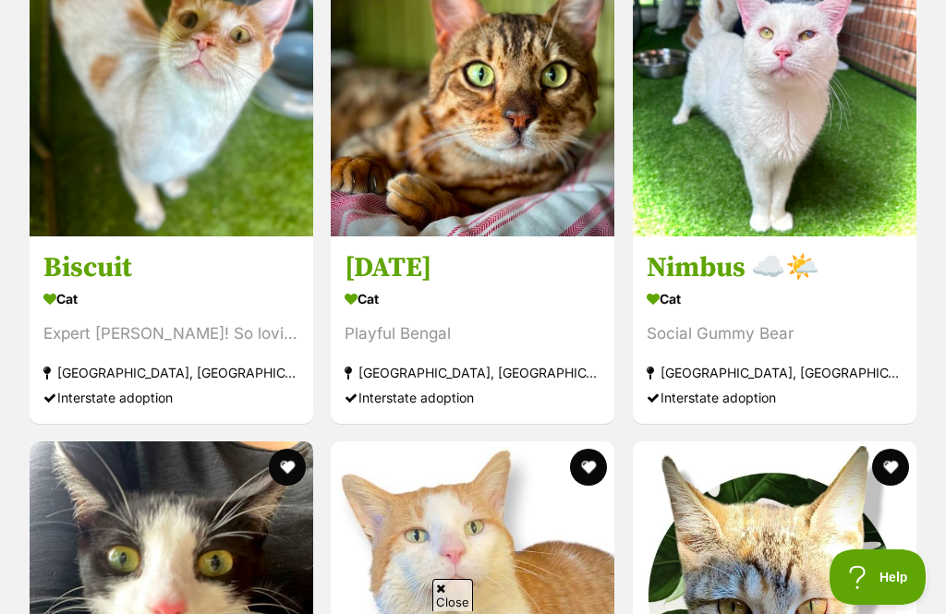
scroll to position [2010, 0]
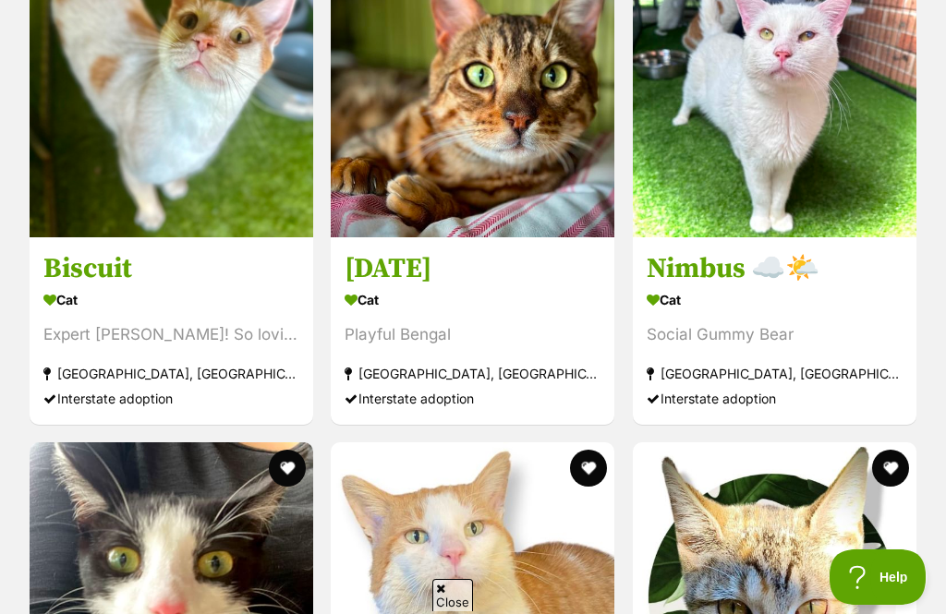
click at [387, 285] on h3 "Raja" at bounding box center [472, 267] width 256 height 35
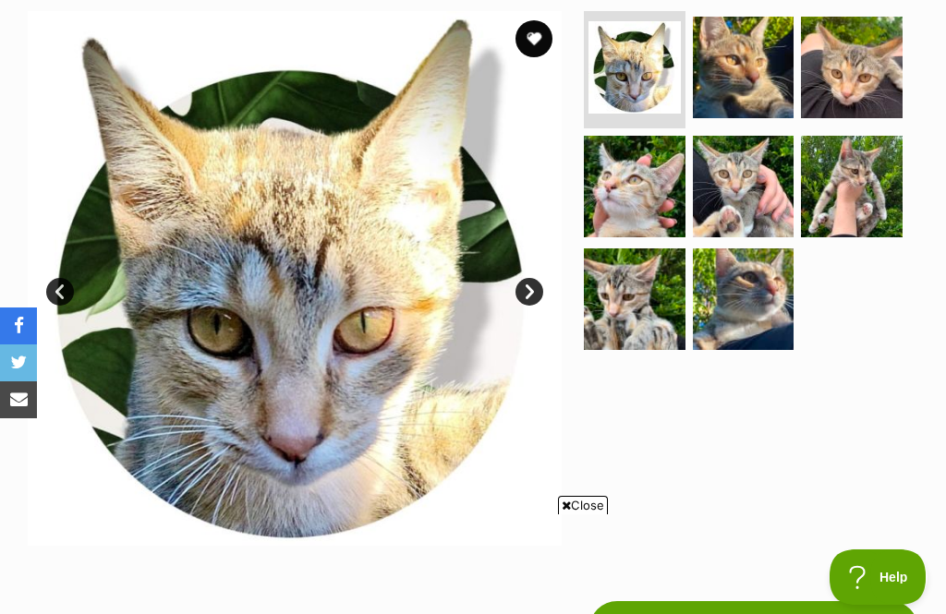
scroll to position [374, 0]
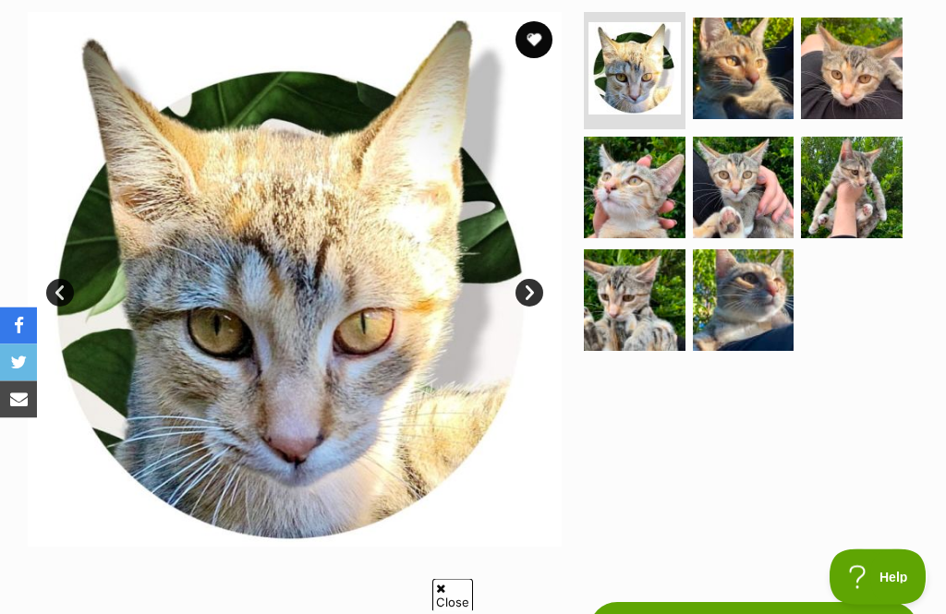
click at [540, 287] on link "Next" at bounding box center [529, 294] width 28 height 28
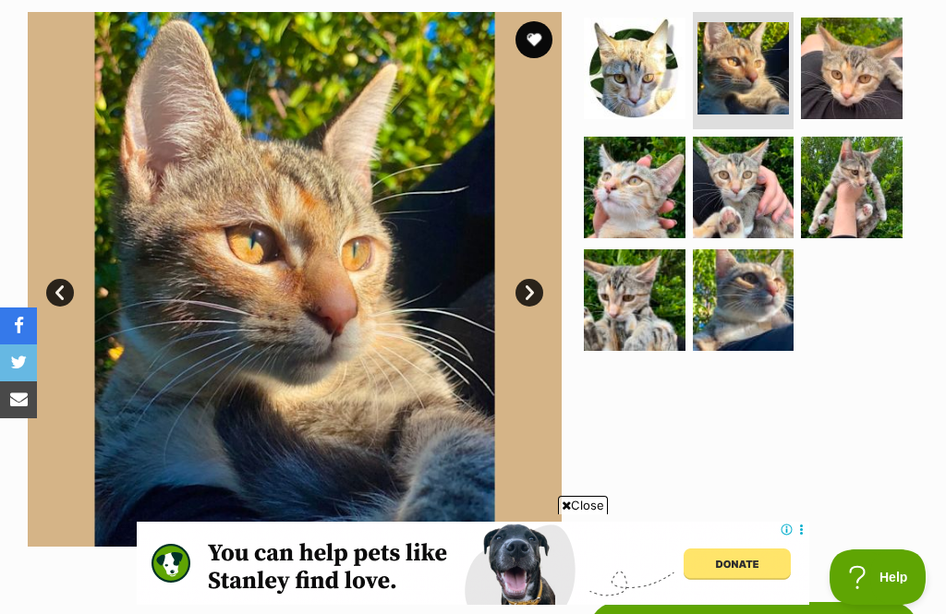
scroll to position [0, 0]
click at [530, 309] on img at bounding box center [295, 279] width 534 height 534
click at [525, 301] on link "Next" at bounding box center [529, 293] width 28 height 28
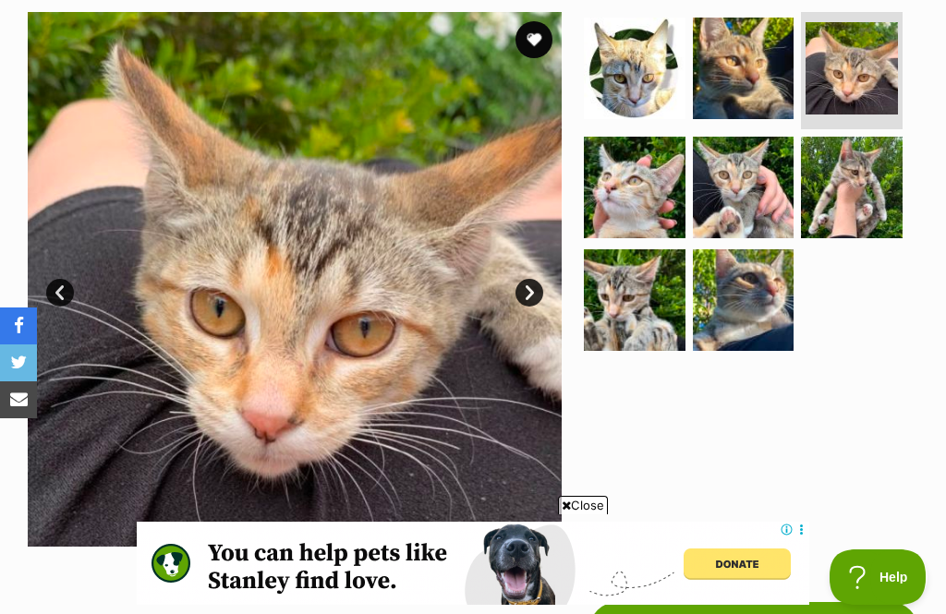
click at [537, 282] on link "Next" at bounding box center [529, 293] width 28 height 28
